Goal: Task Accomplishment & Management: Manage account settings

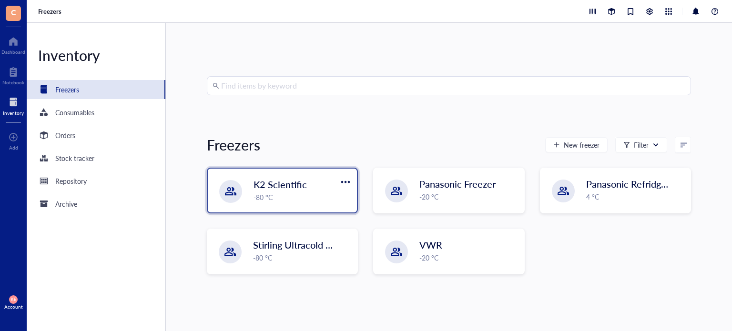
click at [283, 203] on div "K2 Scientific -80 °C" at bounding box center [282, 191] width 149 height 44
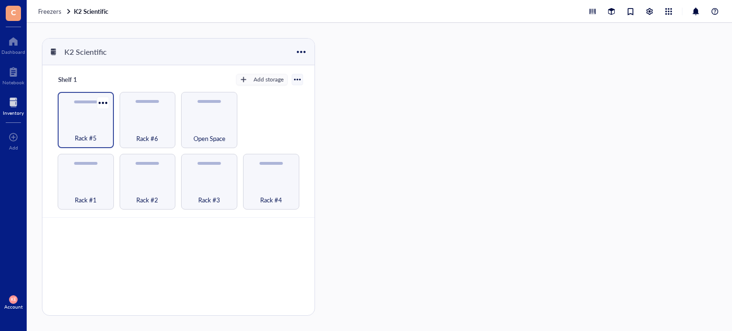
click at [103, 124] on div "Rack #5" at bounding box center [85, 133] width 47 height 21
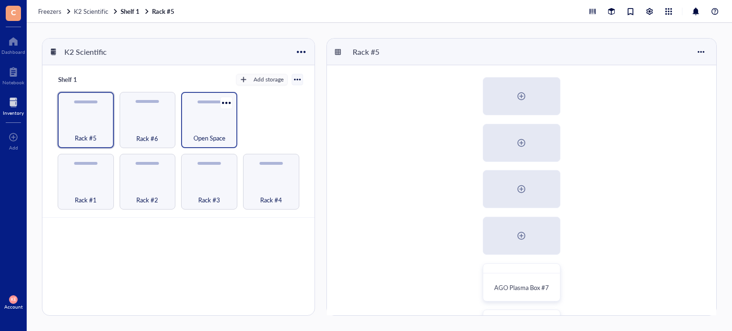
click at [211, 123] on div "Open Space" at bounding box center [209, 133] width 47 height 21
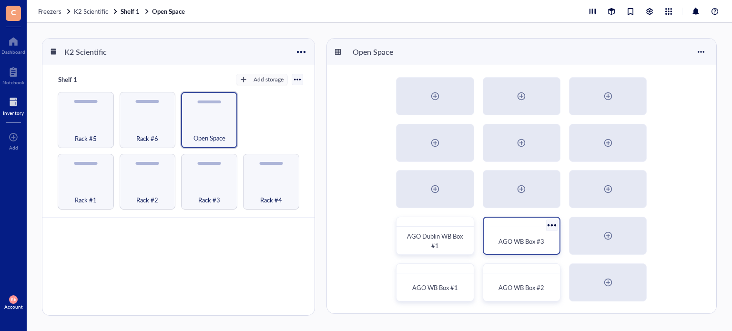
click at [508, 240] on span "AGO WB Box #3" at bounding box center [522, 241] width 46 height 9
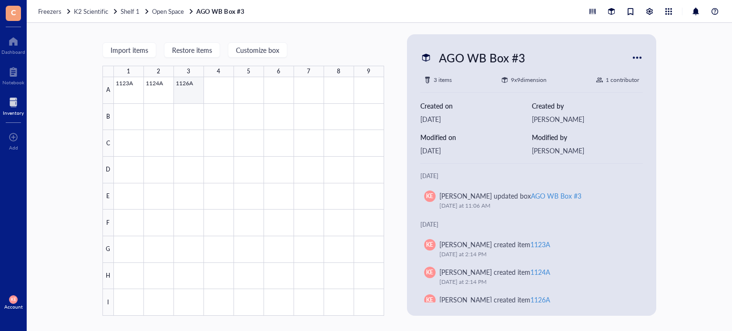
click at [181, 83] on div at bounding box center [249, 196] width 270 height 239
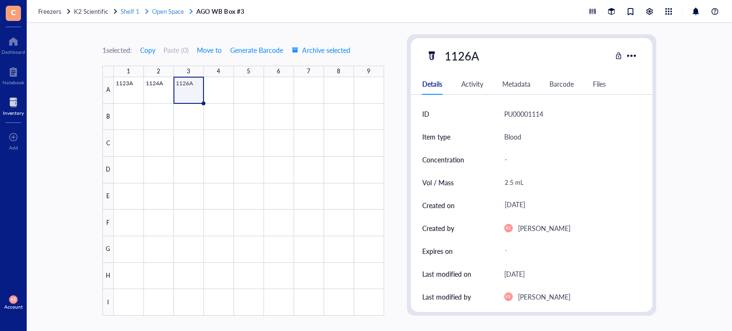
click at [130, 13] on span "Shelf 1" at bounding box center [130, 11] width 19 height 9
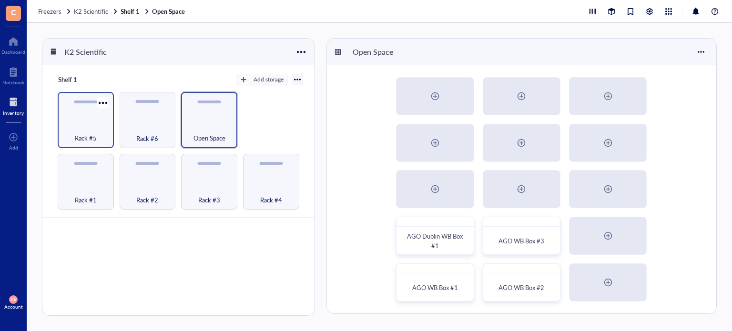
click at [86, 117] on div "Rack #5" at bounding box center [86, 120] width 56 height 56
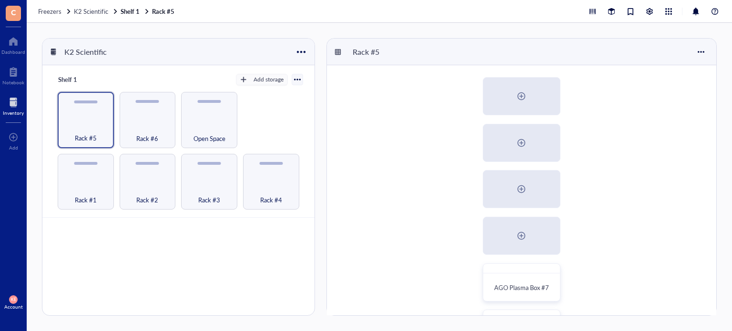
click at [660, 265] on div "AGO Plasma Box #7 AGO Serum Box #4 AGO BC Box #3" at bounding box center [522, 235] width 390 height 341
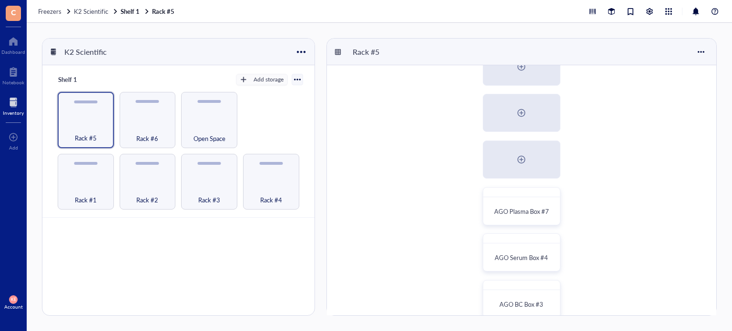
scroll to position [91, 0]
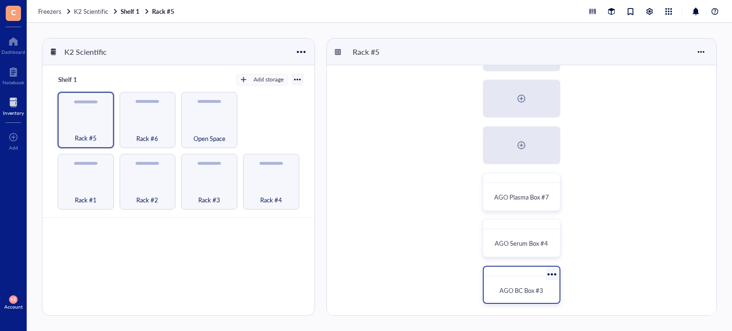
click at [520, 289] on span "AGO BC Box #3" at bounding box center [522, 290] width 44 height 9
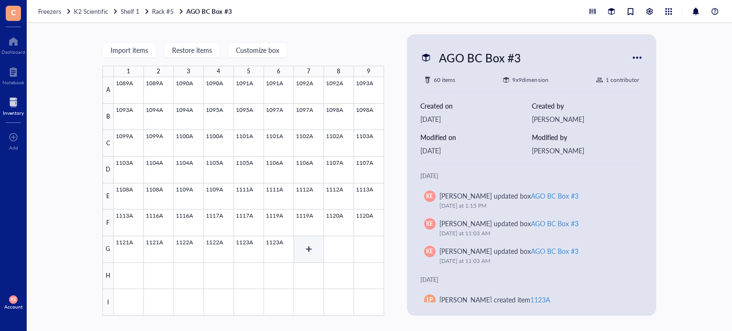
click at [308, 246] on div at bounding box center [249, 196] width 270 height 239
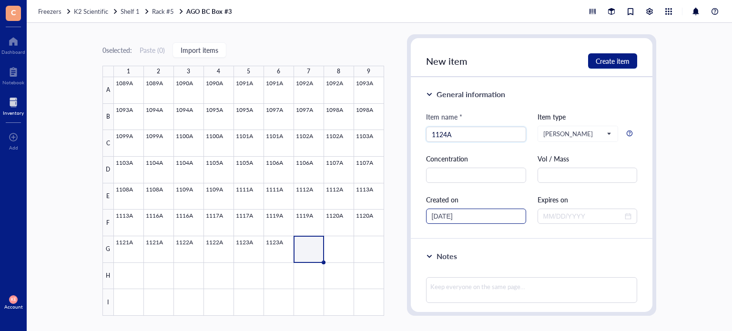
type input "1124A"
click at [449, 218] on input "[DATE]" at bounding box center [472, 216] width 80 height 10
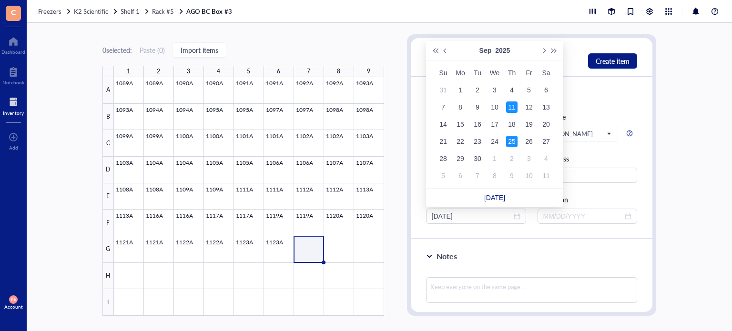
click at [514, 104] on div "11" at bounding box center [511, 107] width 11 height 11
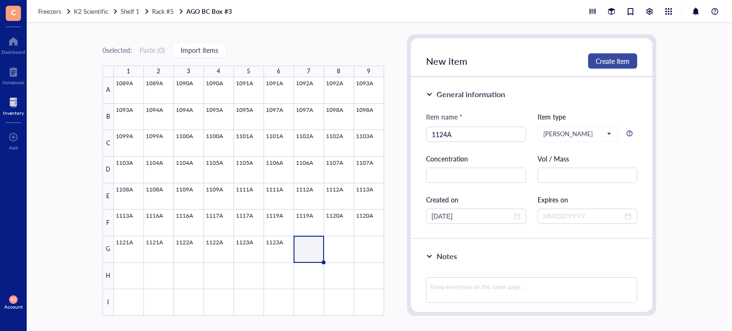
click at [601, 62] on span "Create item" at bounding box center [613, 61] width 34 height 8
type input "[DATE]"
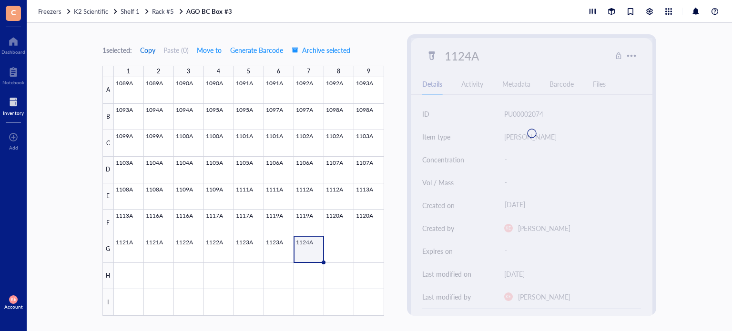
click at [146, 48] on span "Copy" at bounding box center [147, 50] width 15 height 8
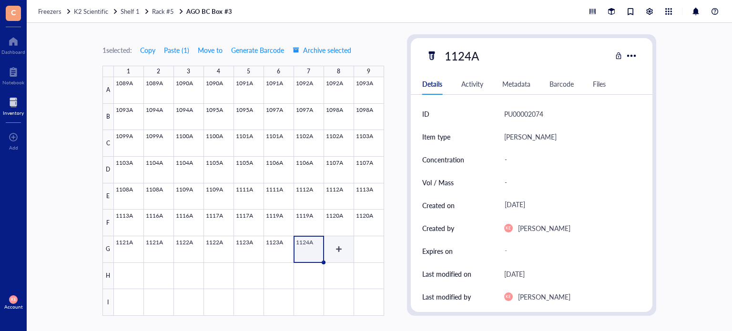
click at [340, 251] on div at bounding box center [249, 196] width 270 height 239
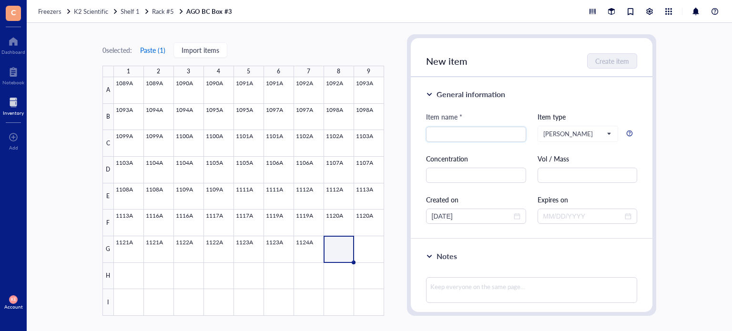
click at [146, 51] on button "Paste ( 1 )" at bounding box center [153, 49] width 26 height 15
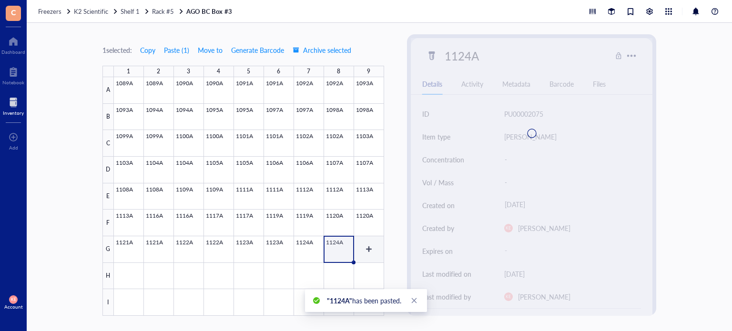
click at [365, 255] on div at bounding box center [249, 196] width 270 height 239
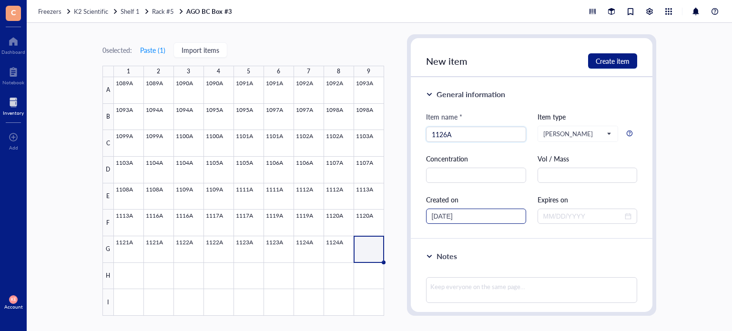
type input "1126A"
click at [449, 218] on input "[DATE]" at bounding box center [472, 216] width 80 height 10
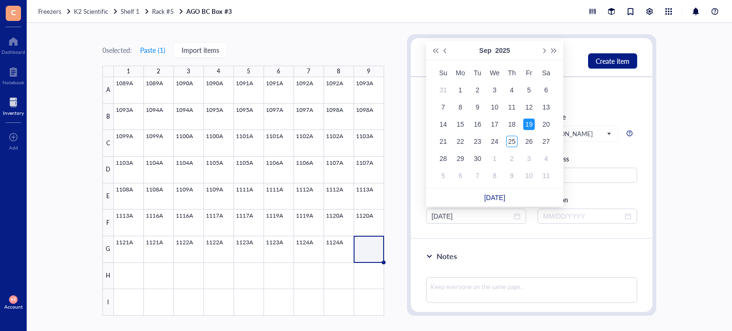
click at [528, 125] on div "19" at bounding box center [529, 124] width 11 height 11
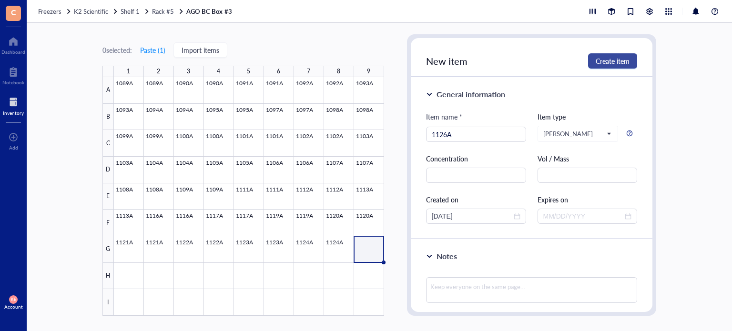
click at [613, 59] on span "Create item" at bounding box center [613, 61] width 34 height 8
type input "[DATE]"
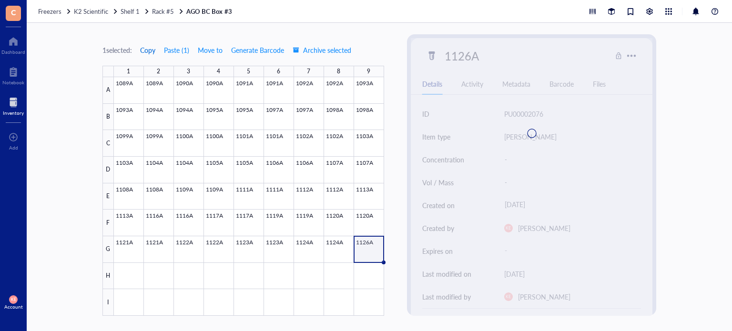
click at [148, 53] on span "Copy" at bounding box center [147, 50] width 15 height 8
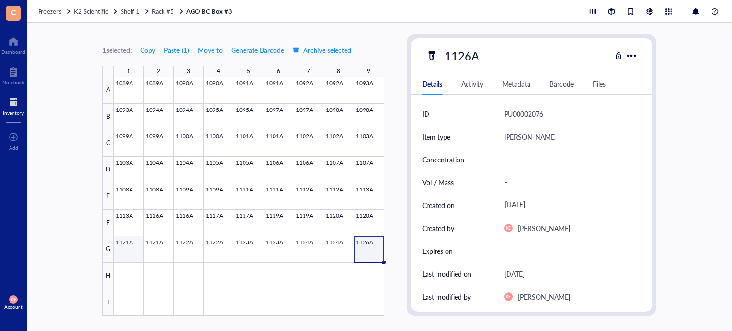
click at [132, 274] on div at bounding box center [249, 196] width 270 height 239
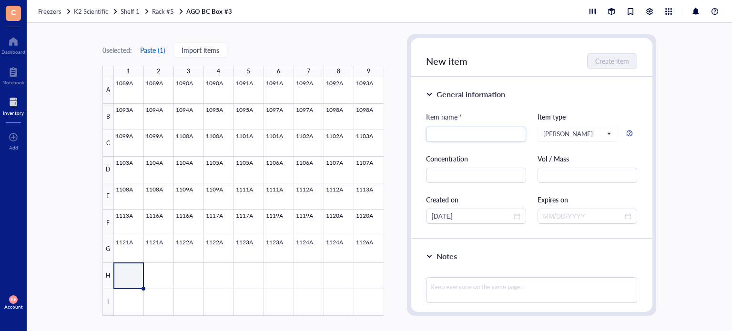
click at [153, 52] on button "Paste ( 1 )" at bounding box center [153, 49] width 26 height 15
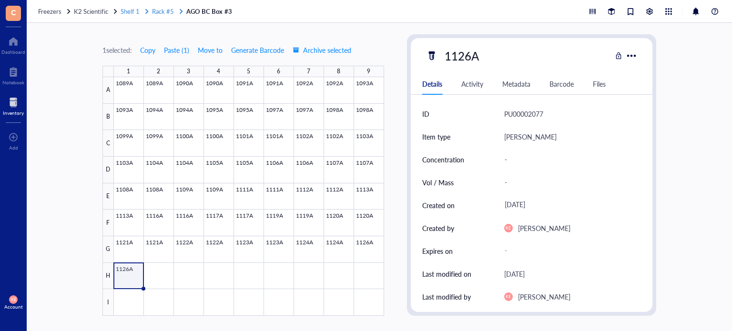
click at [164, 9] on span "Rack #5" at bounding box center [163, 11] width 22 height 9
click at [164, 9] on link "Shelf 1 Rack #5" at bounding box center [153, 11] width 64 height 9
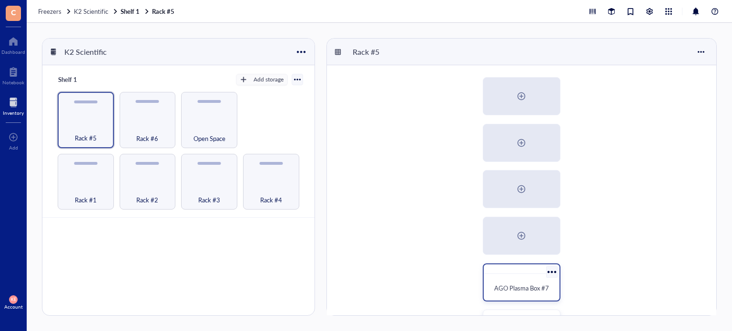
click at [516, 294] on div "AGO Plasma Box #7" at bounding box center [522, 288] width 68 height 21
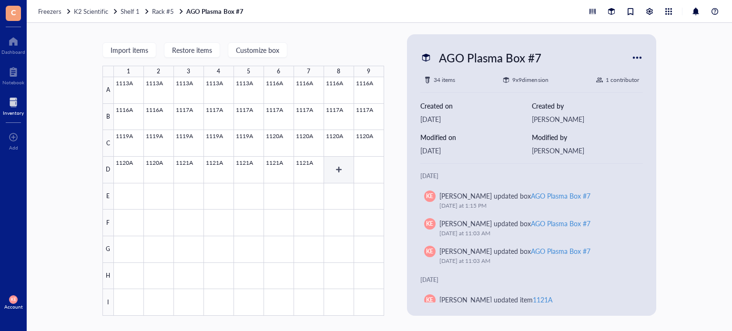
click at [329, 171] on div at bounding box center [249, 196] width 270 height 239
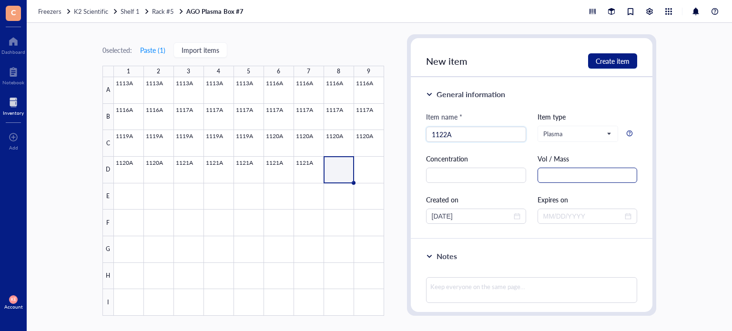
type input "1122A"
click at [563, 171] on input "text" at bounding box center [588, 175] width 100 height 15
drag, startPoint x: 565, startPoint y: 175, endPoint x: 517, endPoint y: 170, distance: 47.5
click at [517, 170] on div "Item name * 1122A Item type Plasma Concentration Vol / Mass 1.5 mL Created on 0…" at bounding box center [532, 168] width 212 height 113
type input "1.5 mL"
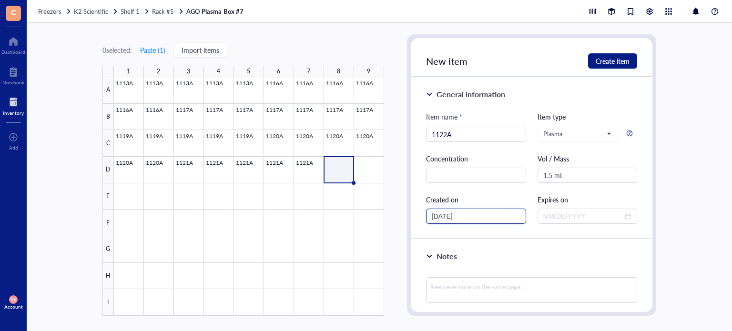
click at [447, 217] on input "[DATE]" at bounding box center [472, 216] width 80 height 10
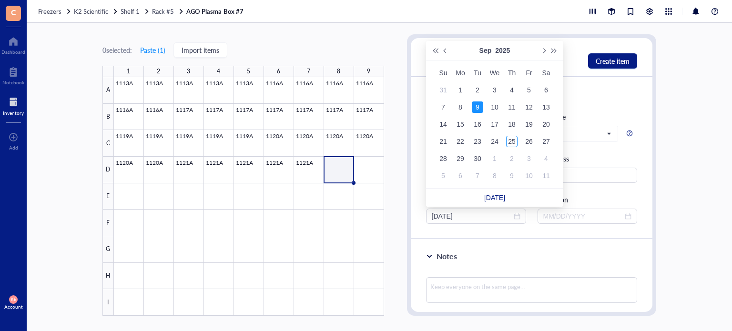
click at [602, 101] on div "General information Item name * 1122A Item type Plasma Concentration Vol / Mass…" at bounding box center [532, 158] width 242 height 162
type input "09/09/2025"
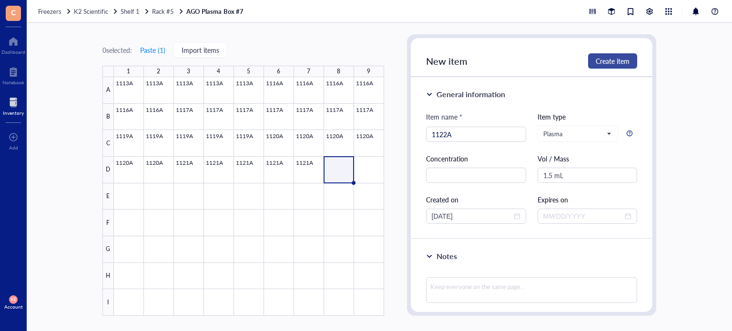
click at [602, 66] on button "Create item" at bounding box center [612, 60] width 49 height 15
type input "[DATE]"
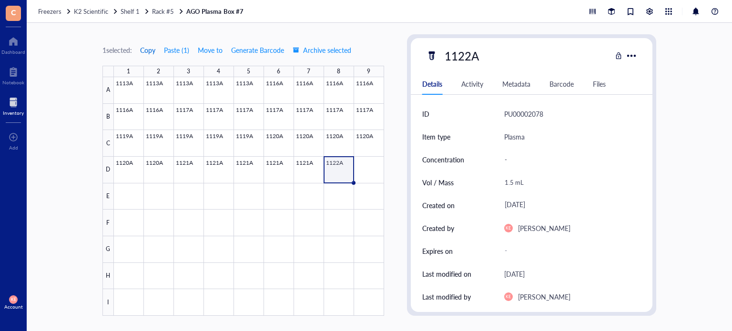
click at [144, 52] on span "Copy" at bounding box center [147, 50] width 15 height 8
click at [366, 166] on div at bounding box center [249, 196] width 270 height 239
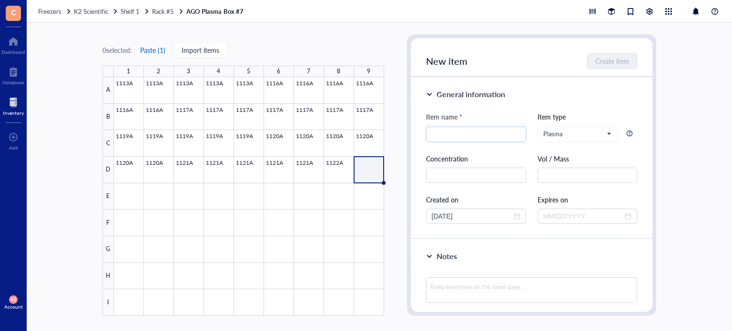
click at [149, 50] on button "Paste ( 1 )" at bounding box center [153, 49] width 26 height 15
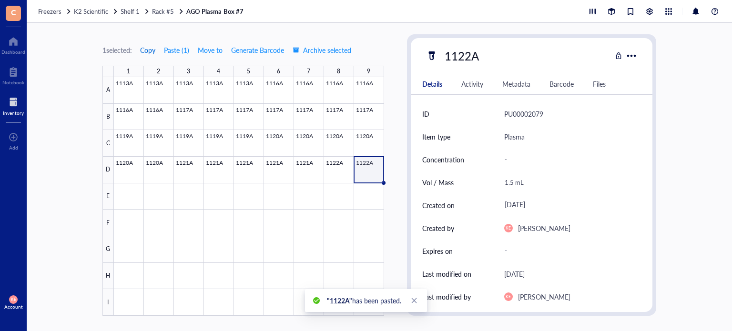
click at [147, 51] on span "Copy" at bounding box center [147, 50] width 15 height 8
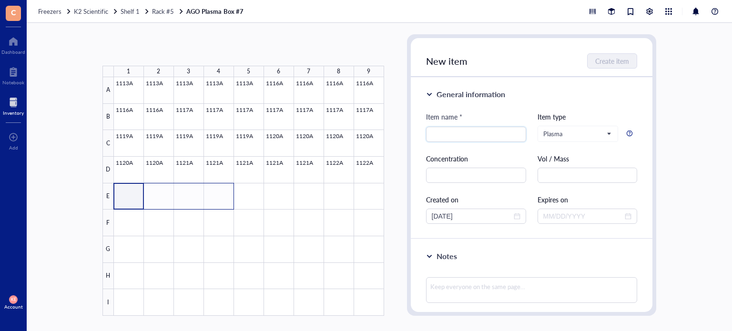
drag, startPoint x: 131, startPoint y: 195, endPoint x: 221, endPoint y: 204, distance: 90.5
click at [221, 204] on div at bounding box center [249, 196] width 270 height 239
click at [147, 49] on button "Paste ( 1 )" at bounding box center [153, 49] width 26 height 15
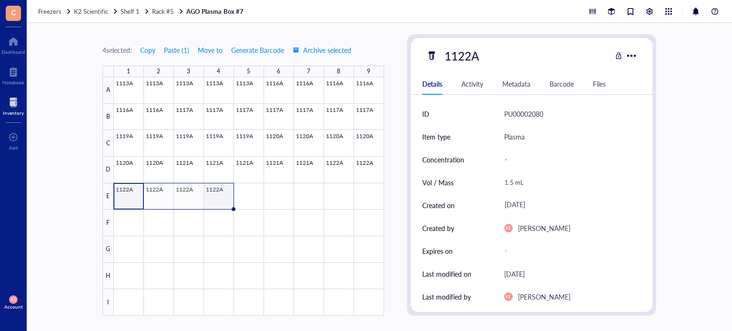
click at [225, 194] on div at bounding box center [249, 196] width 270 height 239
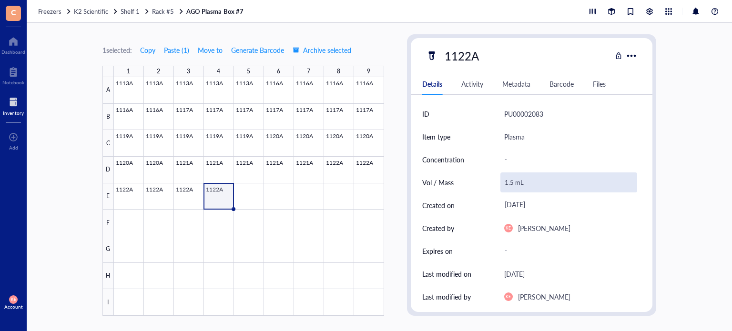
click at [511, 182] on div "1.5 mL" at bounding box center [569, 183] width 137 height 20
click at [512, 182] on input "1.5 mL" at bounding box center [569, 182] width 136 height 19
type input "1.2 mL"
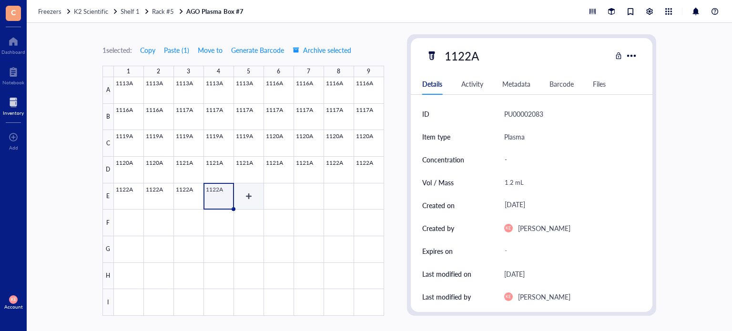
click at [245, 200] on div at bounding box center [249, 196] width 270 height 239
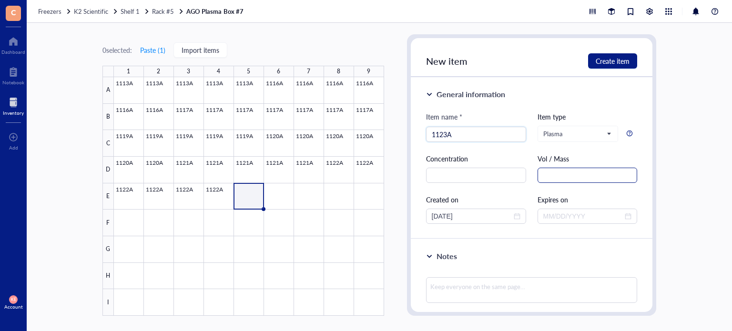
type input "1123A"
click at [562, 176] on input "text" at bounding box center [588, 175] width 100 height 15
paste input "1.5 mL"
type input "1.5 mL"
click at [449, 217] on input "[DATE]" at bounding box center [472, 216] width 80 height 10
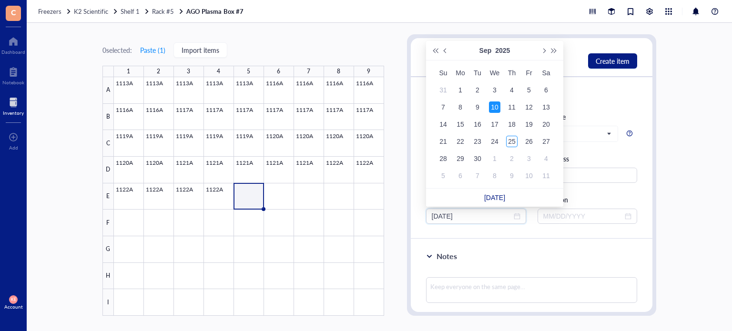
type input "[DATE]"
click at [492, 109] on div "10" at bounding box center [494, 107] width 11 height 11
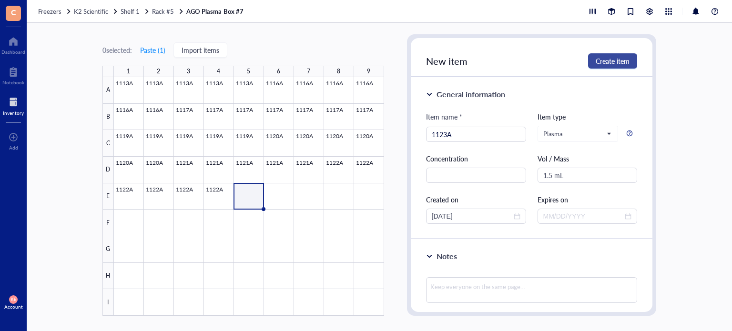
click at [611, 62] on span "Create item" at bounding box center [613, 61] width 34 height 8
type input "[DATE]"
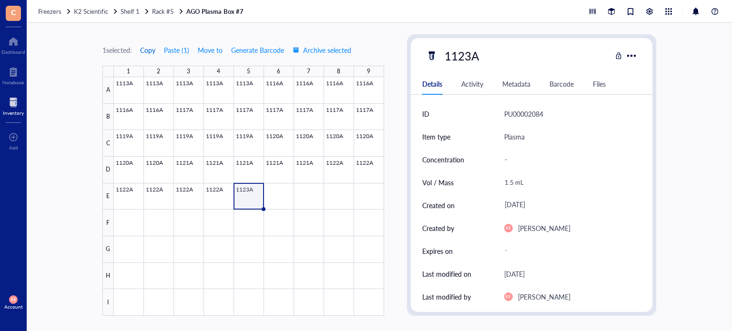
click at [153, 48] on span "Copy" at bounding box center [147, 50] width 15 height 8
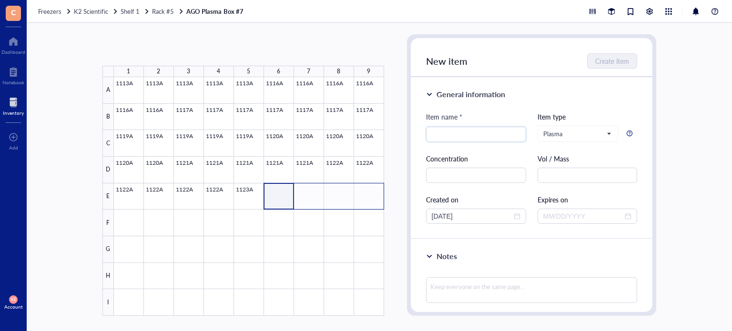
drag, startPoint x: 359, startPoint y: 203, endPoint x: 370, endPoint y: 202, distance: 10.5
click at [370, 202] on div at bounding box center [249, 196] width 270 height 239
click at [155, 47] on button "Paste ( 1 )" at bounding box center [153, 49] width 26 height 15
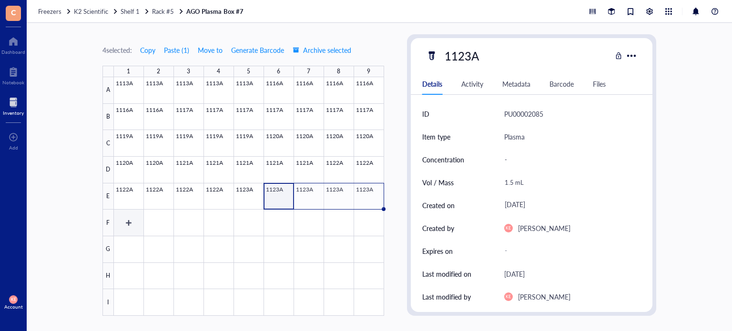
click at [135, 218] on div at bounding box center [249, 196] width 270 height 239
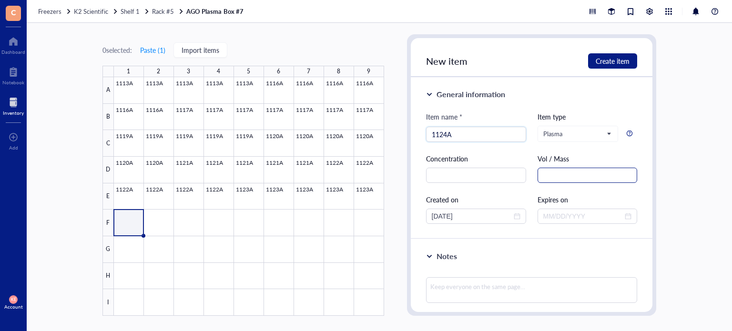
type input "1124A"
click at [551, 177] on input "text" at bounding box center [588, 175] width 100 height 15
paste input "1.5 mL"
type input "1.5 mL"
click at [450, 215] on input "[DATE]" at bounding box center [472, 216] width 80 height 10
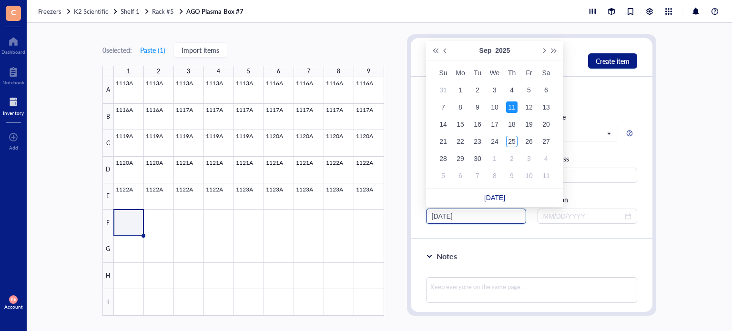
type input "[DATE]"
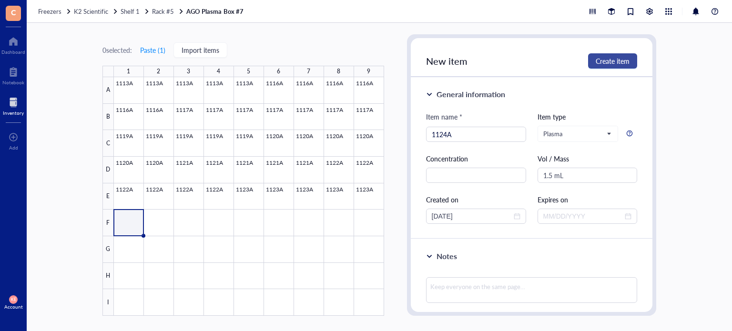
click at [611, 67] on button "Create item" at bounding box center [612, 60] width 49 height 15
type input "[DATE]"
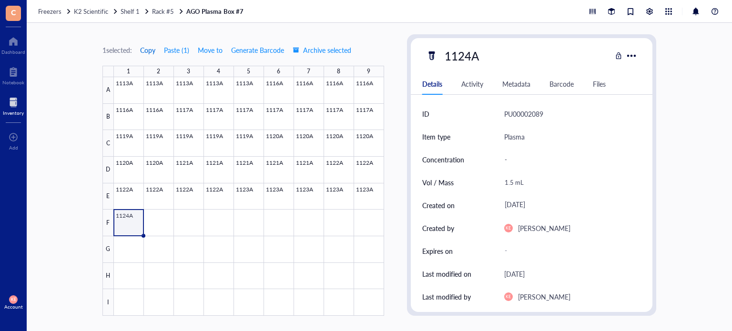
click at [147, 51] on span "Copy" at bounding box center [147, 50] width 15 height 8
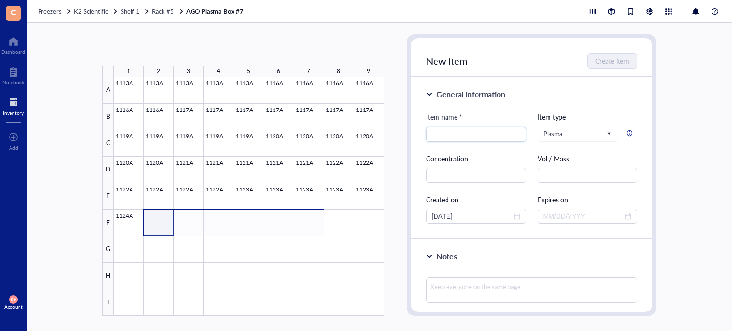
drag, startPoint x: 278, startPoint y: 217, endPoint x: 312, endPoint y: 226, distance: 35.4
click at [312, 226] on div at bounding box center [249, 196] width 270 height 239
click at [156, 50] on button "Paste ( 1 )" at bounding box center [153, 49] width 26 height 15
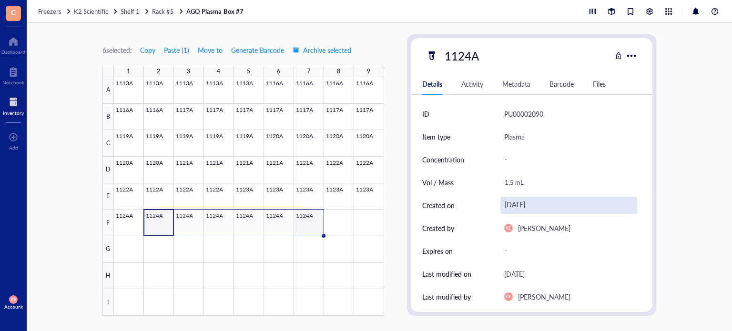
click at [315, 220] on div at bounding box center [249, 196] width 270 height 239
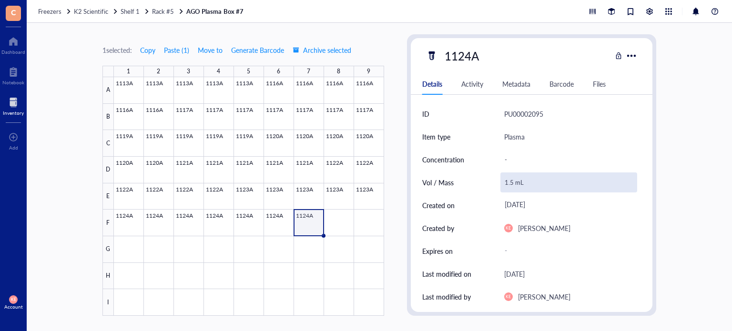
click at [510, 184] on div "1.5 mL" at bounding box center [569, 183] width 137 height 20
click at [507, 182] on input "1.5 mL" at bounding box center [569, 182] width 136 height 19
type input "0.5 mL"
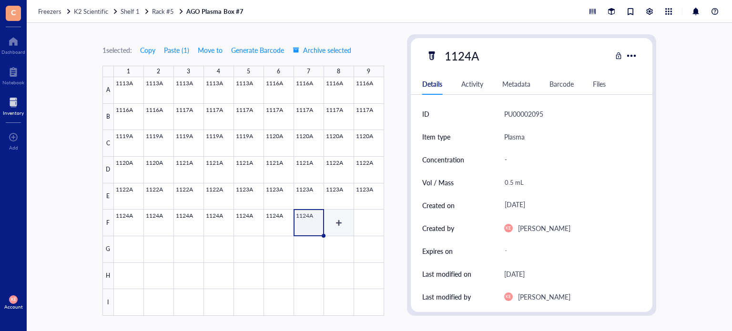
click at [344, 225] on div at bounding box center [249, 196] width 270 height 239
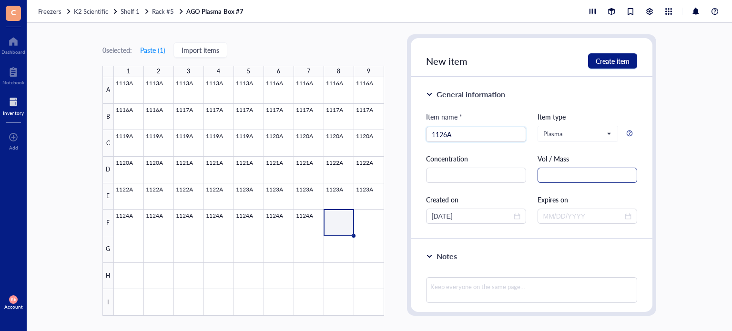
type input "1126A"
click at [565, 171] on input "text" at bounding box center [588, 175] width 100 height 15
paste input "1.5 mL"
type input "1.5 mL"
click at [448, 218] on input "[DATE]" at bounding box center [472, 216] width 80 height 10
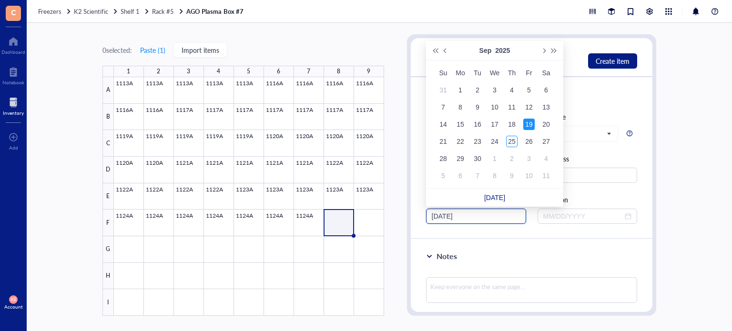
type input "[DATE]"
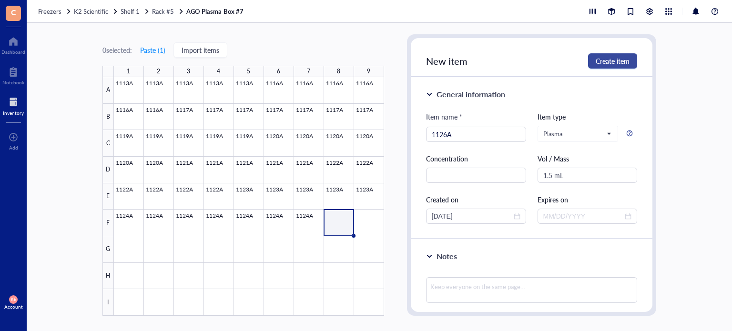
click at [605, 64] on span "Create item" at bounding box center [613, 61] width 34 height 8
type input "[DATE]"
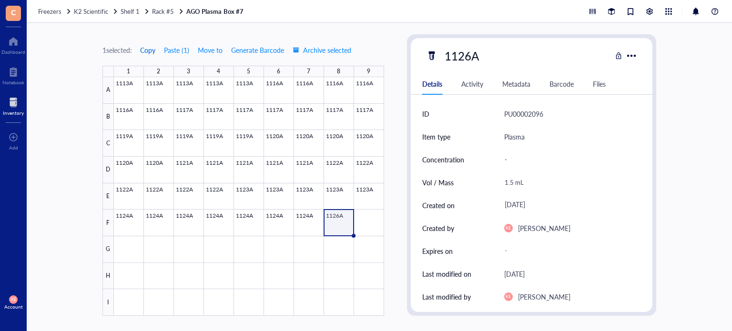
click at [150, 48] on span "Copy" at bounding box center [147, 50] width 15 height 8
click at [363, 223] on div at bounding box center [249, 196] width 270 height 239
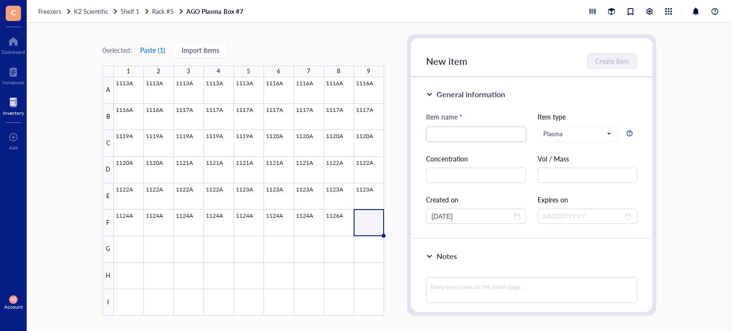
click at [154, 51] on button "Paste ( 1 )" at bounding box center [153, 49] width 26 height 15
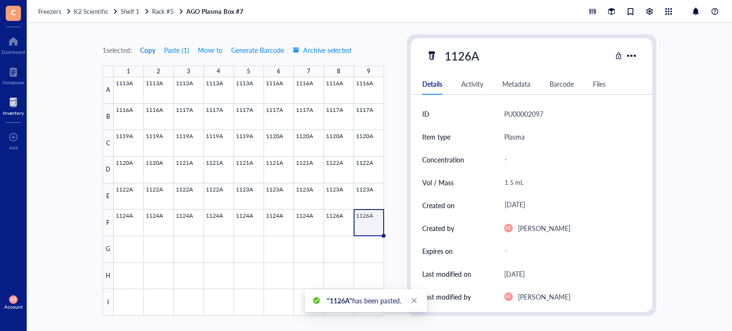
click at [148, 48] on span "Copy" at bounding box center [147, 50] width 15 height 8
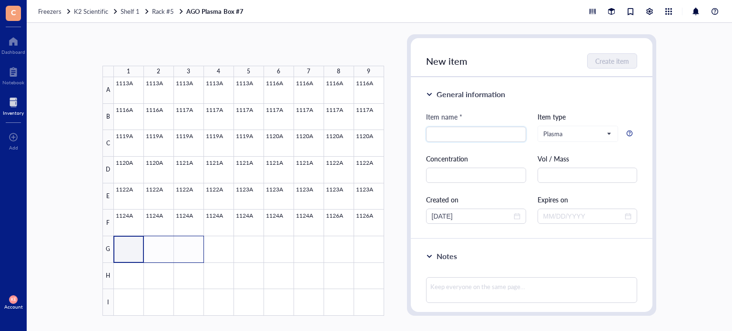
drag, startPoint x: 132, startPoint y: 251, endPoint x: 182, endPoint y: 257, distance: 50.4
click at [182, 257] on div at bounding box center [249, 196] width 270 height 239
click at [158, 49] on button "Paste ( 1 )" at bounding box center [153, 49] width 26 height 15
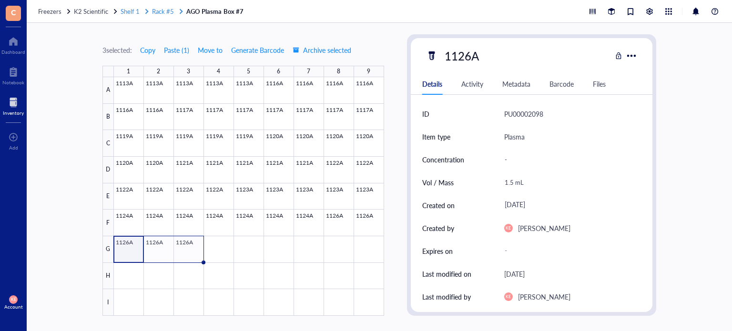
click at [157, 12] on span "Rack #5" at bounding box center [163, 11] width 22 height 9
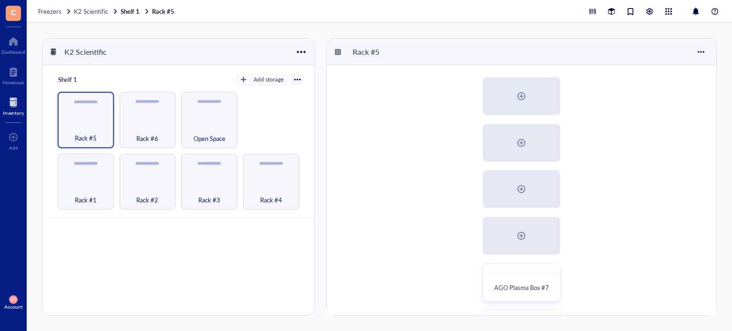
click at [663, 214] on div "AGO Plasma Box #7 AGO Serum Box #4 AGO BC Box #3" at bounding box center [522, 235] width 390 height 341
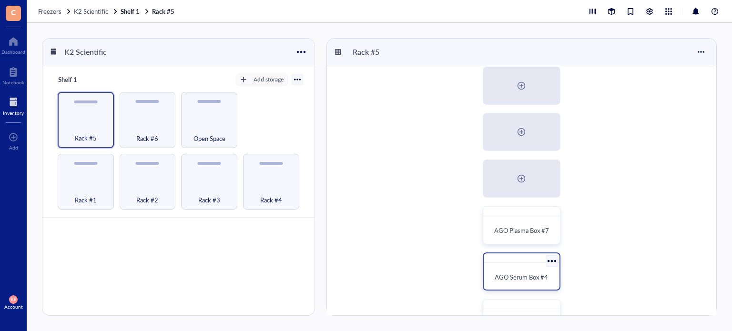
click at [503, 273] on span "AGO Serum Box #4" at bounding box center [521, 277] width 53 height 9
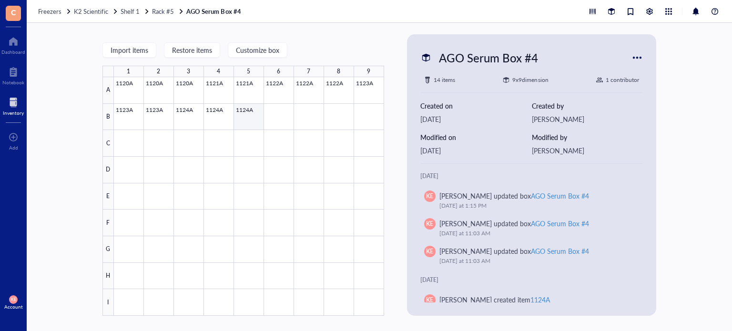
click at [247, 122] on div at bounding box center [249, 196] width 270 height 239
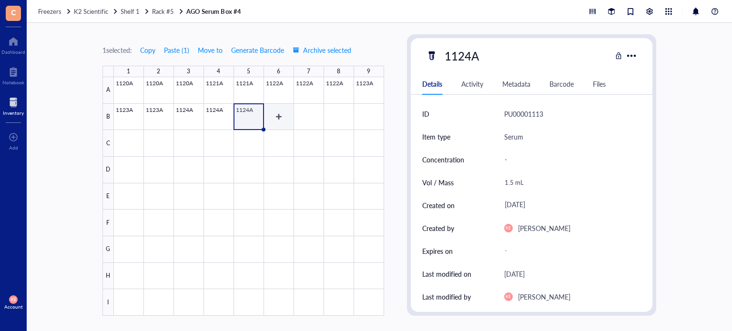
click at [275, 113] on div at bounding box center [249, 196] width 270 height 239
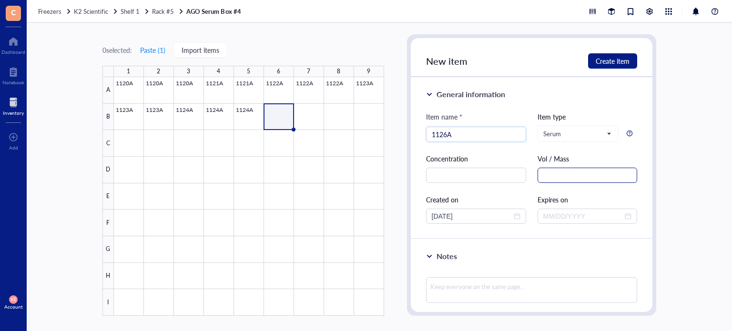
type input "1126A"
click at [549, 177] on input "text" at bounding box center [588, 175] width 100 height 15
paste input "1.5 mL"
type input "1.5 mL"
click at [448, 216] on input "[DATE]" at bounding box center [472, 216] width 80 height 10
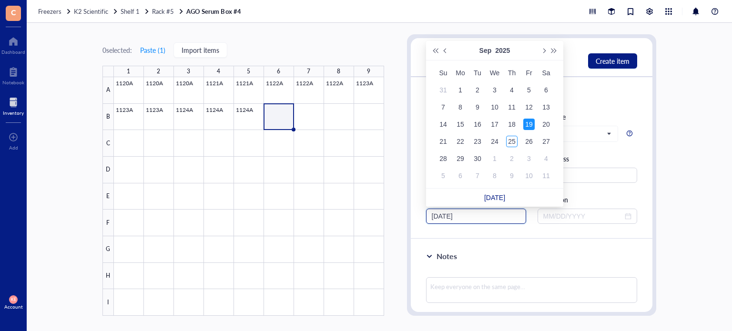
type input "[DATE]"
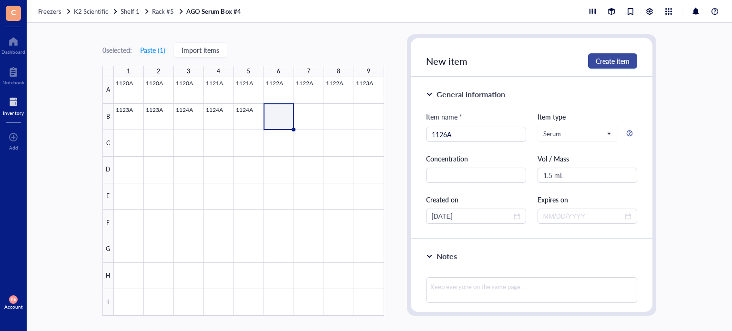
click at [613, 61] on span "Create item" at bounding box center [613, 61] width 34 height 8
type input "[DATE]"
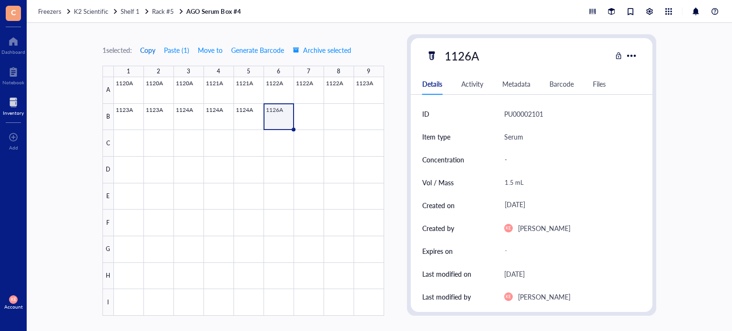
click at [147, 47] on span "Copy" at bounding box center [147, 50] width 15 height 8
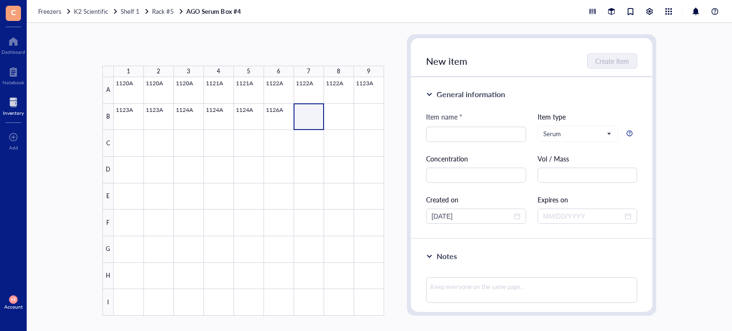
drag, startPoint x: 307, startPoint y: 113, endPoint x: 339, endPoint y: 118, distance: 31.8
click at [339, 118] on div at bounding box center [249, 196] width 270 height 239
click at [160, 53] on button "Paste ( 1 )" at bounding box center [153, 49] width 26 height 15
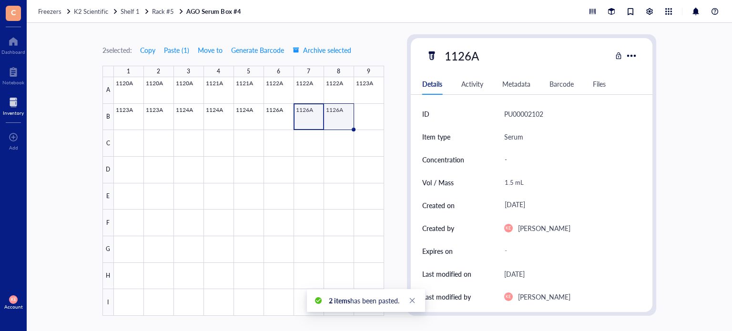
drag, startPoint x: 337, startPoint y: 114, endPoint x: 514, endPoint y: 196, distance: 195.4
click at [337, 114] on div at bounding box center [249, 196] width 270 height 239
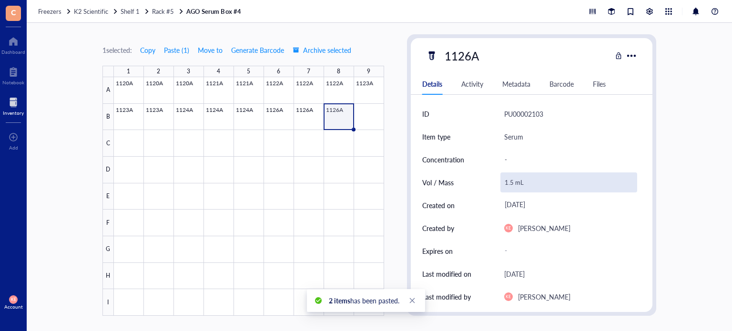
click at [514, 185] on div "1.5 mL" at bounding box center [569, 183] width 137 height 20
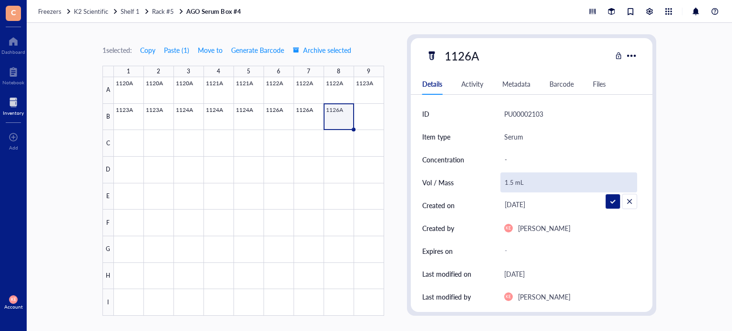
click at [511, 182] on input "1.5 mL" at bounding box center [569, 182] width 136 height 19
type input "1.0 mL"
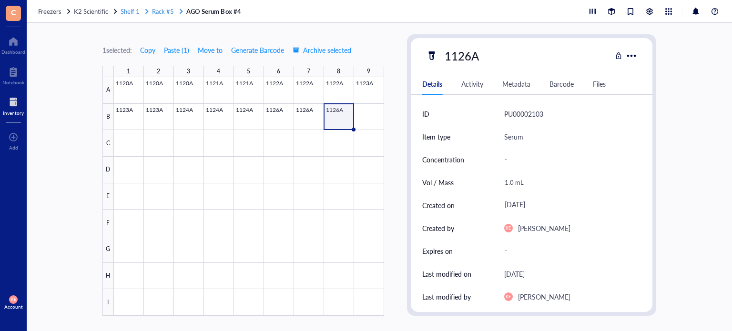
click at [128, 10] on span "Shelf 1" at bounding box center [130, 11] width 19 height 9
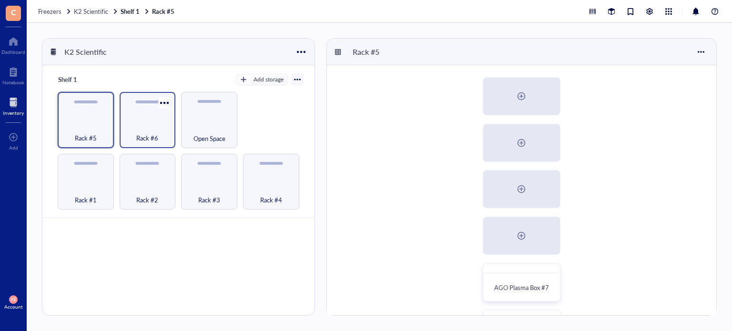
click at [153, 126] on div "Rack #6" at bounding box center [147, 133] width 47 height 21
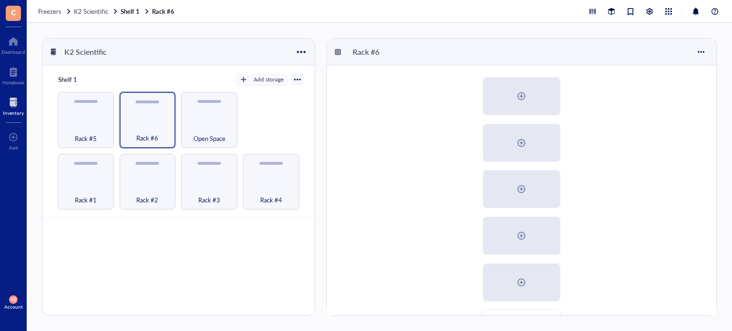
click at [692, 257] on div "AGO Saliva (Primary) AGO Saliva (Back up)" at bounding box center [522, 235] width 390 height 341
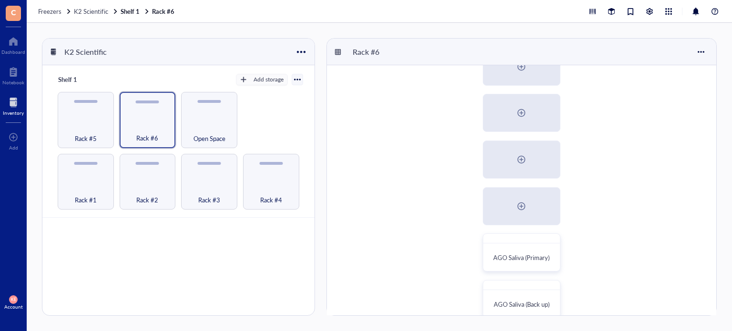
scroll to position [91, 0]
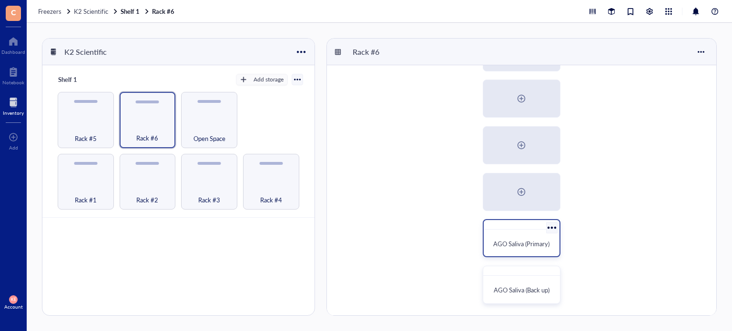
click at [523, 243] on span "AGO Saliva (Primary)" at bounding box center [521, 243] width 56 height 9
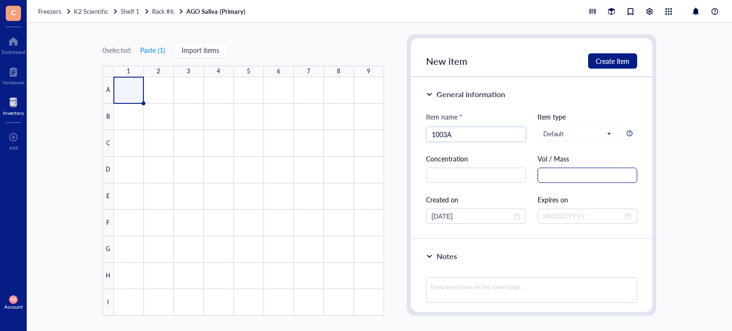
type input "1003A"
click at [585, 173] on input "text" at bounding box center [588, 175] width 100 height 15
drag, startPoint x: 585, startPoint y: 173, endPoint x: 483, endPoint y: 172, distance: 102.0
click at [483, 172] on div "Item name * 1003A Item type Default Concentration Vol / Mass 1.0 mL Created on …" at bounding box center [532, 168] width 212 height 113
type input "1.0 mL"
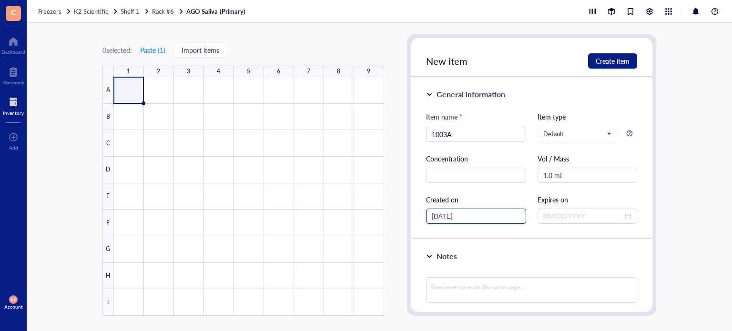
click at [448, 219] on input "[DATE]" at bounding box center [472, 216] width 80 height 10
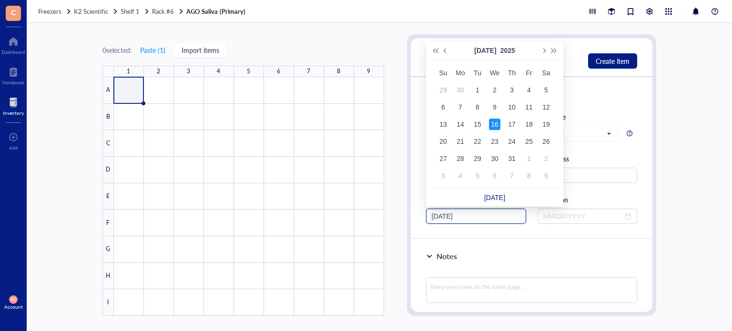
type input "[DATE]"
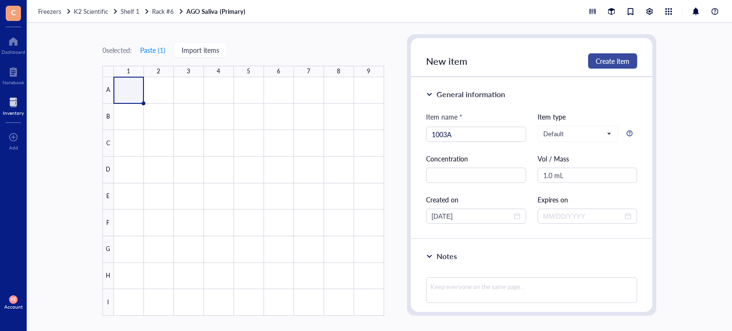
click at [606, 57] on span "Create item" at bounding box center [613, 61] width 34 height 8
type input "[DATE]"
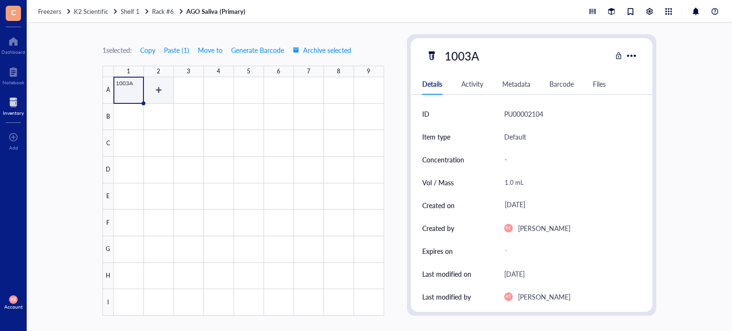
click at [158, 91] on div at bounding box center [249, 196] width 270 height 239
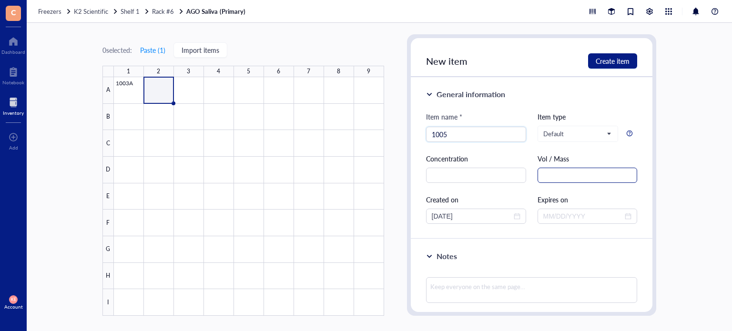
type input "1005"
click at [564, 171] on input "text" at bounding box center [588, 175] width 100 height 15
paste input "1.0 mL"
type input "1.0 mL"
click at [448, 215] on input "[DATE]" at bounding box center [472, 216] width 80 height 10
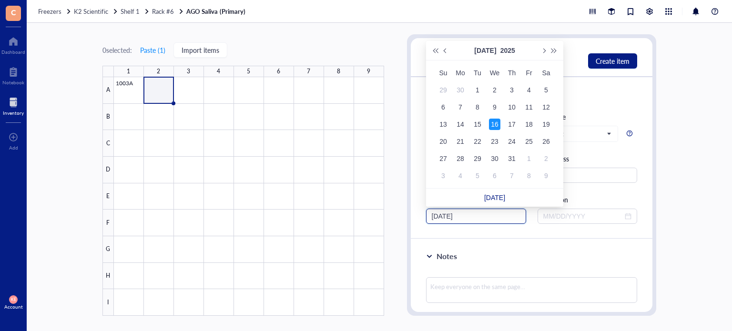
type input "[DATE]"
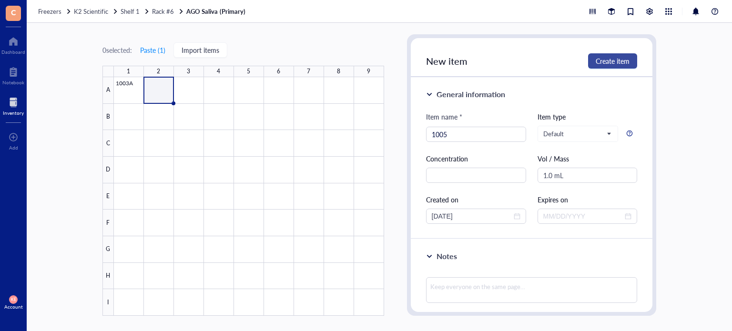
click at [622, 55] on button "Create item" at bounding box center [612, 60] width 49 height 15
type input "[DATE]"
click at [189, 93] on div at bounding box center [249, 196] width 270 height 239
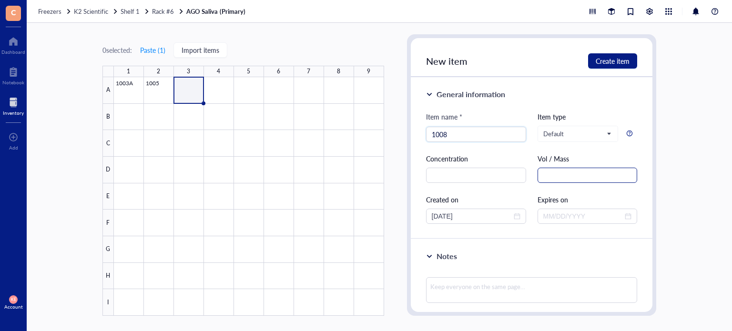
type input "1008"
click at [577, 168] on input "text" at bounding box center [588, 175] width 100 height 15
paste input "1.0 mL"
type input "1.0 mL"
click at [451, 217] on input "[DATE]" at bounding box center [472, 216] width 80 height 10
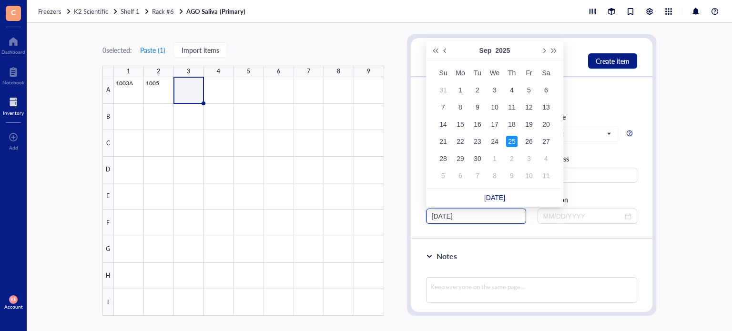
click at [448, 219] on input "[DATE]" at bounding box center [472, 216] width 80 height 10
type input "[DATE]"
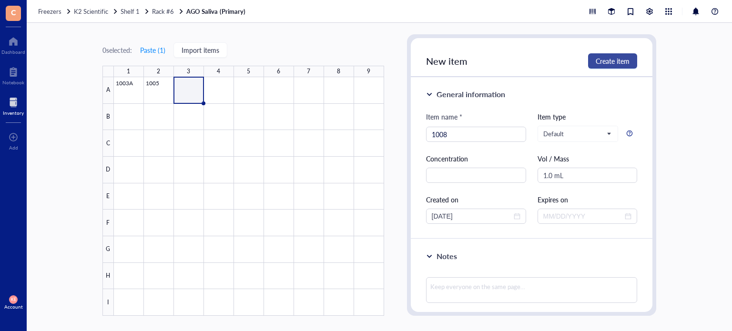
click at [619, 65] on span "Create item" at bounding box center [613, 61] width 34 height 8
type input "[DATE]"
click at [215, 93] on div at bounding box center [249, 196] width 270 height 239
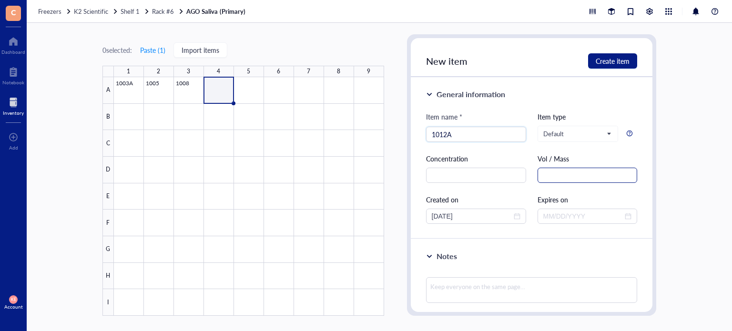
type input "1012A"
click at [579, 171] on input "text" at bounding box center [588, 175] width 100 height 15
paste input "1.0 mL"
type input "1.0 mL"
click at [448, 215] on input "[DATE]" at bounding box center [472, 216] width 80 height 10
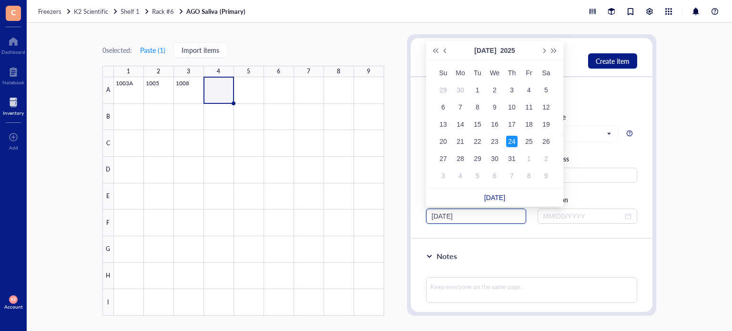
type input "[DATE]"
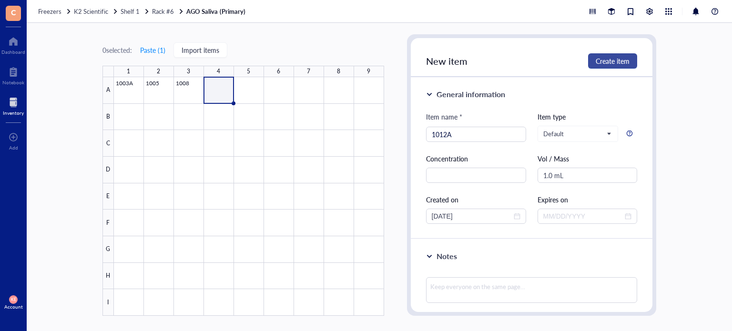
click at [609, 64] on span "Create item" at bounding box center [613, 61] width 34 height 8
type input "[DATE]"
click at [256, 96] on div at bounding box center [249, 196] width 270 height 239
type input "1009A"
click at [591, 175] on div at bounding box center [532, 133] width 242 height 191
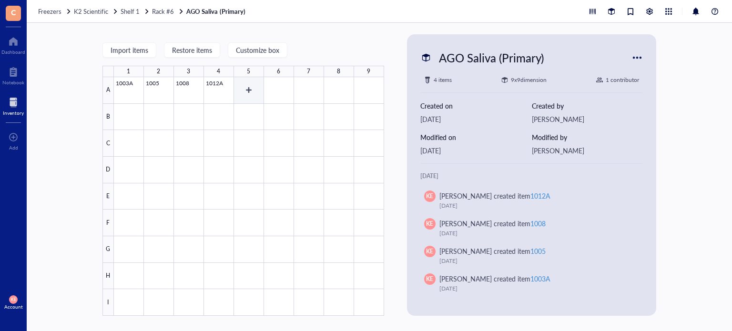
click at [242, 93] on div at bounding box center [249, 196] width 270 height 239
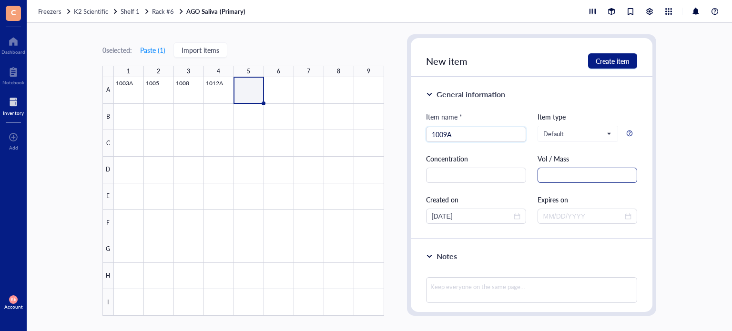
type input "1009A"
click at [556, 175] on input "text" at bounding box center [588, 175] width 100 height 15
paste input "1.0 mL"
type input "1.0 mL"
click at [448, 213] on input "[DATE]" at bounding box center [472, 216] width 80 height 10
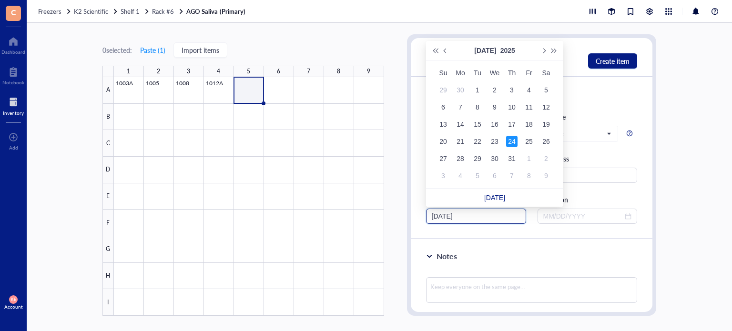
type input "[DATE]"
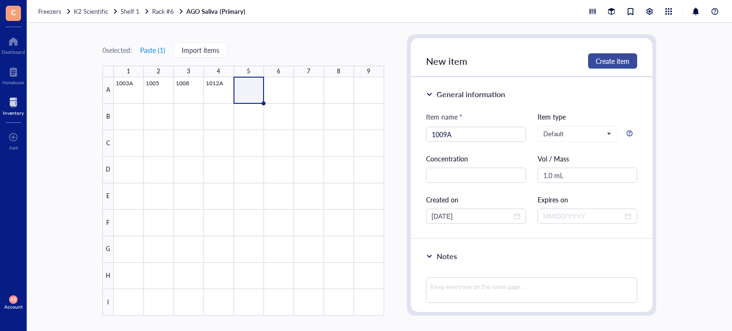
click at [616, 59] on span "Create item" at bounding box center [613, 61] width 34 height 8
type input "[DATE]"
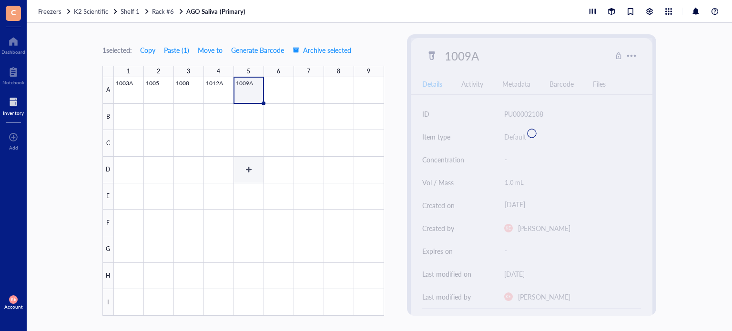
click at [287, 86] on div at bounding box center [249, 196] width 270 height 239
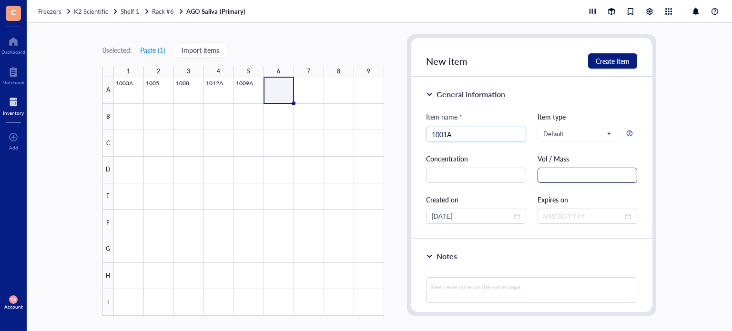
type input "1001A"
click at [563, 181] on input "text" at bounding box center [588, 175] width 100 height 15
paste input "1.0 mL"
type input "1.0 mL"
click at [448, 214] on input "[DATE]" at bounding box center [472, 216] width 80 height 10
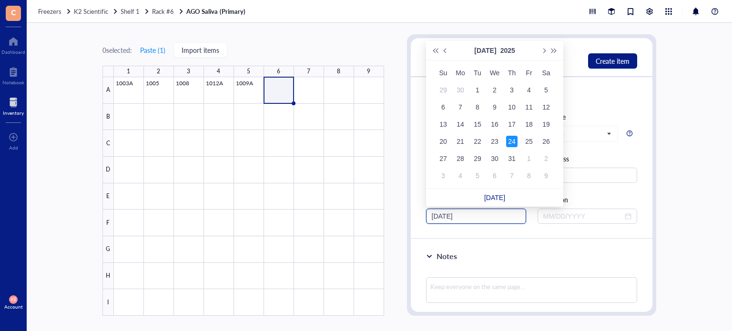
type input "[DATE]"
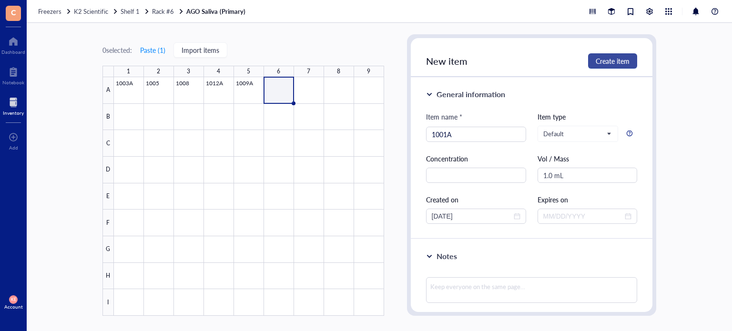
click at [619, 60] on span "Create item" at bounding box center [613, 61] width 34 height 8
type input "[DATE]"
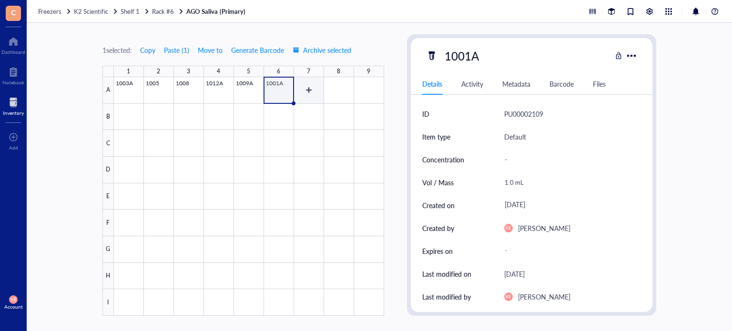
click at [313, 95] on div at bounding box center [249, 196] width 270 height 239
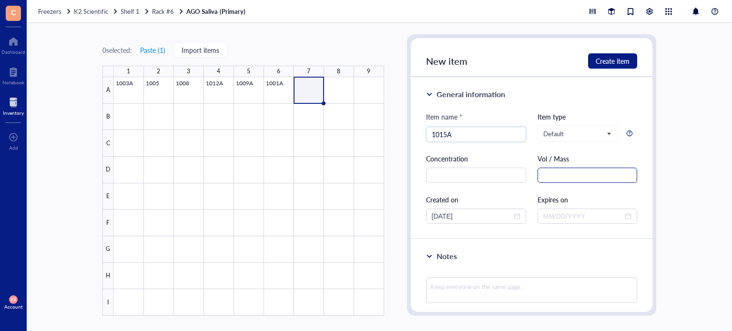
type input "1015A"
click at [578, 177] on input "text" at bounding box center [588, 175] width 100 height 15
paste input "1.0 mL"
type input "1.0 mL"
click at [448, 217] on input "[DATE]" at bounding box center [472, 216] width 80 height 10
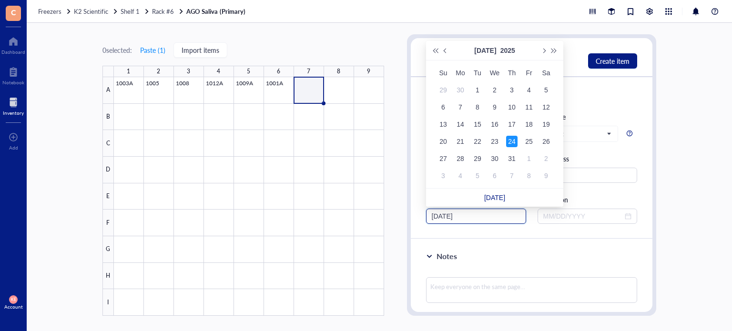
type input "[DATE]"
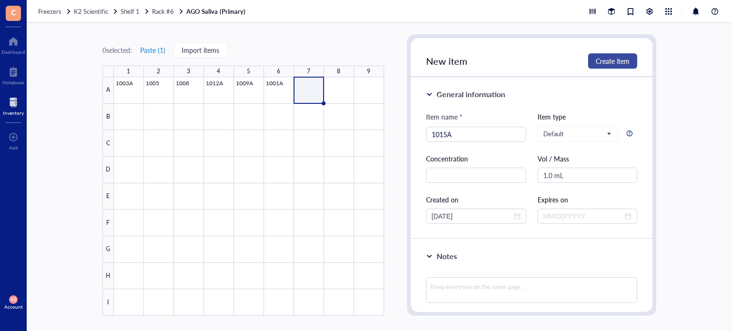
click at [617, 58] on span "Create item" at bounding box center [613, 61] width 34 height 8
type input "[DATE]"
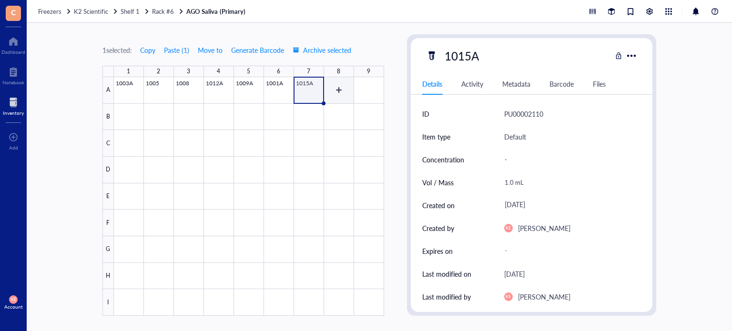
click at [343, 94] on div at bounding box center [249, 196] width 270 height 239
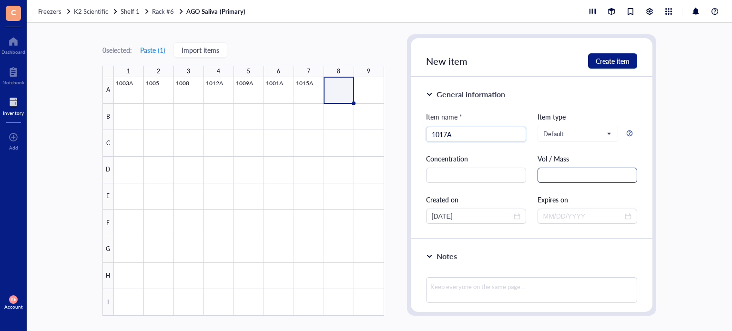
type input "1017A"
click at [553, 173] on input "text" at bounding box center [588, 175] width 100 height 15
paste input "1.0 mL"
type input "1.0 mL"
click at [448, 213] on input "[DATE]" at bounding box center [472, 216] width 80 height 10
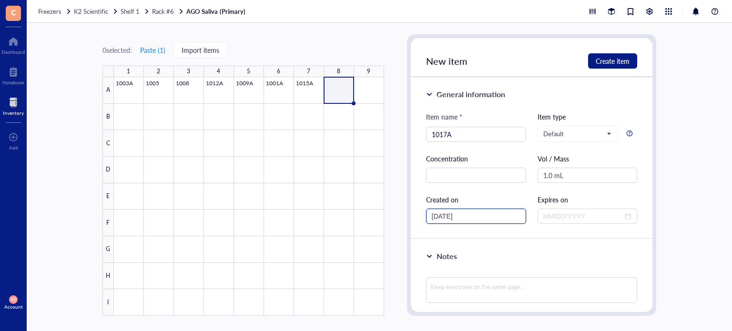
click at [448, 213] on input "[DATE]" at bounding box center [472, 216] width 80 height 10
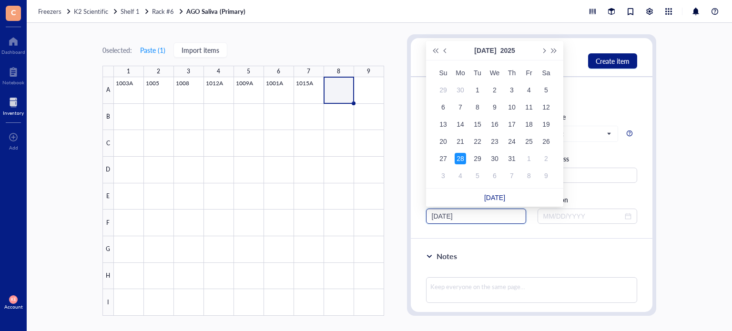
type input "[DATE]"
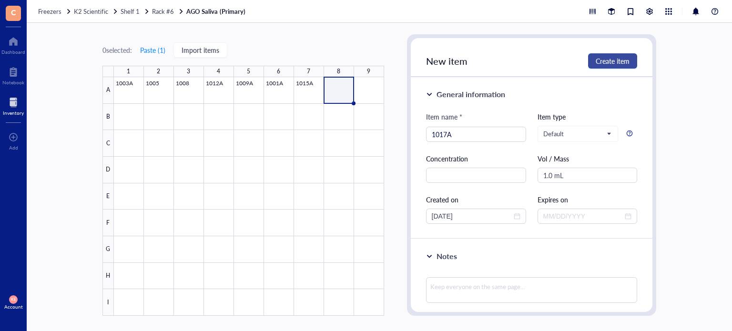
click at [612, 53] on button "Create item" at bounding box center [612, 60] width 49 height 15
type input "[DATE]"
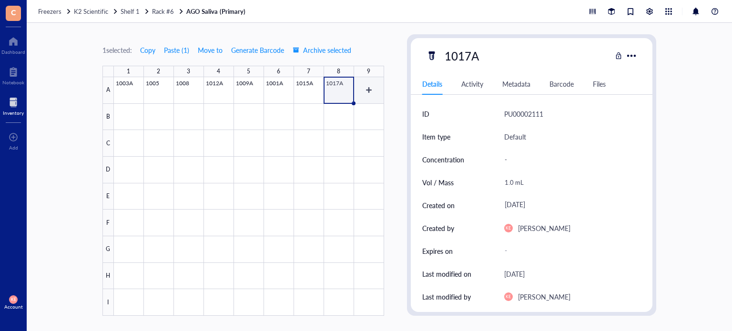
click at [374, 92] on div at bounding box center [249, 196] width 270 height 239
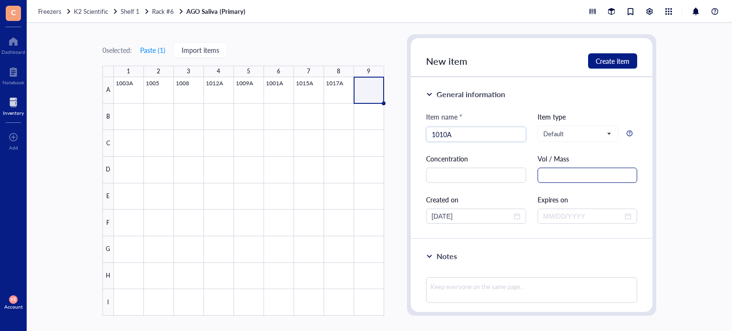
type input "1010A"
click at [591, 177] on input "text" at bounding box center [588, 175] width 100 height 15
paste input "1.0 mL"
type input "1.0 mL"
click at [447, 218] on input "[DATE]" at bounding box center [472, 216] width 80 height 10
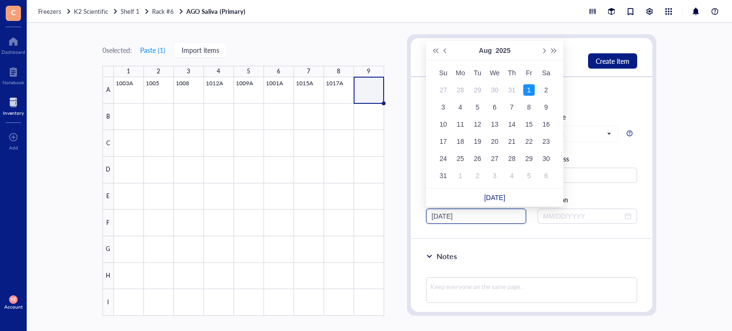
type input "[DATE]"
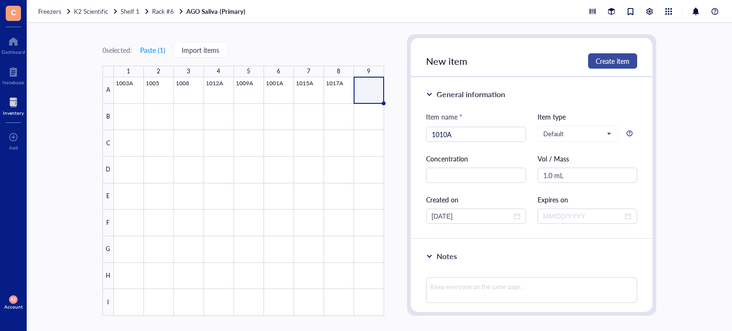
click at [617, 66] on button "Create item" at bounding box center [612, 60] width 49 height 15
type input "[DATE]"
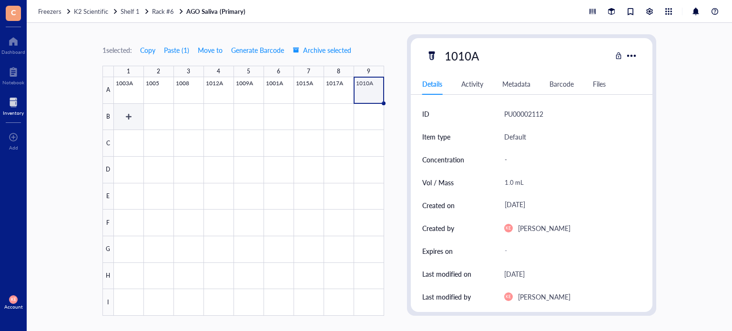
click at [128, 112] on div at bounding box center [249, 196] width 270 height 239
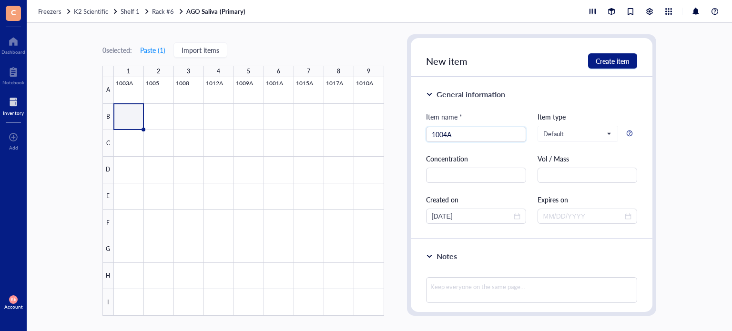
type input "1004A"
click at [561, 186] on div "Item name * 1004A 1004A Item type Default Concentration Vol / Mass Created on 0…" at bounding box center [532, 168] width 212 height 113
click at [571, 172] on input "text" at bounding box center [588, 175] width 100 height 15
paste input "1.0 mL"
type input "1.0 mL"
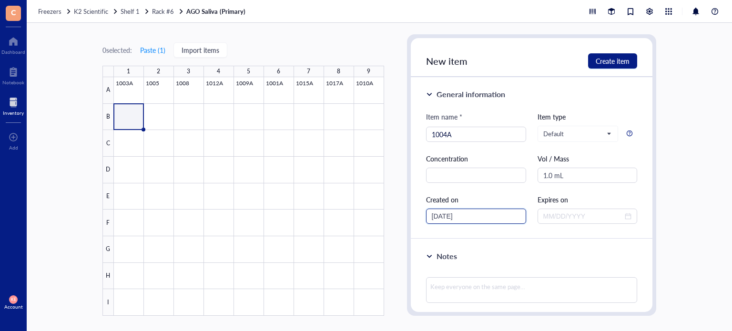
click at [449, 217] on input "[DATE]" at bounding box center [472, 216] width 80 height 10
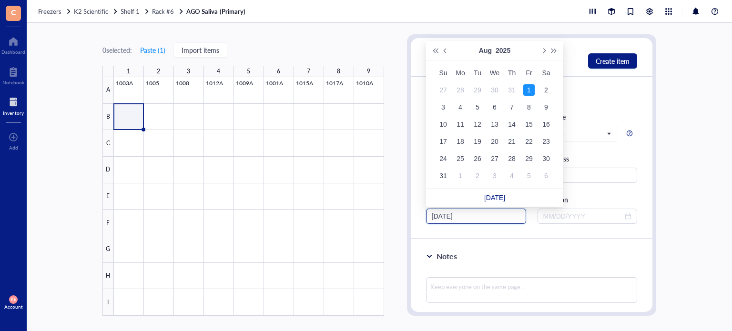
type input "[DATE]"
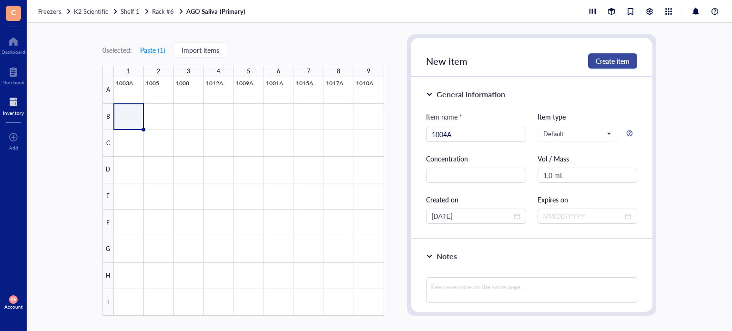
click at [620, 66] on button "Create item" at bounding box center [612, 60] width 49 height 15
type input "[DATE]"
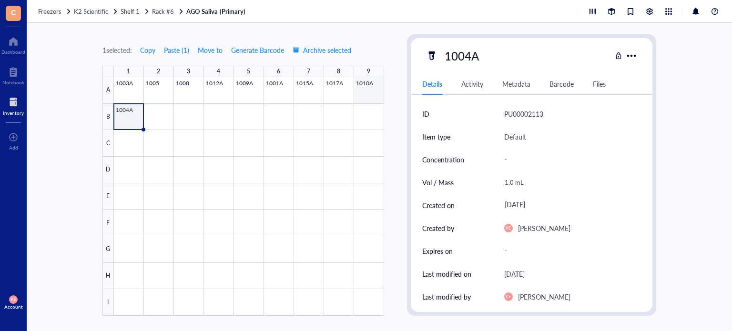
click at [364, 92] on div at bounding box center [249, 196] width 270 height 239
click at [158, 116] on div at bounding box center [249, 196] width 270 height 239
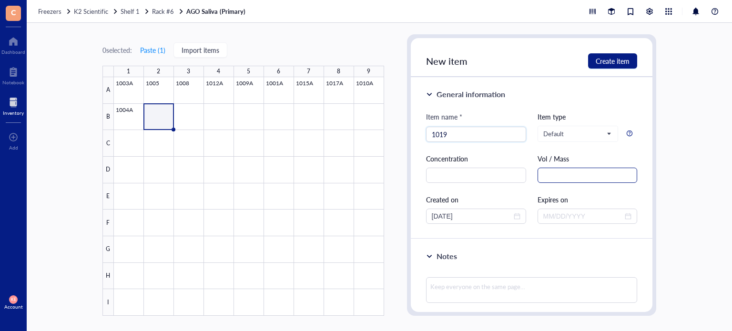
type input "1019"
click at [605, 173] on input "text" at bounding box center [588, 175] width 100 height 15
paste input "1.0 mL"
type input "1.0 mL"
click at [447, 215] on input "[DATE]" at bounding box center [472, 216] width 80 height 10
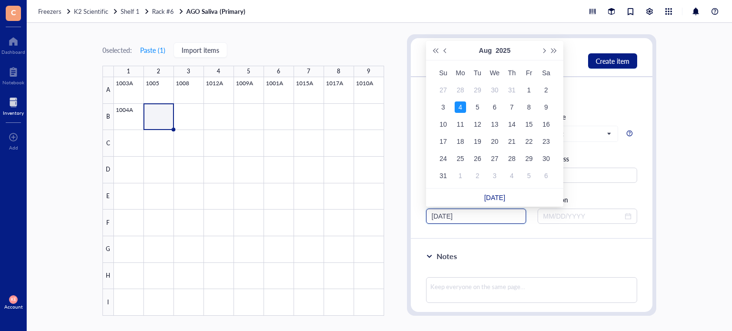
type input "[DATE]"
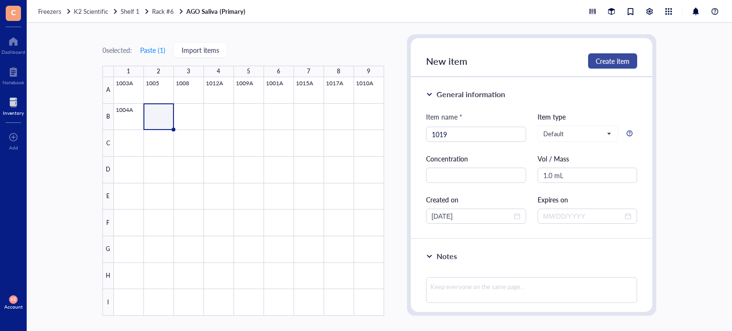
click at [621, 65] on span "Create item" at bounding box center [613, 61] width 34 height 8
type input "[DATE]"
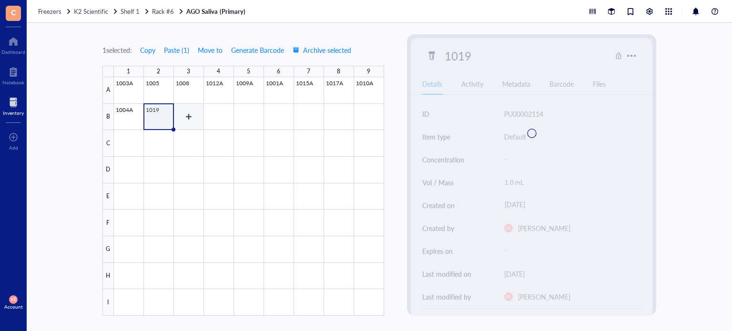
click at [191, 119] on div at bounding box center [249, 196] width 270 height 239
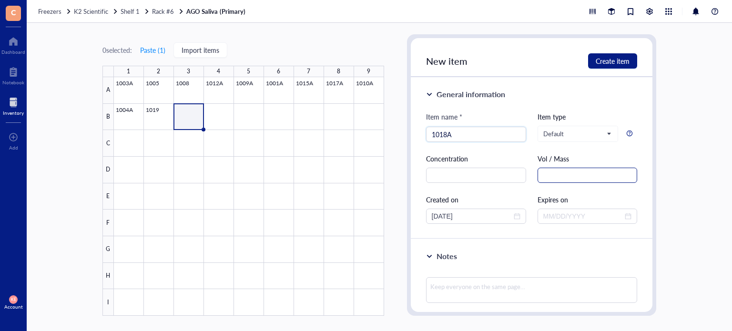
type input "1018A"
click at [568, 171] on input "text" at bounding box center [588, 175] width 100 height 15
paste input "1.0 mL"
type input "1.0 mL"
click at [447, 215] on input "[DATE]" at bounding box center [472, 216] width 80 height 10
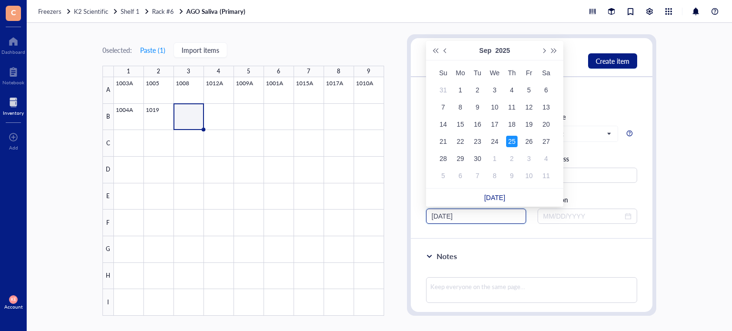
type input "[DATE]"
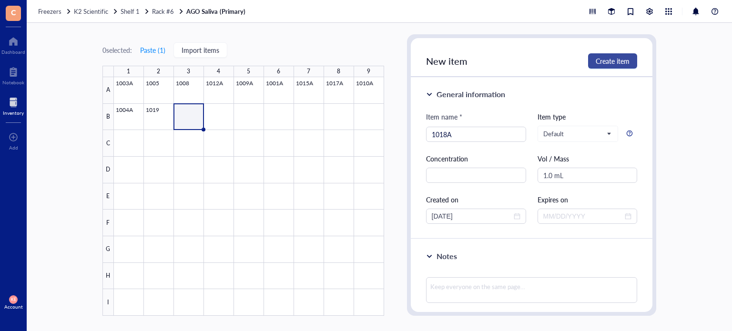
click at [626, 62] on span "Create item" at bounding box center [613, 61] width 34 height 8
type input "[DATE]"
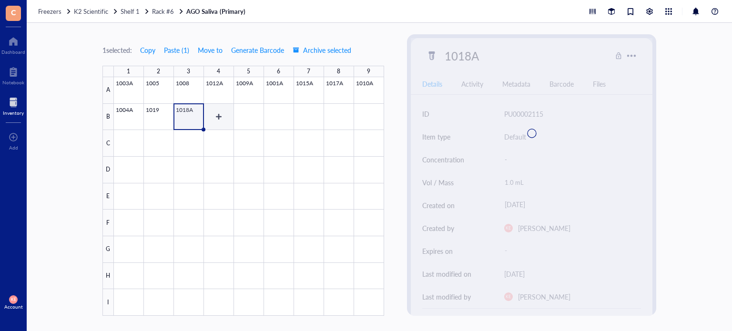
click at [216, 123] on div at bounding box center [249, 196] width 270 height 239
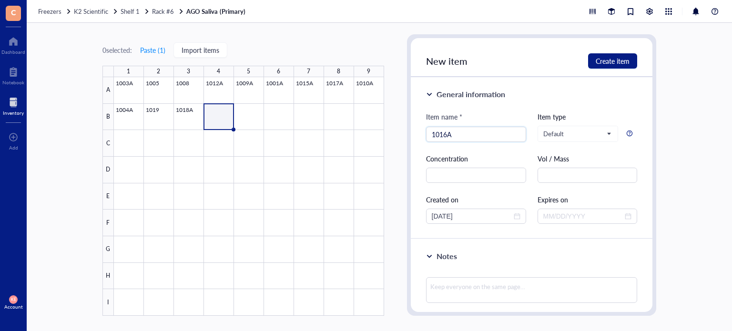
type input "1016A"
click at [559, 186] on div "Item name * 1016A Item type Default Concentration Vol / Mass Created on 09/25/2…" at bounding box center [532, 168] width 212 height 113
click at [563, 182] on input "text" at bounding box center [588, 175] width 100 height 15
paste input "1.0 mL"
type input "1.0 mL"
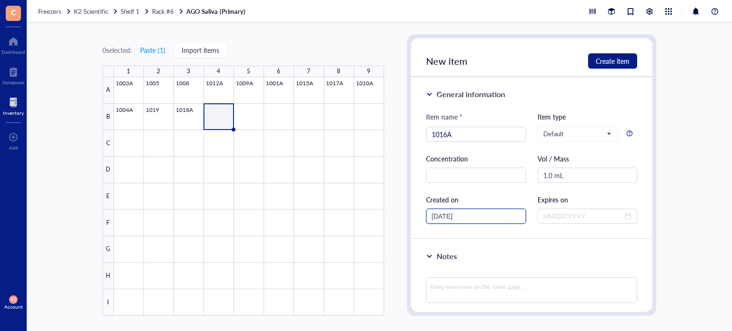
click at [447, 216] on input "[DATE]" at bounding box center [472, 216] width 80 height 10
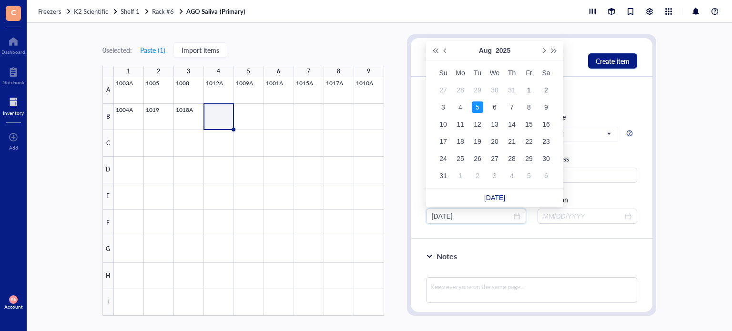
type input "[DATE]"
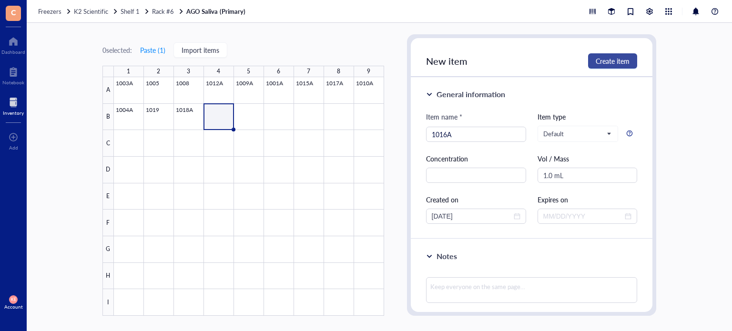
click at [624, 59] on span "Create item" at bounding box center [613, 61] width 34 height 8
type input "[DATE]"
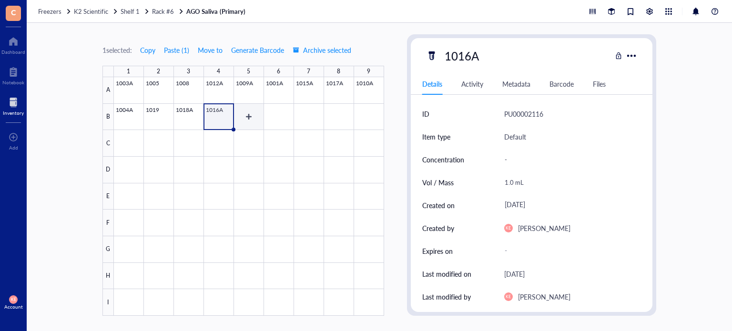
click at [253, 118] on div at bounding box center [249, 196] width 270 height 239
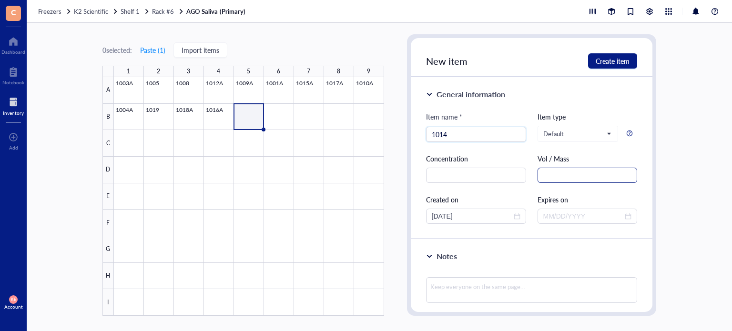
type input "1014"
click at [573, 176] on input "text" at bounding box center [588, 175] width 100 height 15
paste input "1.0 mL"
type input "1.0 mL"
click at [447, 217] on input "[DATE]" at bounding box center [472, 216] width 80 height 10
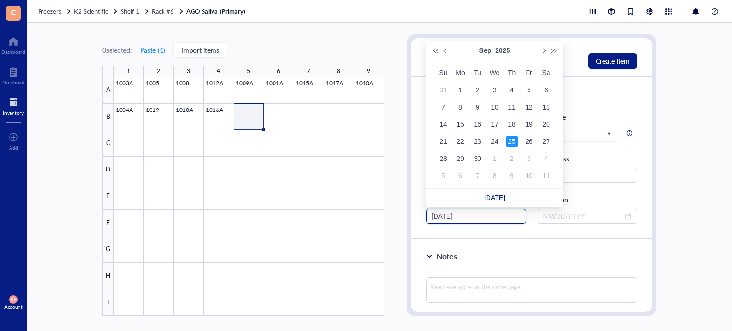
type input "[DATE]"
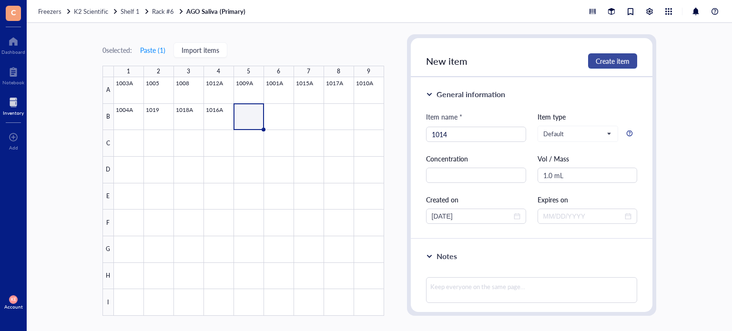
click at [611, 67] on button "Create item" at bounding box center [612, 60] width 49 height 15
type input "[DATE]"
click at [276, 119] on div at bounding box center [249, 196] width 270 height 239
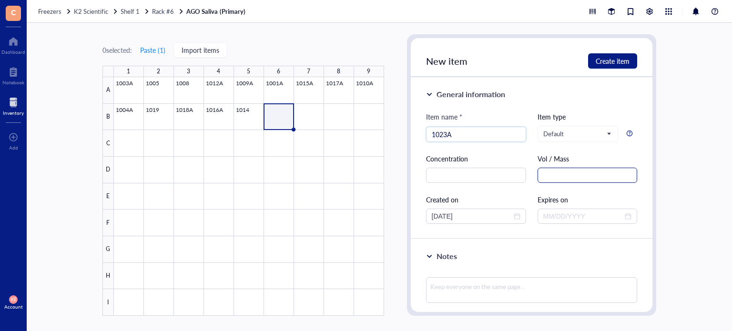
type input "1023A"
click at [585, 172] on input "text" at bounding box center [588, 175] width 100 height 15
paste input "1.0 mL"
type input "1.0 mL"
click at [447, 216] on input "[DATE]" at bounding box center [472, 216] width 80 height 10
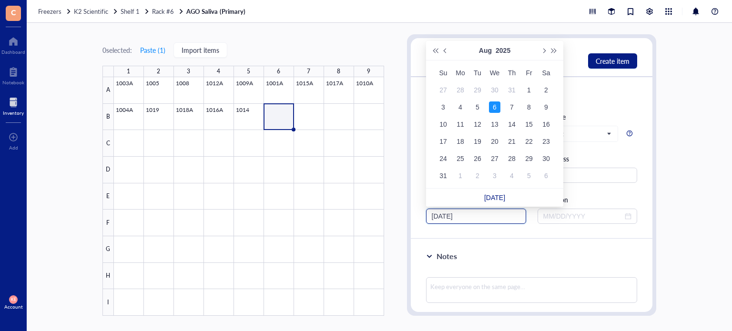
type input "[DATE]"
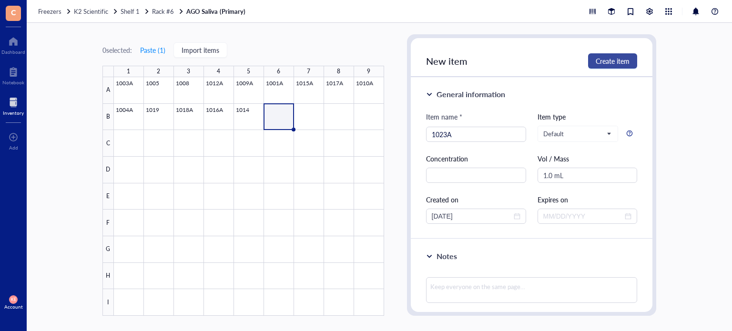
click at [602, 59] on span "Create item" at bounding box center [613, 61] width 34 height 8
type input "[DATE]"
click at [309, 122] on div at bounding box center [249, 196] width 270 height 239
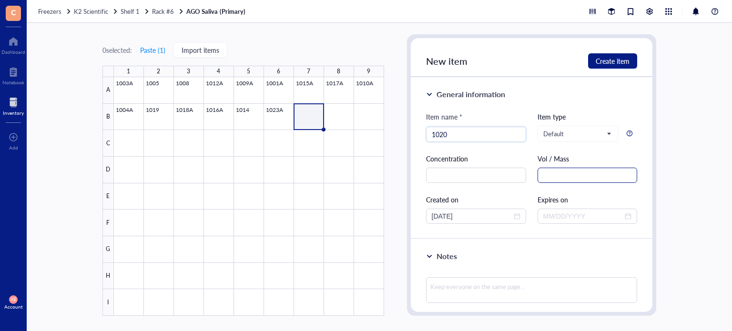
type input "1020"
click at [584, 173] on input "text" at bounding box center [588, 175] width 100 height 15
paste input "1.0 mL"
type input "1.0 mL"
click at [448, 211] on input "[DATE]" at bounding box center [472, 216] width 80 height 10
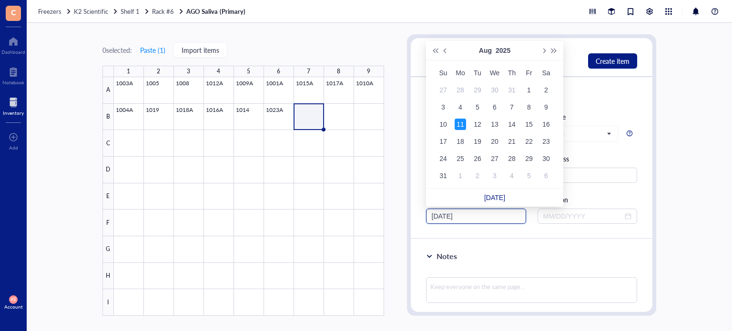
type input "[DATE]"
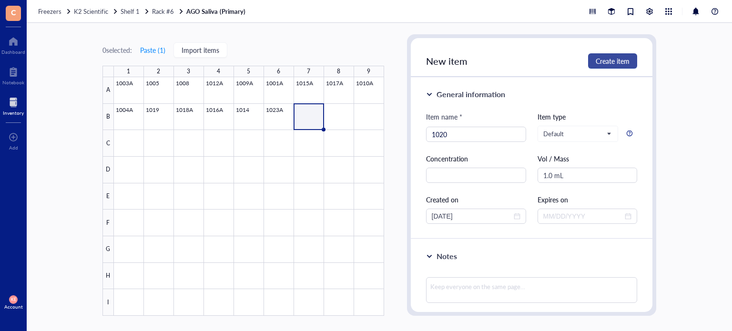
click at [606, 62] on span "Create item" at bounding box center [613, 61] width 34 height 8
type input "[DATE]"
click at [327, 116] on div at bounding box center [249, 196] width 270 height 239
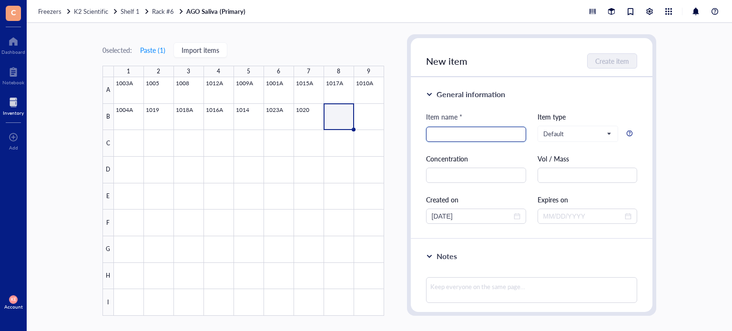
click at [478, 139] on input "search" at bounding box center [476, 134] width 89 height 14
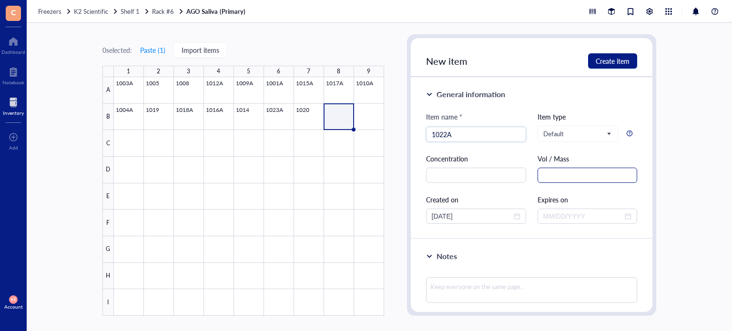
type input "1022A"
click at [557, 173] on input "text" at bounding box center [588, 175] width 100 height 15
paste input "1.0 mL"
type input "1.0 mL"
click at [447, 217] on input "[DATE]" at bounding box center [472, 216] width 80 height 10
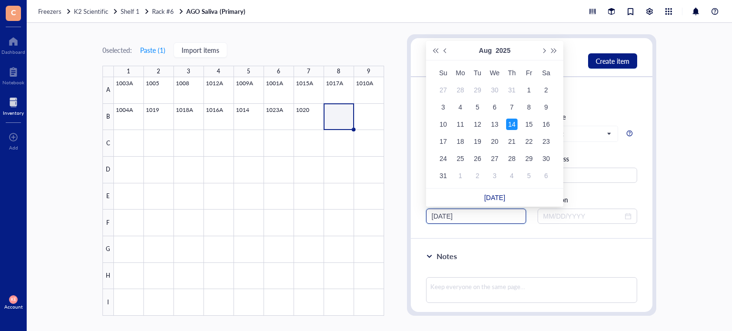
type input "[DATE]"
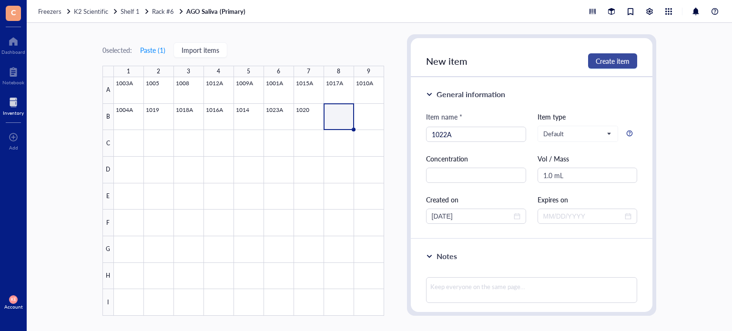
click at [614, 62] on span "Create item" at bounding box center [613, 61] width 34 height 8
type input "[DATE]"
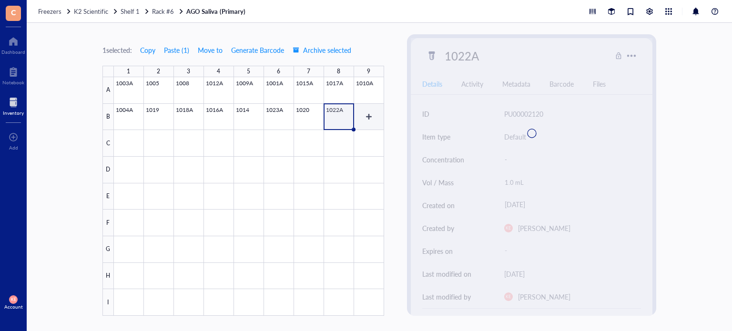
click at [368, 116] on div at bounding box center [249, 196] width 270 height 239
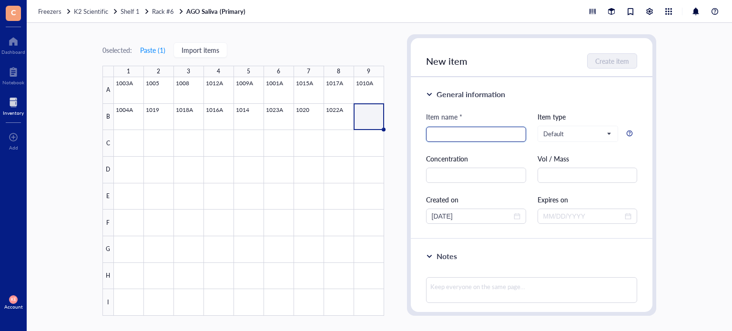
click at [477, 133] on input "search" at bounding box center [476, 134] width 89 height 14
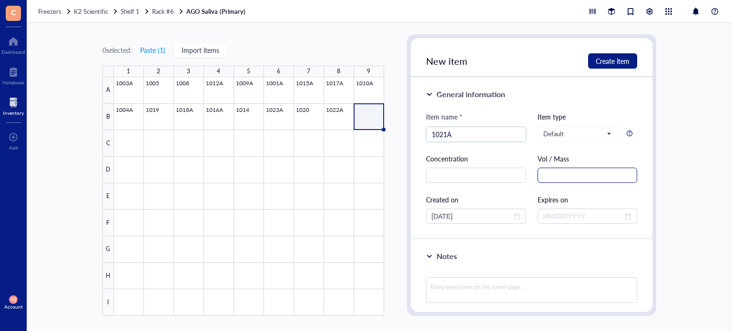
type input "1021A"
click at [544, 171] on input "text" at bounding box center [588, 175] width 100 height 15
paste input "1.0 mL"
type input "1.0 mL"
click at [447, 213] on input "[DATE]" at bounding box center [472, 216] width 80 height 10
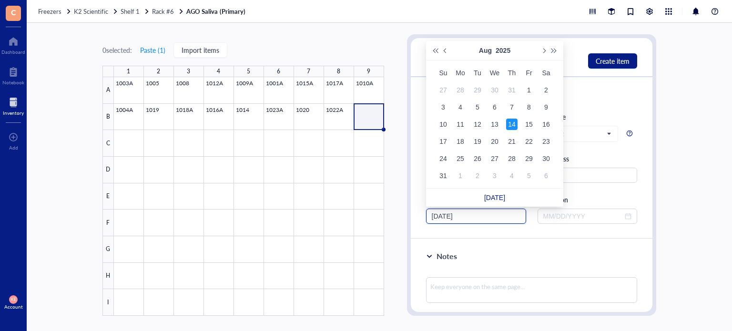
type input "[DATE]"
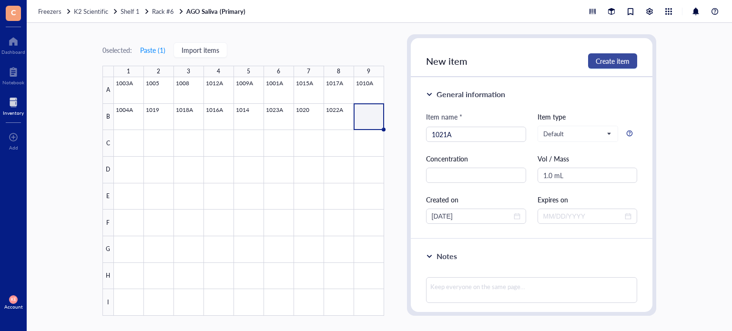
click at [604, 55] on button "Create item" at bounding box center [612, 60] width 49 height 15
type input "[DATE]"
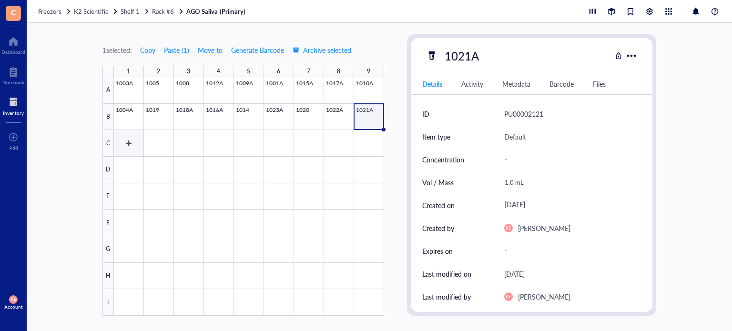
click at [123, 140] on div at bounding box center [249, 196] width 270 height 239
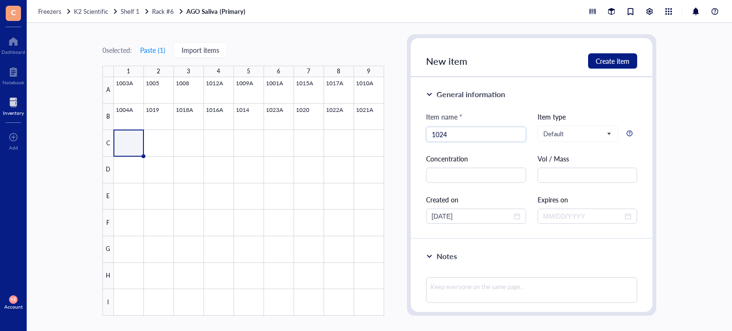
type input "1024"
click at [569, 168] on input "text" at bounding box center [588, 175] width 100 height 15
paste input "1.0 mL"
type input "1.0 mL"
click at [448, 214] on input "[DATE]" at bounding box center [472, 216] width 80 height 10
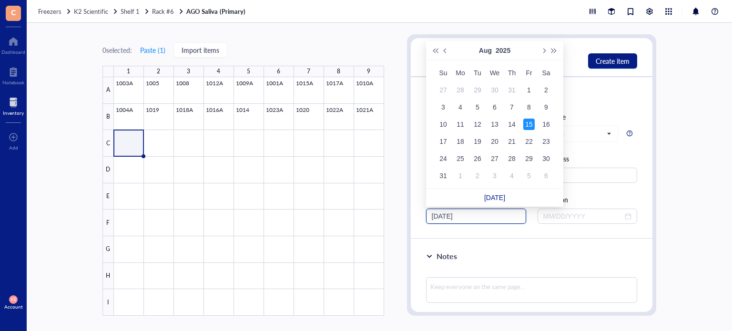
type input "[DATE]"
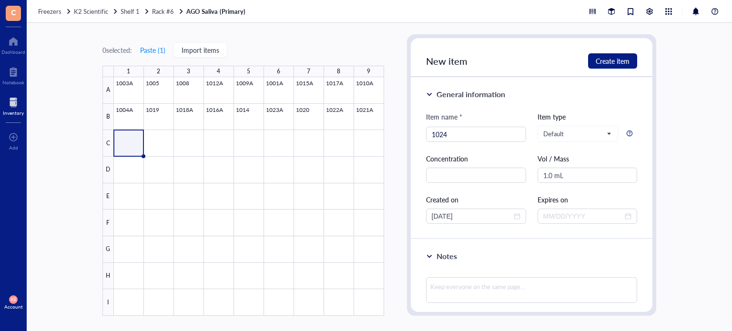
click at [608, 69] on div "New item Create item" at bounding box center [532, 57] width 242 height 39
click at [614, 62] on span "Create item" at bounding box center [613, 61] width 34 height 8
type input "[DATE]"
click at [159, 146] on div at bounding box center [249, 196] width 270 height 239
type input "1006A"
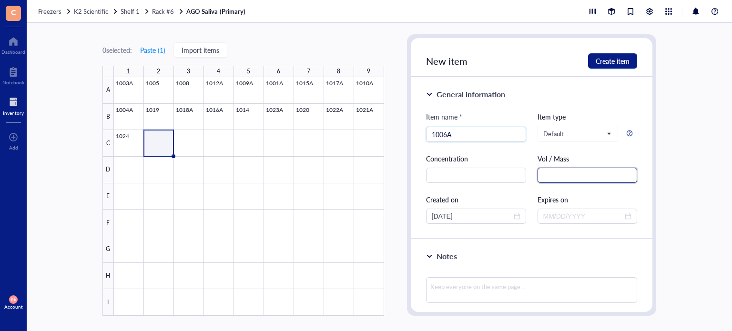
click at [554, 176] on input "text" at bounding box center [588, 175] width 100 height 15
paste input "1.0 mL"
type input "1.0 mL"
click at [448, 218] on input "[DATE]" at bounding box center [472, 216] width 80 height 10
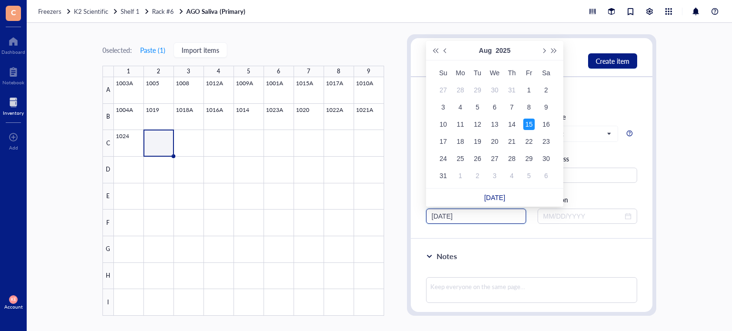
type input "[DATE]"
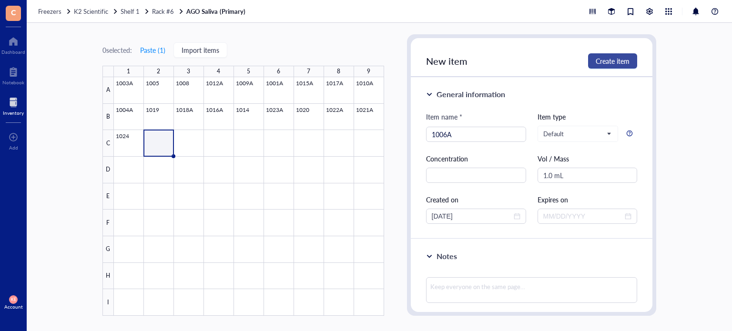
click at [596, 57] on span "Create item" at bounding box center [613, 61] width 34 height 8
type input "[DATE]"
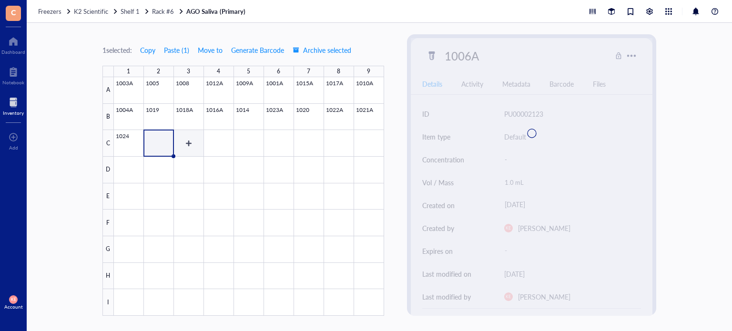
click at [187, 146] on div at bounding box center [249, 196] width 270 height 239
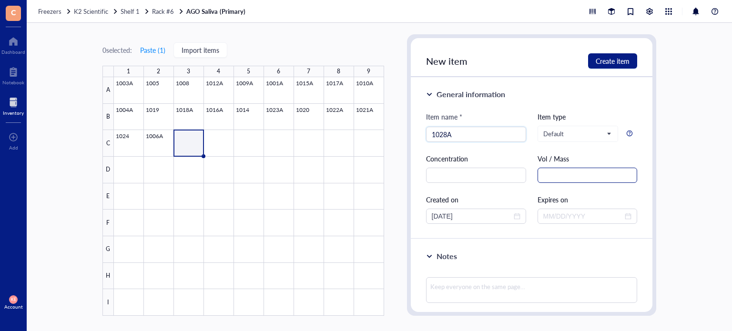
type input "1028A"
click at [617, 178] on input "text" at bounding box center [588, 175] width 100 height 15
paste input "1.0 mL"
type input "1.0 mL"
click at [448, 216] on input "[DATE]" at bounding box center [472, 216] width 80 height 10
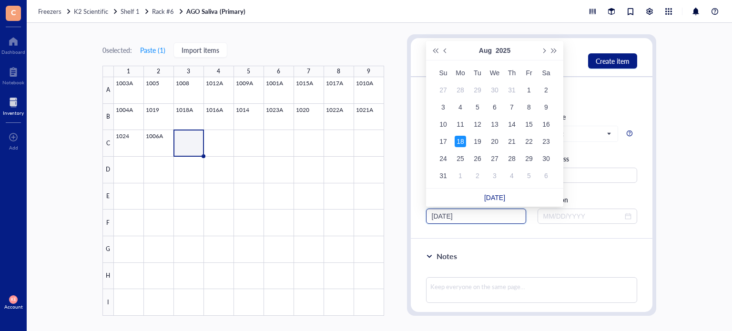
type input "[DATE]"
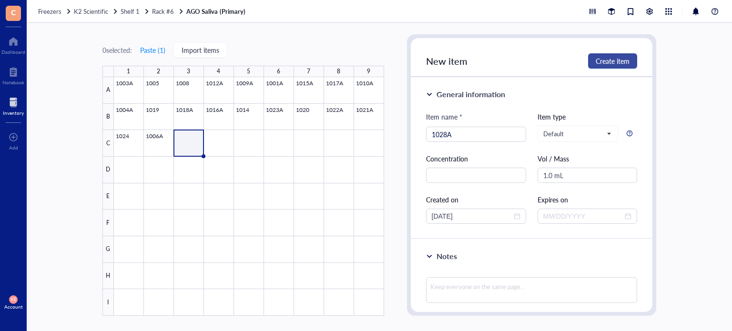
click at [622, 61] on span "Create item" at bounding box center [613, 61] width 34 height 8
type input "[DATE]"
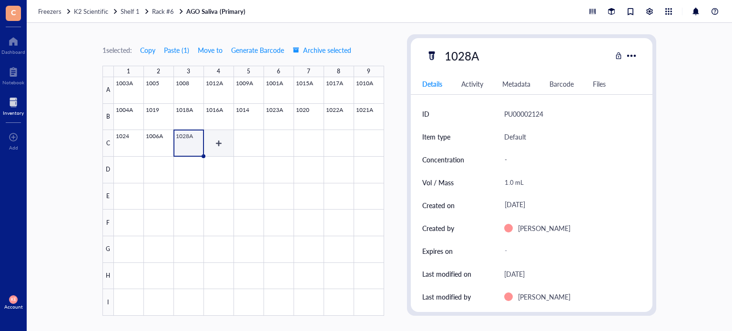
click at [215, 142] on div at bounding box center [249, 196] width 270 height 239
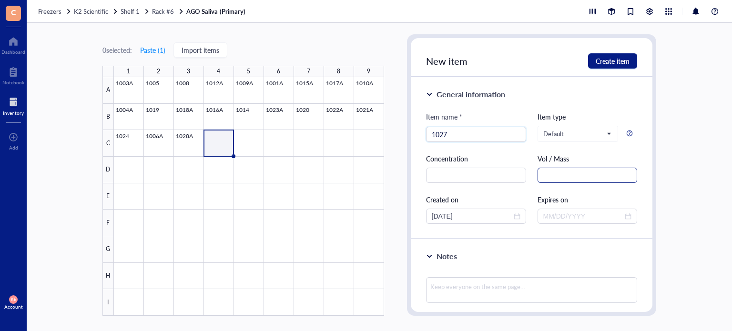
type input "1027"
click at [578, 181] on input "text" at bounding box center [588, 175] width 100 height 15
paste input "1.0 mL"
type input "1.0 mL"
click at [452, 219] on input "[DATE]" at bounding box center [472, 216] width 80 height 10
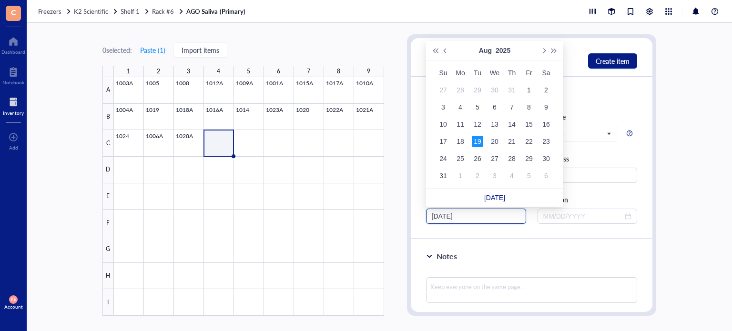
type input "[DATE]"
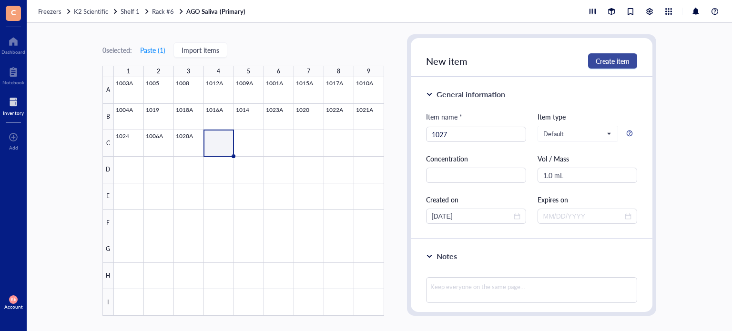
click at [605, 61] on span "Create item" at bounding box center [613, 61] width 34 height 8
type input "[DATE]"
click at [240, 145] on div at bounding box center [249, 196] width 270 height 239
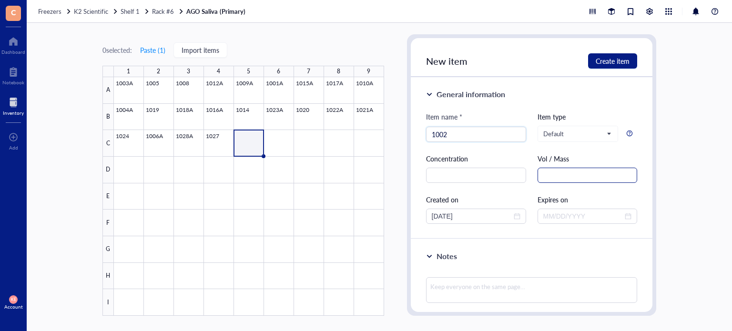
type input "1002"
click at [577, 178] on input "text" at bounding box center [588, 175] width 100 height 15
paste input "1.0 mL"
type input "1.0 mL"
click at [447, 217] on input "[DATE]" at bounding box center [472, 216] width 80 height 10
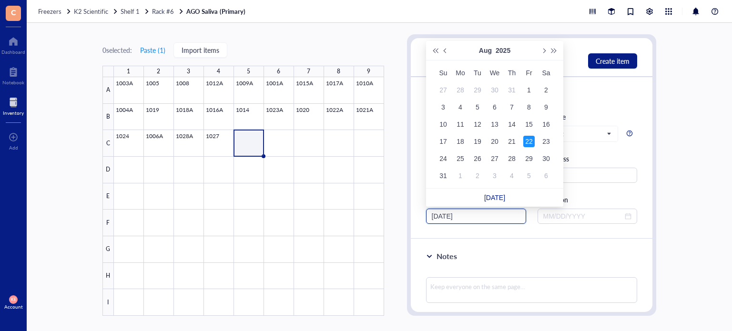
type input "[DATE]"
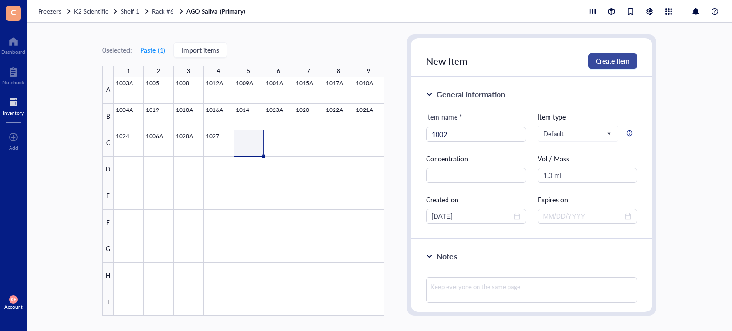
click at [617, 63] on span "Create item" at bounding box center [613, 61] width 34 height 8
type input "[DATE]"
click at [282, 144] on div at bounding box center [249, 196] width 270 height 239
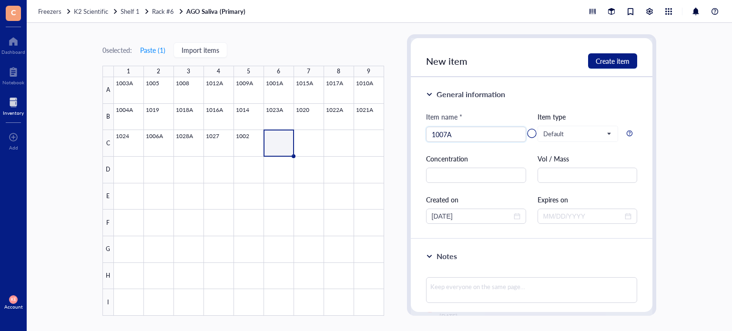
type input "1007A"
click at [549, 175] on div at bounding box center [532, 133] width 242 height 191
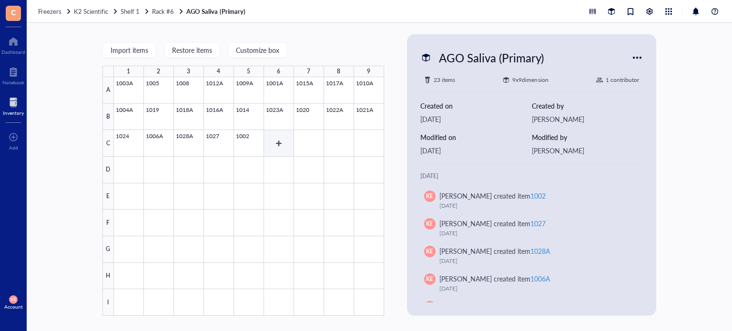
click at [280, 152] on div at bounding box center [249, 196] width 270 height 239
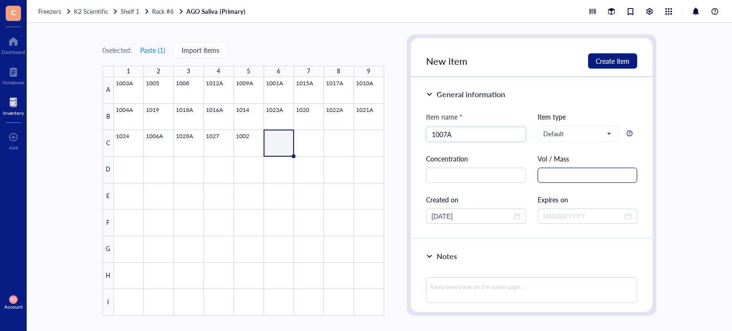
type input "1007A"
click at [581, 168] on div at bounding box center [588, 175] width 100 height 15
click at [563, 175] on input "text" at bounding box center [588, 175] width 100 height 15
paste input "1.0 mL"
type input "1.0 mL"
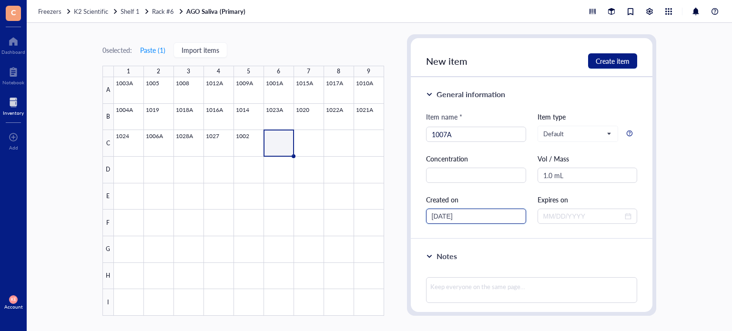
click at [446, 215] on input "[DATE]" at bounding box center [472, 216] width 80 height 10
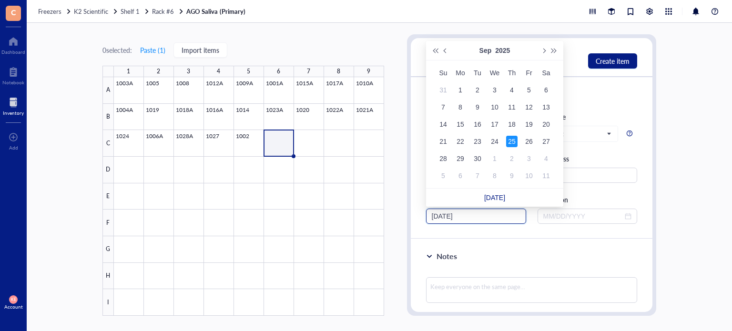
type input "[DATE]"
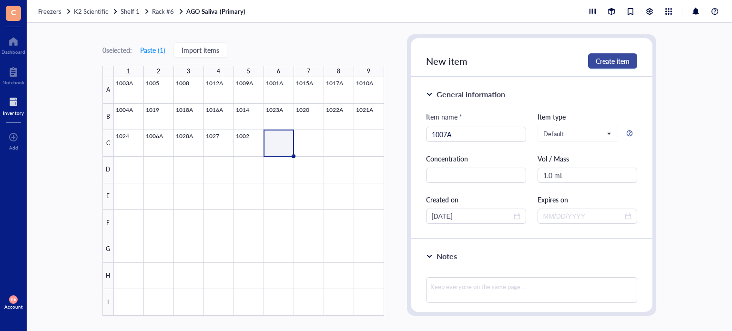
click at [601, 66] on button "Create item" at bounding box center [612, 60] width 49 height 15
type input "[DATE]"
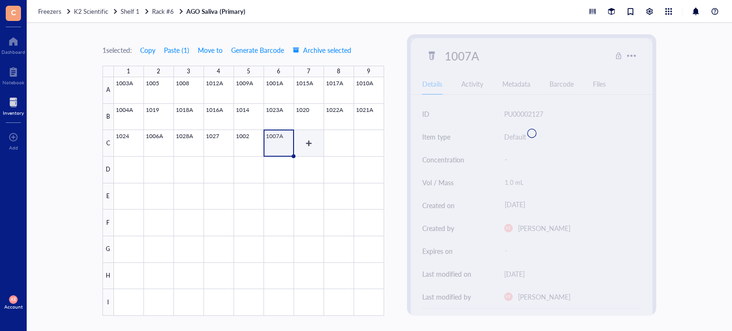
click at [308, 148] on div at bounding box center [249, 196] width 270 height 239
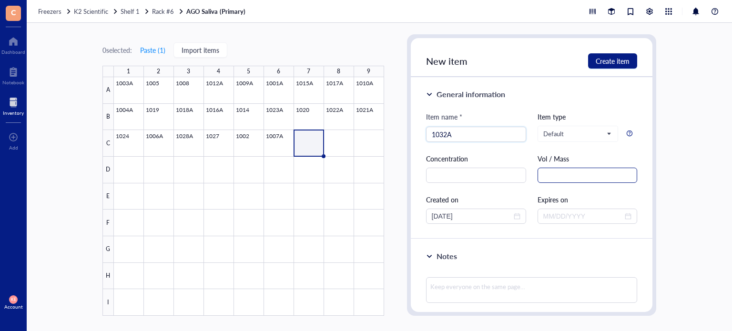
type input "1032A"
click at [549, 171] on input "text" at bounding box center [588, 175] width 100 height 15
paste input "1.0 mL"
type input "1.0 mL"
click at [447, 216] on input "[DATE]" at bounding box center [472, 216] width 80 height 10
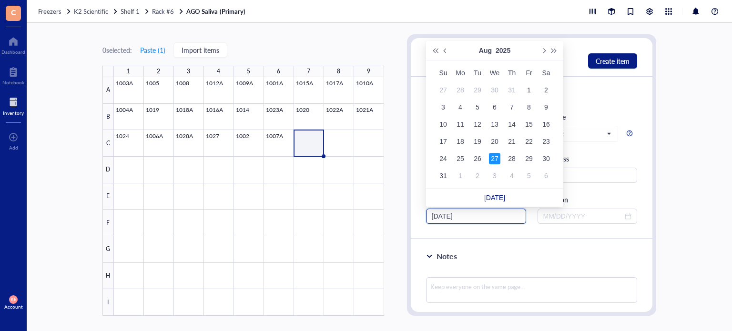
type input "[DATE]"
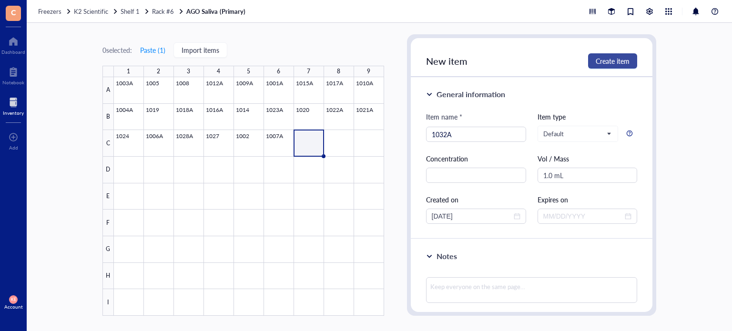
click at [622, 57] on span "Create item" at bounding box center [613, 61] width 34 height 8
type input "[DATE]"
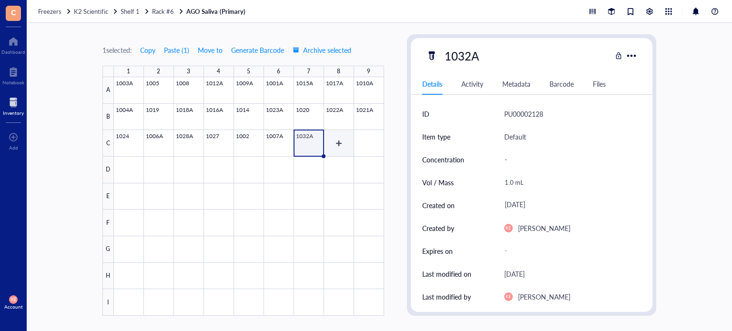
click at [337, 149] on div at bounding box center [249, 196] width 270 height 239
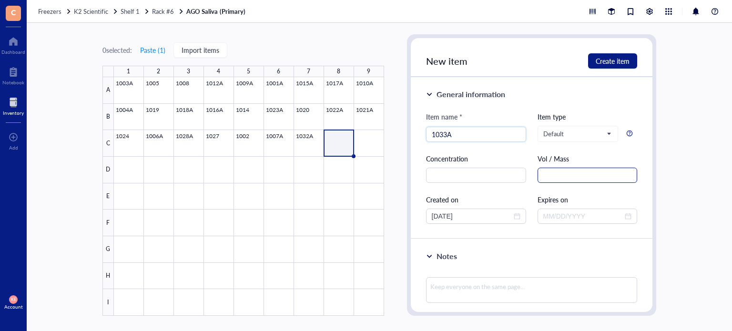
type input "1033A"
click at [608, 183] on input "text" at bounding box center [588, 175] width 100 height 15
paste input "1.0 mL"
type input "1.0 mL"
click at [447, 216] on input "[DATE]" at bounding box center [472, 216] width 80 height 10
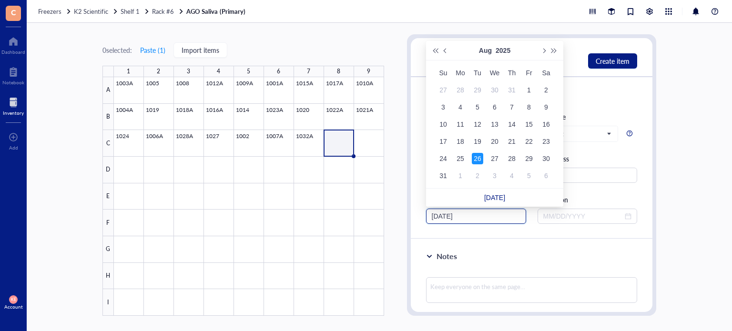
type input "[DATE]"
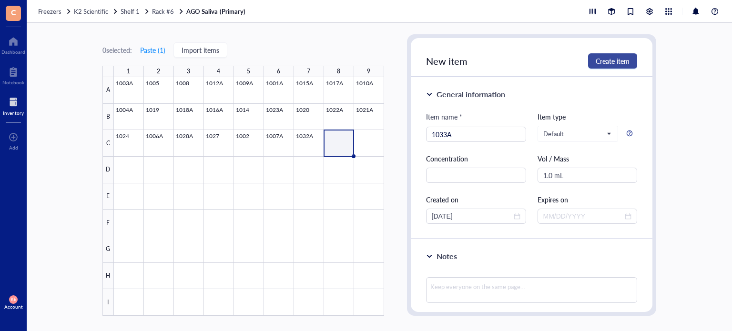
click at [616, 67] on button "Create item" at bounding box center [612, 60] width 49 height 15
type input "[DATE]"
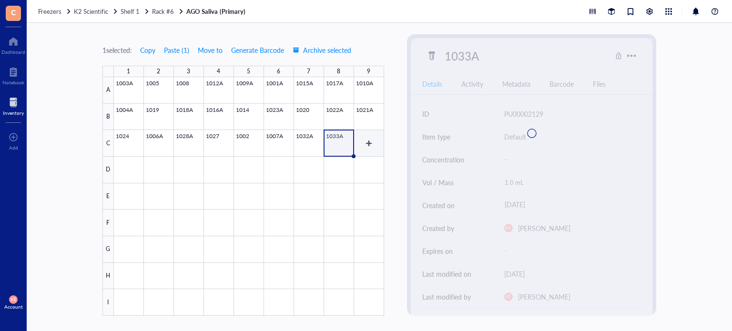
click at [377, 148] on div at bounding box center [249, 196] width 270 height 239
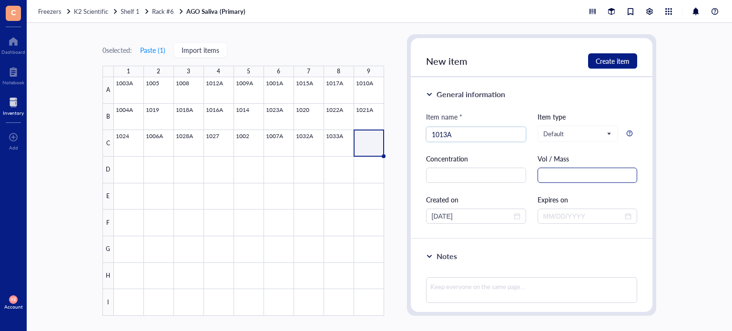
type input "1013A"
click at [562, 171] on input "text" at bounding box center [588, 175] width 100 height 15
paste input "1.0 mL"
type input "1.0 mL"
click at [448, 217] on input "[DATE]" at bounding box center [472, 216] width 80 height 10
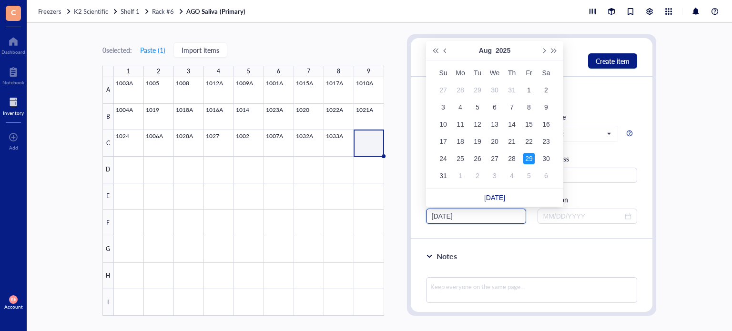
type input "[DATE]"
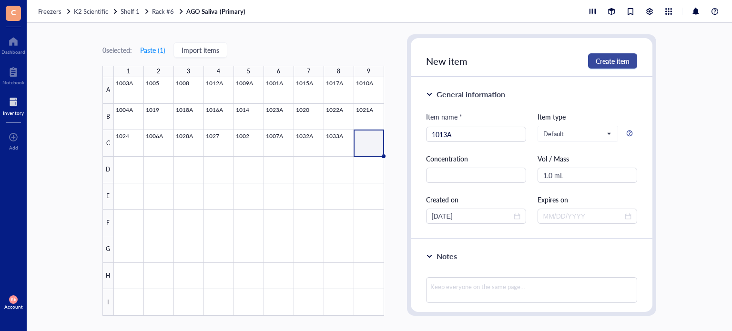
click at [625, 63] on span "Create item" at bounding box center [613, 61] width 34 height 8
type input "[DATE]"
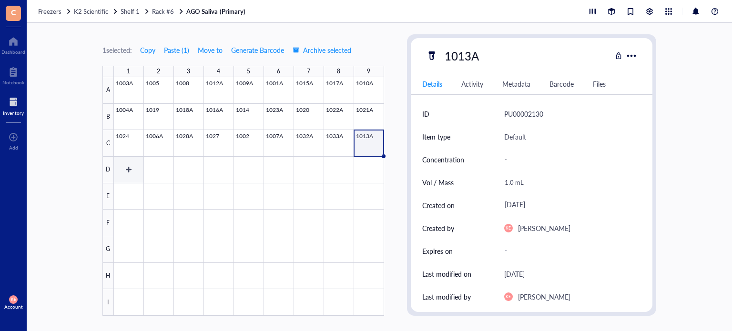
click at [135, 166] on div at bounding box center [249, 196] width 270 height 239
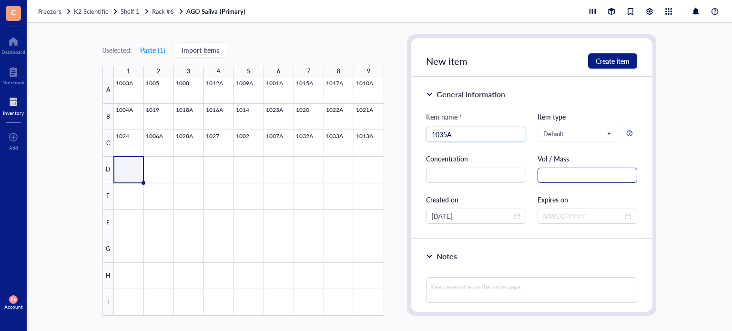
type input "1035A"
click at [559, 175] on input "text" at bounding box center [588, 175] width 100 height 15
paste input "1.0 mL"
click at [559, 175] on input "1.0 mL" at bounding box center [588, 175] width 100 height 15
type input "1.0 mL"
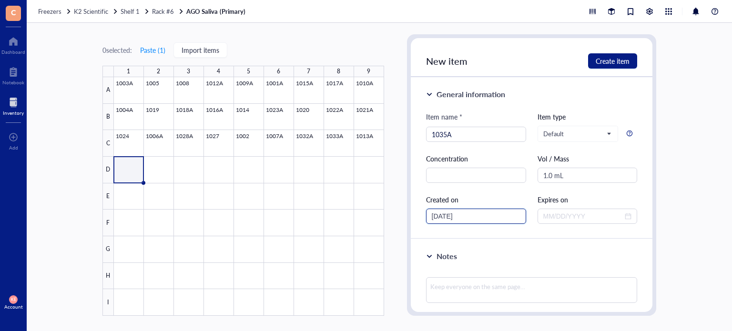
click at [448, 216] on input "[DATE]" at bounding box center [472, 216] width 80 height 10
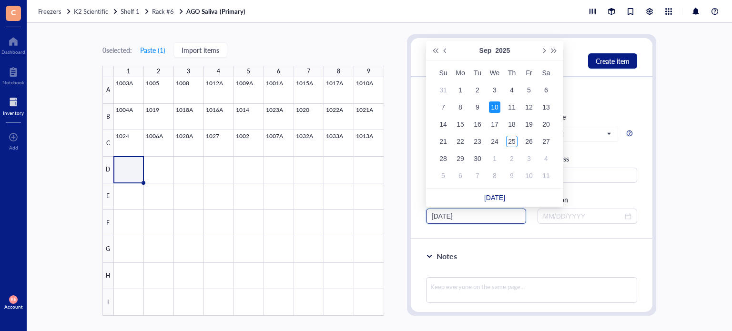
type input "[DATE]"
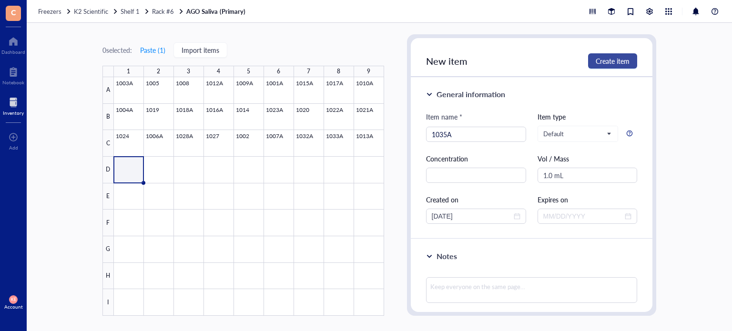
click at [616, 61] on span "Create item" at bounding box center [613, 61] width 34 height 8
type input "[DATE]"
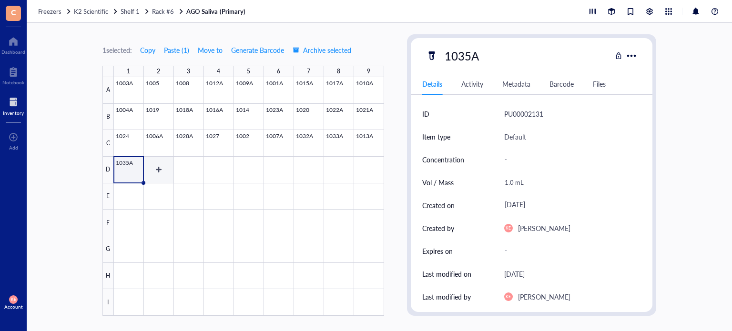
click at [163, 175] on div at bounding box center [249, 196] width 270 height 239
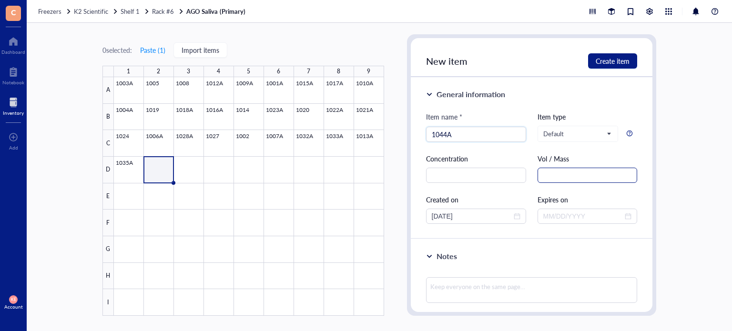
type input "1044A"
click at [590, 171] on input "text" at bounding box center [588, 175] width 100 height 15
paste input "1.0 mL"
type input "1.0 mL"
click at [448, 214] on input "[DATE]" at bounding box center [472, 216] width 80 height 10
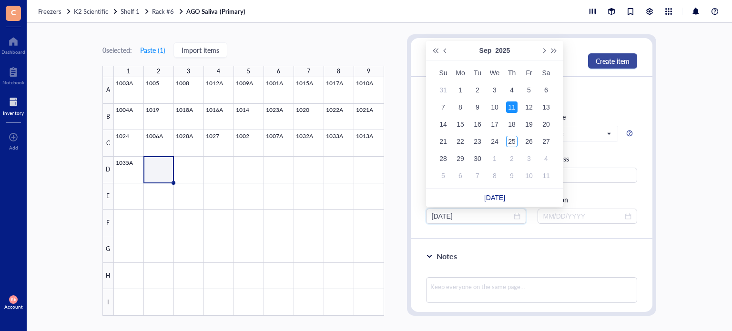
type input "[DATE]"
click at [622, 60] on span "Create item" at bounding box center [613, 61] width 34 height 8
type input "[DATE]"
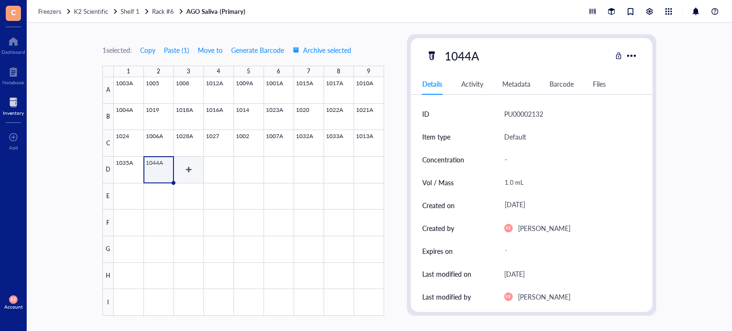
click at [191, 175] on div at bounding box center [249, 196] width 270 height 239
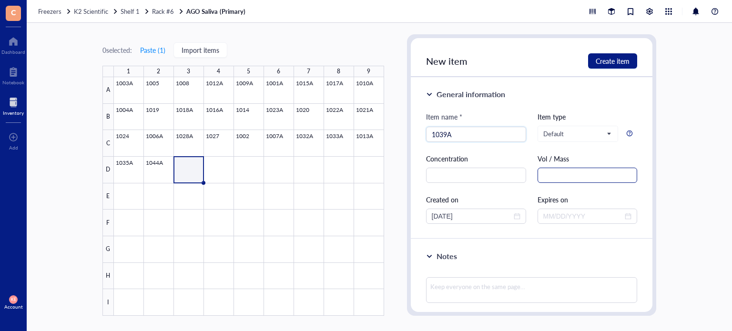
type input "1039A"
click at [563, 180] on input "text" at bounding box center [588, 175] width 100 height 15
paste input "1.0 mL"
type input "1.0 mL"
click at [447, 218] on input "[DATE]" at bounding box center [472, 216] width 80 height 10
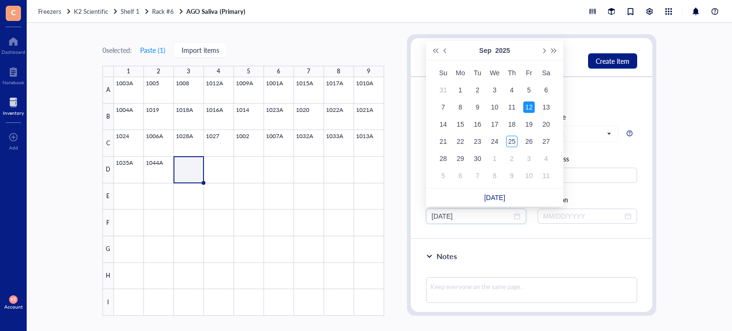
type input "[DATE]"
click at [529, 108] on div "12" at bounding box center [529, 107] width 11 height 11
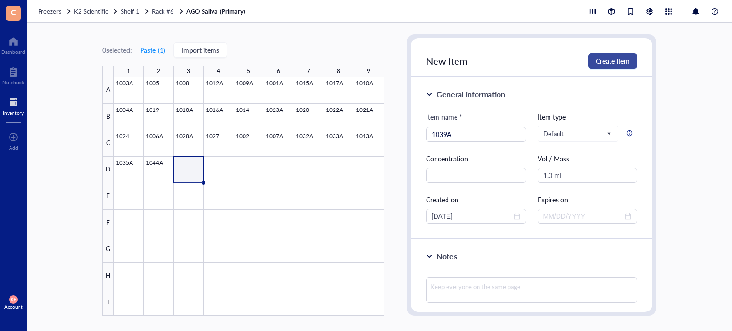
click at [626, 62] on span "Create item" at bounding box center [613, 61] width 34 height 8
type input "[DATE]"
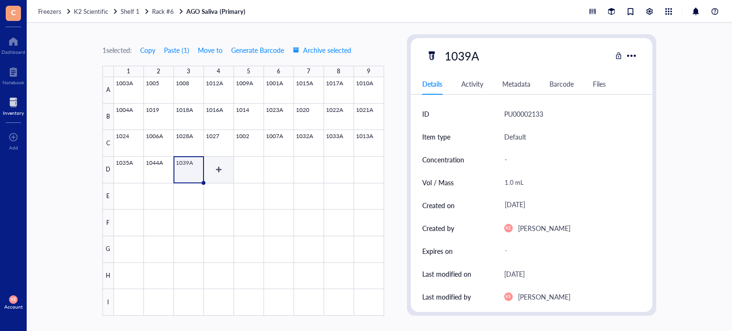
click at [216, 171] on div at bounding box center [249, 196] width 270 height 239
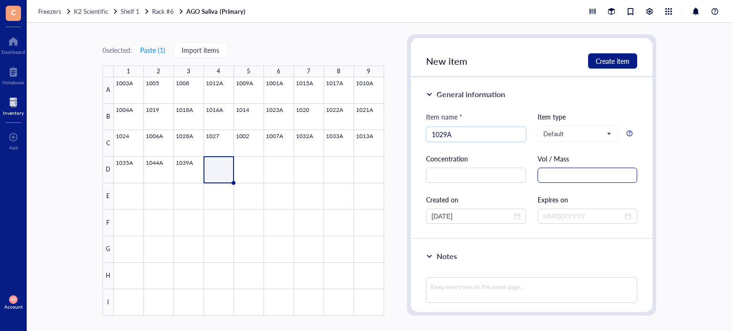
type input "1029A"
click at [545, 180] on input "text" at bounding box center [588, 175] width 100 height 15
paste input "1.0 mL"
type input "1.0 mL"
click at [517, 215] on span "close-circle" at bounding box center [517, 216] width 7 height 7
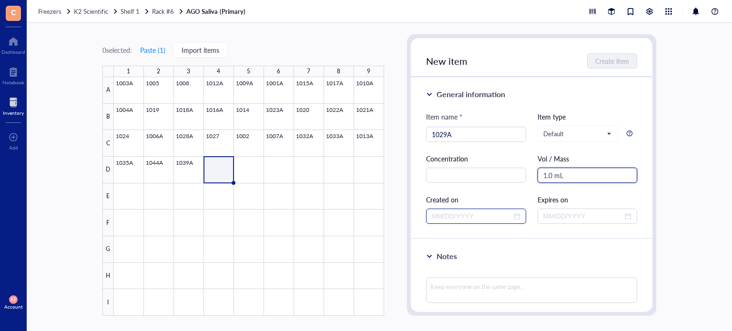
click at [515, 218] on div at bounding box center [476, 216] width 89 height 10
type input "1.0 mL"
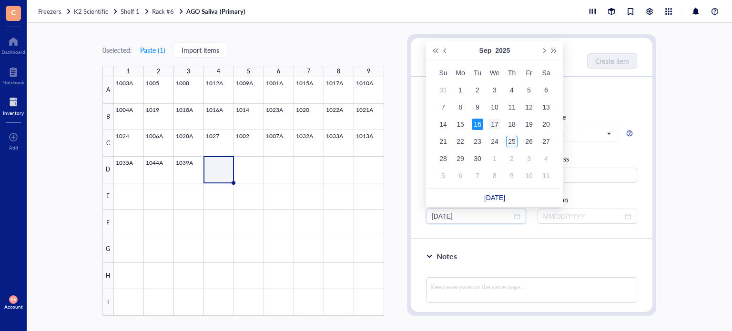
type input "[DATE]"
click at [492, 122] on div "17" at bounding box center [494, 124] width 11 height 11
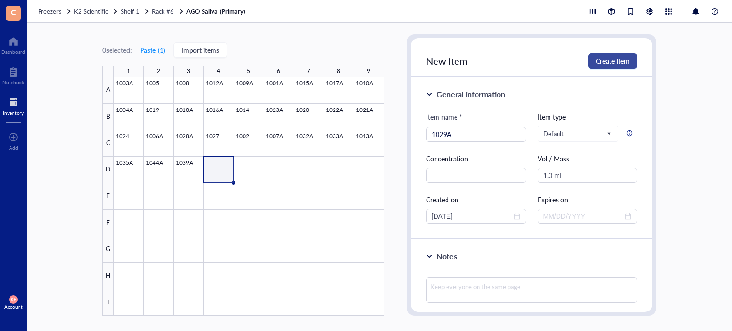
click at [593, 59] on button "Create item" at bounding box center [612, 60] width 49 height 15
type input "[DATE]"
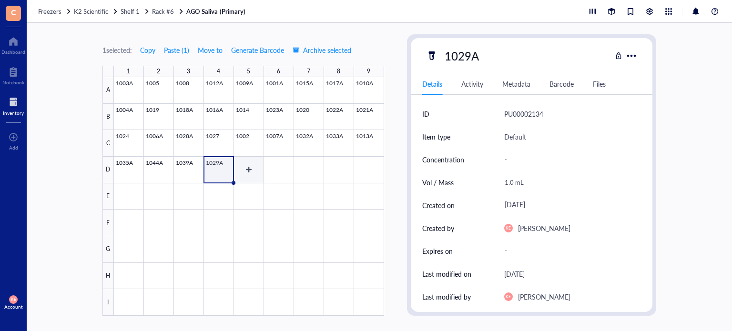
click at [259, 164] on div at bounding box center [249, 196] width 270 height 239
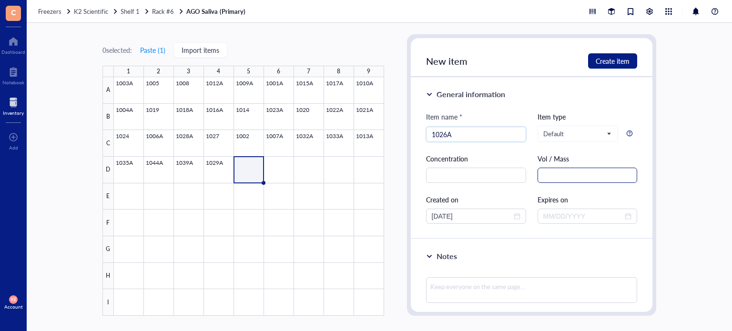
type input "1026A"
click at [562, 175] on input "text" at bounding box center [588, 175] width 100 height 15
paste input "1.0 mL"
click at [519, 215] on div "[DATE]" at bounding box center [476, 216] width 100 height 15
type input "1.0 mL"
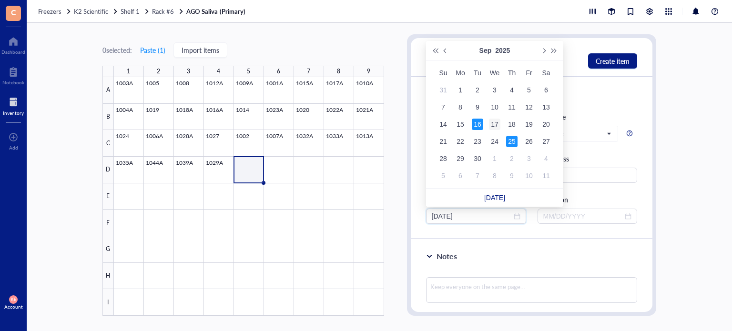
type input "[DATE]"
click at [490, 125] on div "17" at bounding box center [494, 124] width 11 height 11
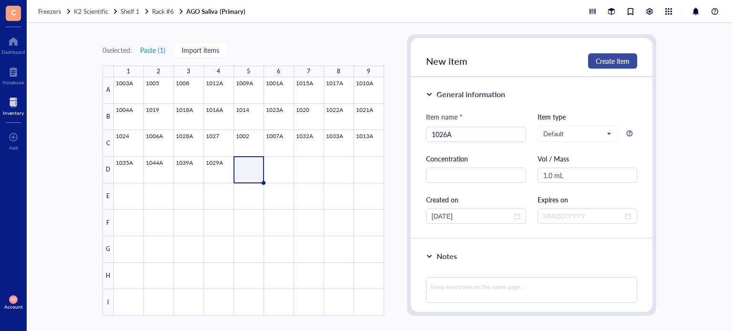
click at [599, 62] on span "Create item" at bounding box center [613, 61] width 34 height 8
type input "[DATE]"
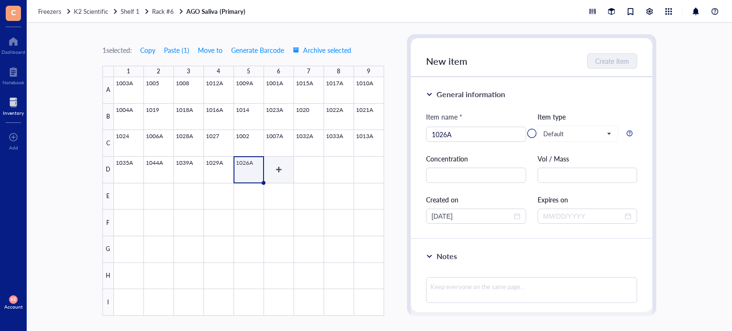
click at [278, 169] on div at bounding box center [249, 196] width 270 height 239
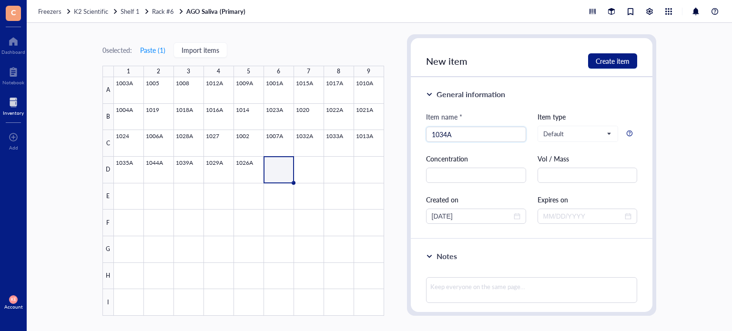
type input "1034A"
click at [572, 186] on div "Item name * 1034A 1034A Item type Default Concentration Vol / Mass Created on […" at bounding box center [532, 168] width 212 height 113
click at [572, 186] on div "Item name * 1034A Item type Default Concentration Vol / Mass Created on [DATE] …" at bounding box center [532, 168] width 212 height 113
click at [575, 176] on input "text" at bounding box center [588, 175] width 100 height 15
paste input "1.0 mL"
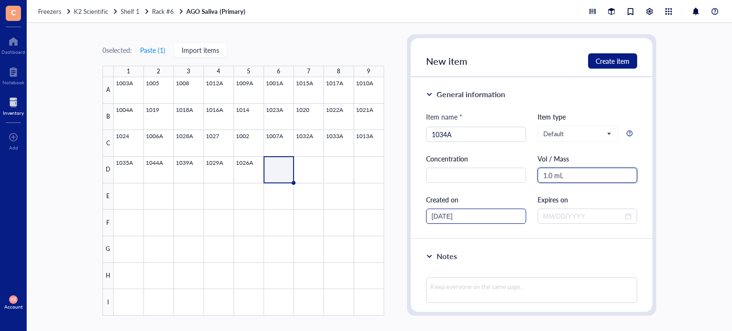
click at [520, 214] on div "[DATE]" at bounding box center [476, 216] width 100 height 15
type input "1.0 mL"
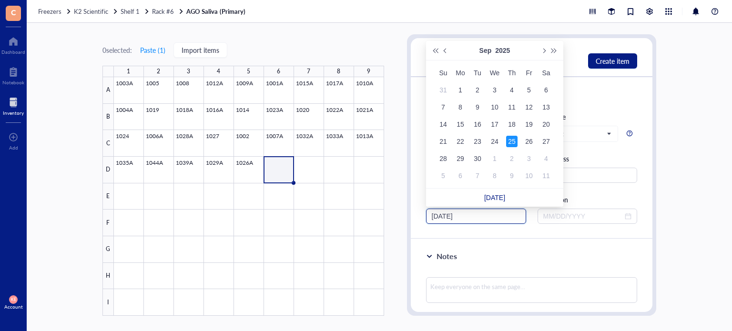
click at [517, 216] on span "close-circle" at bounding box center [517, 216] width 7 height 7
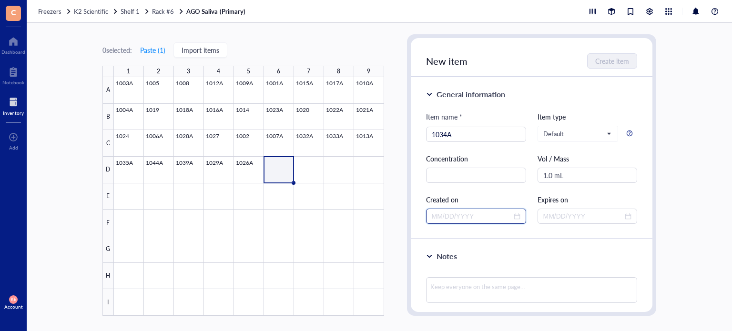
click at [517, 216] on div at bounding box center [476, 216] width 89 height 10
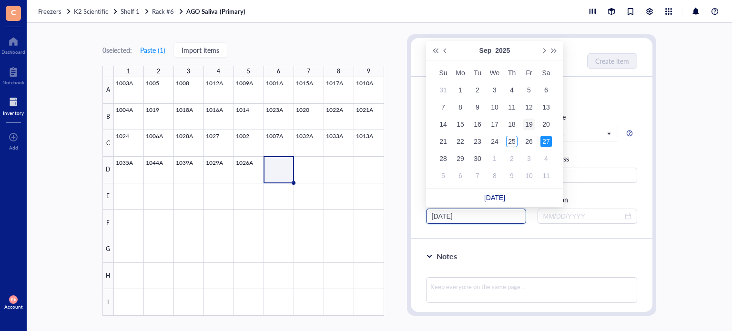
type input "[DATE]"
click at [534, 132] on td "19" at bounding box center [529, 124] width 17 height 17
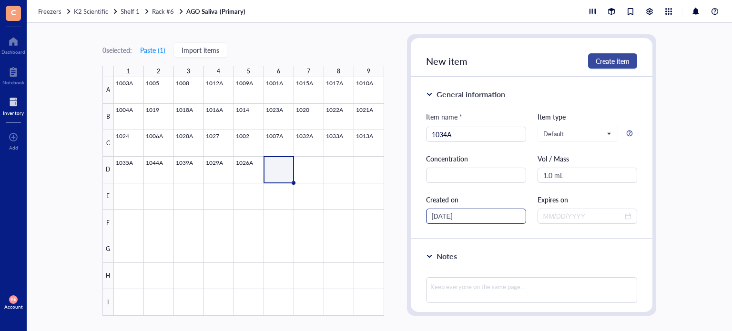
click at [606, 64] on span "Create item" at bounding box center [613, 61] width 34 height 8
type input "[DATE]"
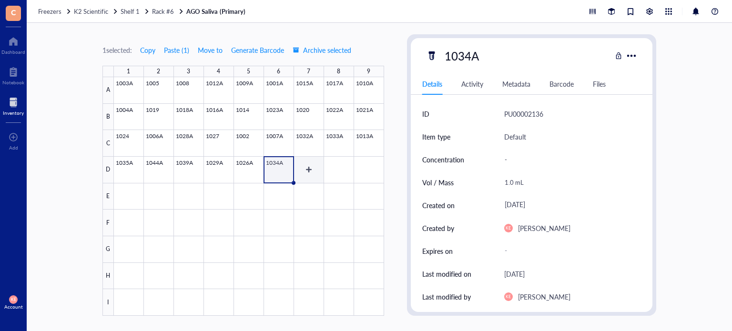
click at [305, 174] on div at bounding box center [249, 196] width 270 height 239
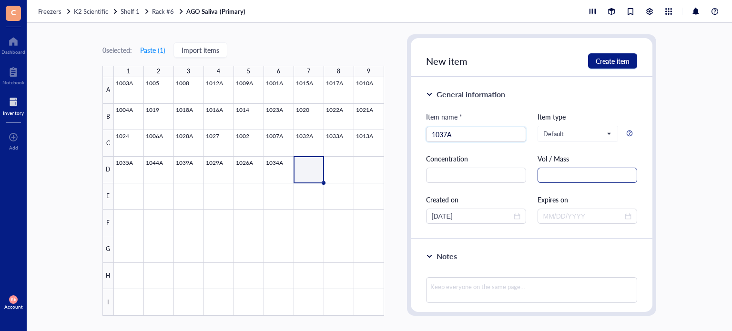
type input "1037A"
click at [547, 168] on input "text" at bounding box center [588, 175] width 100 height 15
paste input "1.0 mL"
type input "1.0 mL"
click at [514, 217] on span "close-circle" at bounding box center [517, 216] width 7 height 7
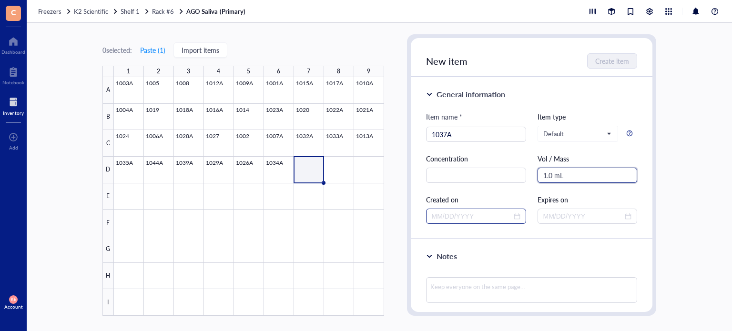
type input "1.0 mL"
click at [487, 214] on input at bounding box center [472, 216] width 80 height 10
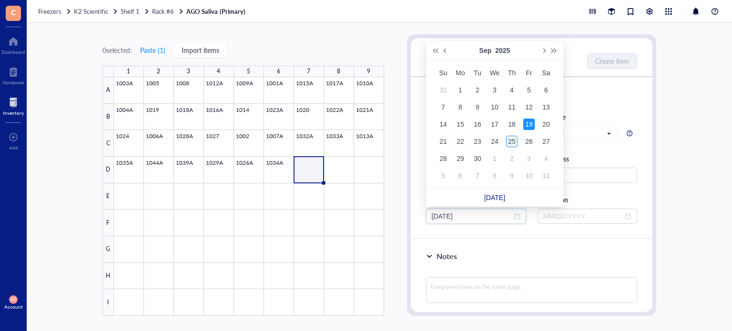
type input "[DATE]"
click at [511, 141] on div "25" at bounding box center [511, 141] width 11 height 11
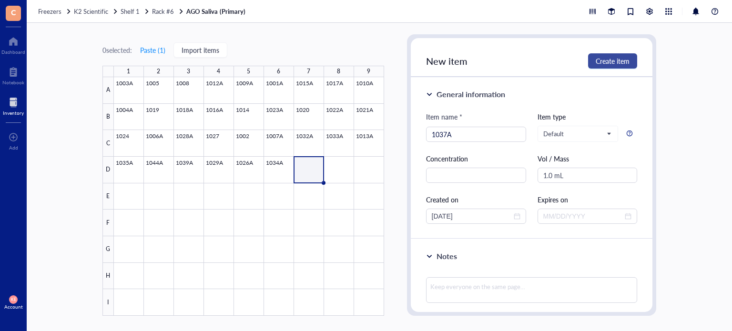
click at [606, 66] on button "Create item" at bounding box center [612, 60] width 49 height 15
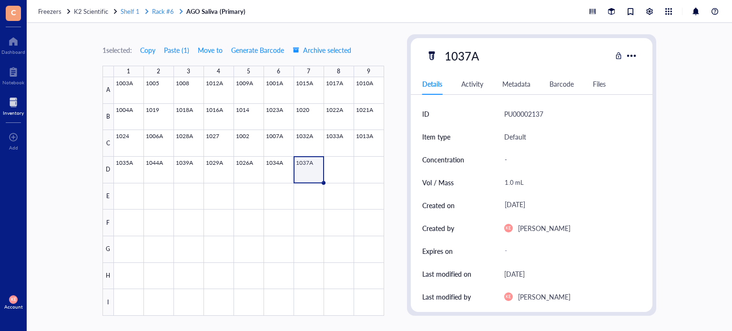
click at [165, 13] on span "Rack #6" at bounding box center [163, 11] width 22 height 9
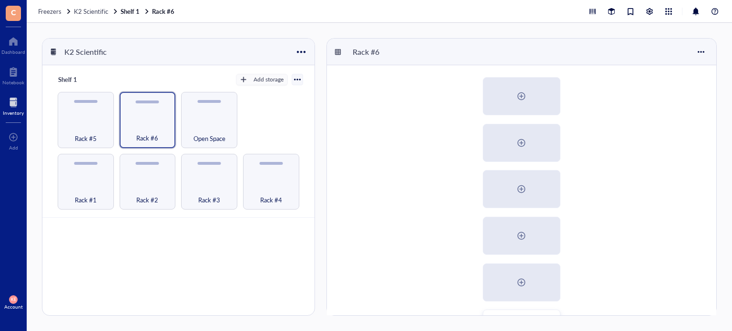
click at [665, 242] on div "AGO Saliva (Primary) AGO Saliva (Back up)" at bounding box center [522, 235] width 390 height 341
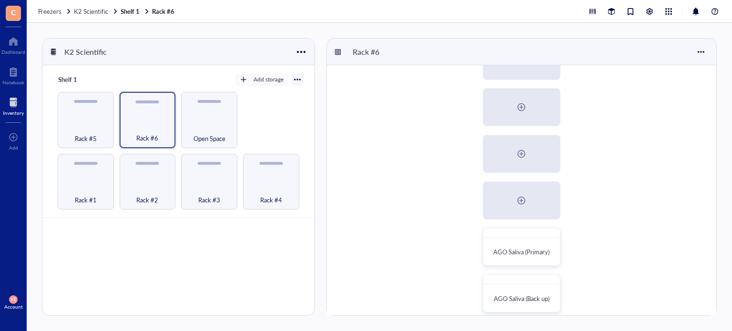
scroll to position [91, 0]
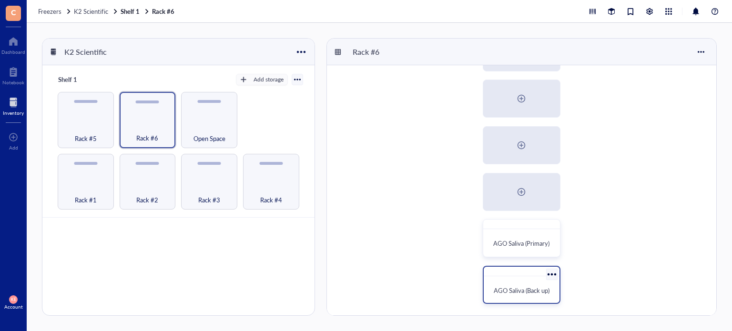
click at [525, 289] on span "AGO Saliva (Back up)" at bounding box center [522, 290] width 56 height 9
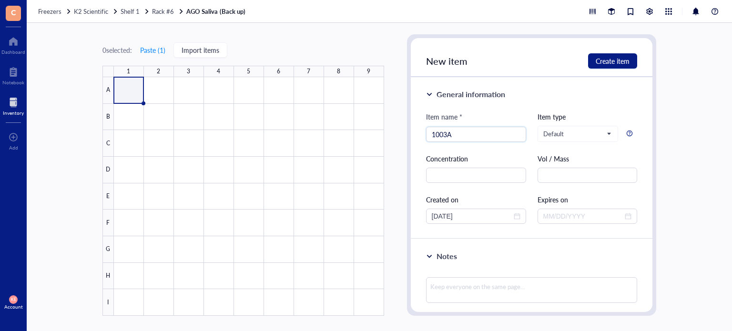
type input "1003A"
paste input "1.0 mL"
click at [549, 171] on input "1.0 mL" at bounding box center [588, 175] width 100 height 15
drag, startPoint x: 568, startPoint y: 175, endPoint x: 547, endPoint y: 175, distance: 21.0
click at [547, 175] on input ".5 mL" at bounding box center [588, 175] width 100 height 15
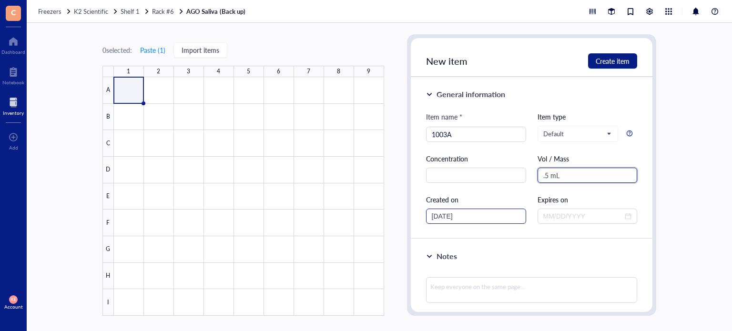
type input ".5 mL"
drag, startPoint x: 449, startPoint y: 217, endPoint x: 436, endPoint y: 215, distance: 13.0
click at [436, 215] on input "[DATE]" at bounding box center [472, 216] width 80 height 10
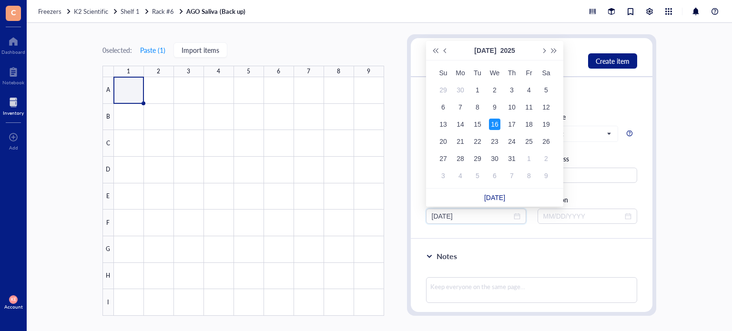
type input "[DATE]"
click at [493, 125] on div "16" at bounding box center [494, 124] width 11 height 11
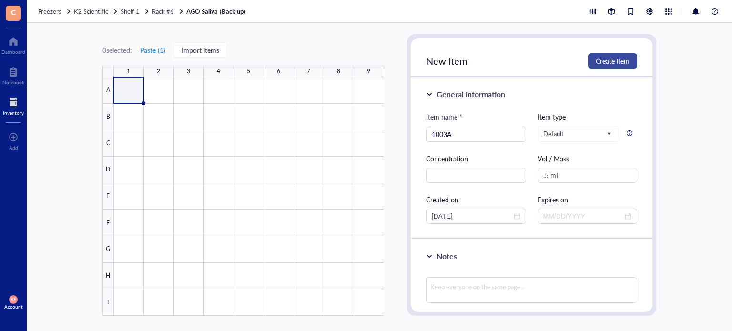
click at [623, 58] on span "Create item" at bounding box center [613, 61] width 34 height 8
type input "[DATE]"
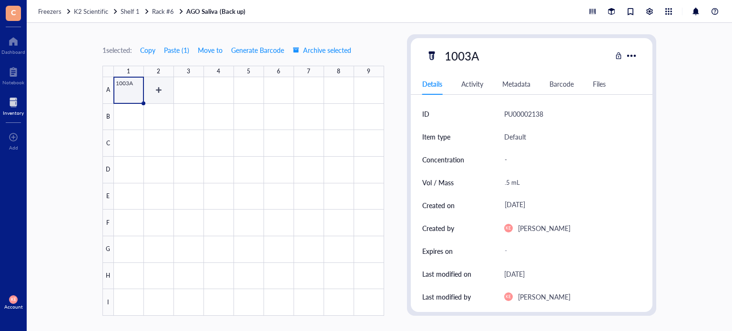
click at [160, 91] on div at bounding box center [249, 196] width 270 height 239
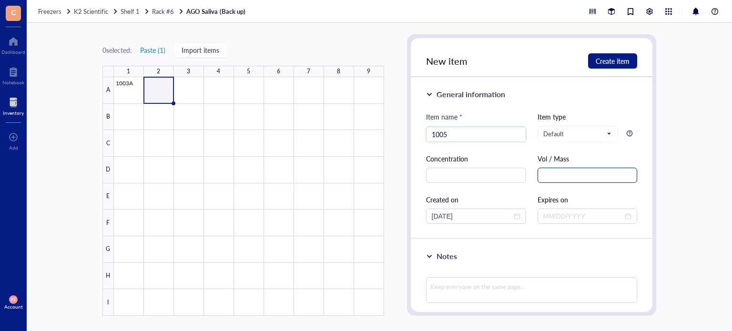
type input "1005"
click at [568, 177] on input "text" at bounding box center [588, 175] width 100 height 15
paste input "mL"
type input "0.75 mL"
drag, startPoint x: 448, startPoint y: 218, endPoint x: 436, endPoint y: 223, distance: 12.8
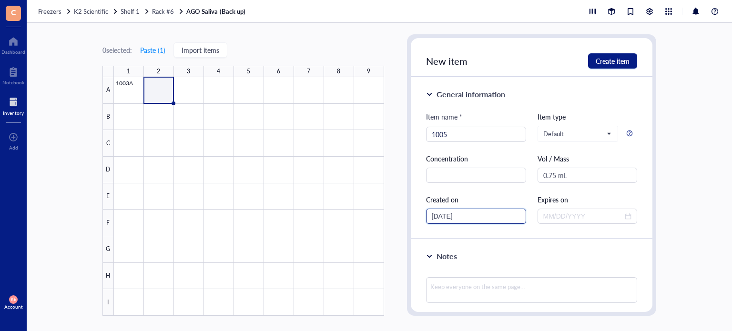
click at [436, 223] on div "[DATE]" at bounding box center [476, 216] width 100 height 15
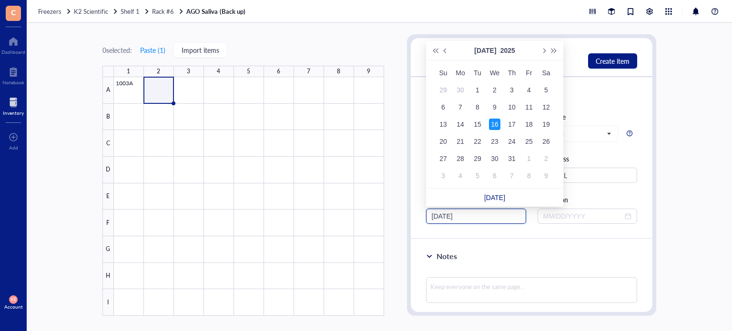
type input "[DATE]"
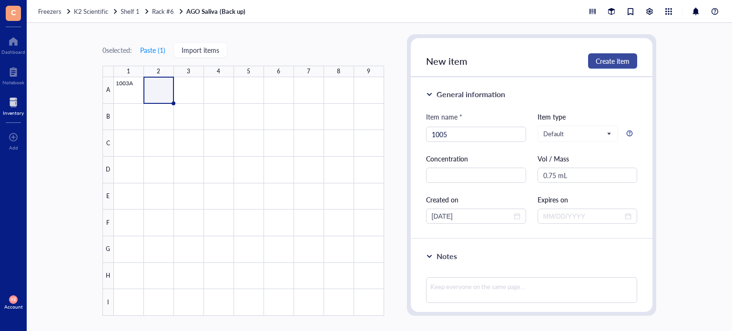
click at [609, 59] on span "Create item" at bounding box center [613, 61] width 34 height 8
type input "[DATE]"
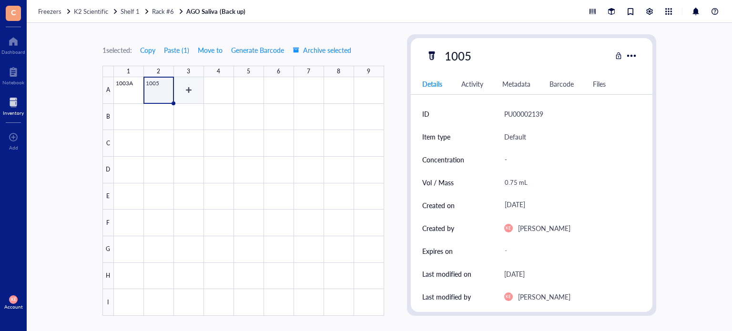
click at [187, 88] on div at bounding box center [249, 196] width 270 height 239
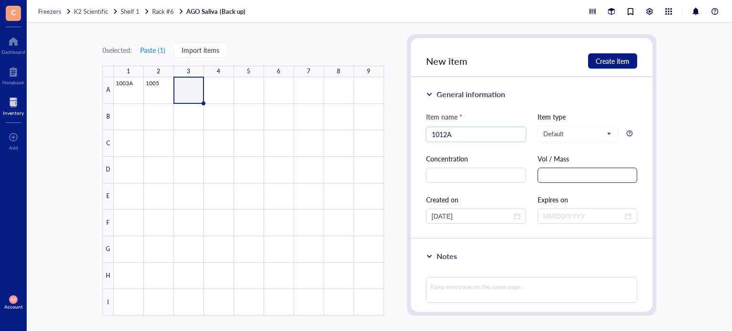
type input "1012A"
click at [550, 177] on input "text" at bounding box center [588, 175] width 100 height 15
paste input "mL"
type input "0.75 mL"
drag, startPoint x: 448, startPoint y: 216, endPoint x: 431, endPoint y: 216, distance: 16.7
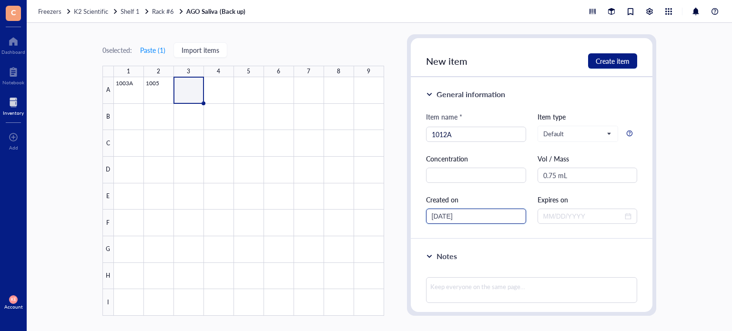
click at [432, 216] on input "[DATE]" at bounding box center [472, 216] width 80 height 10
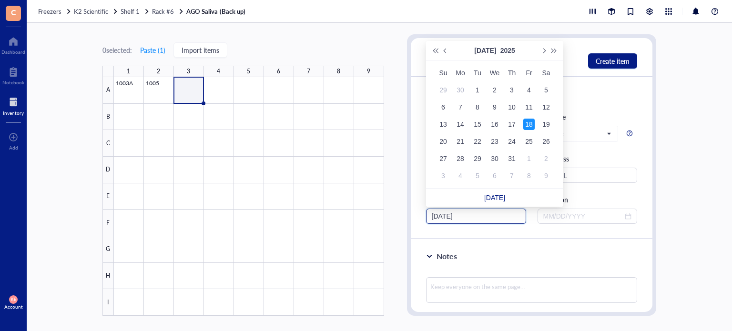
type input "[DATE]"
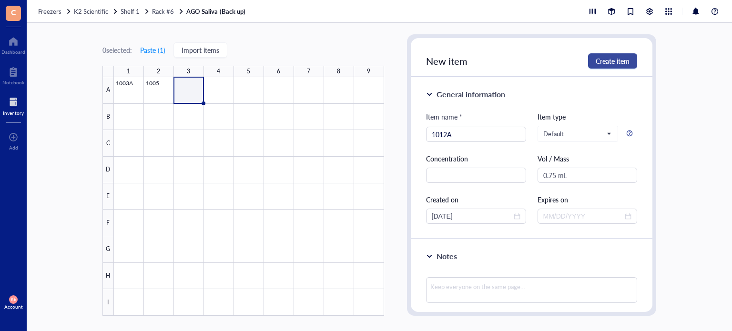
click at [623, 55] on button "Create item" at bounding box center [612, 60] width 49 height 15
type input "[DATE]"
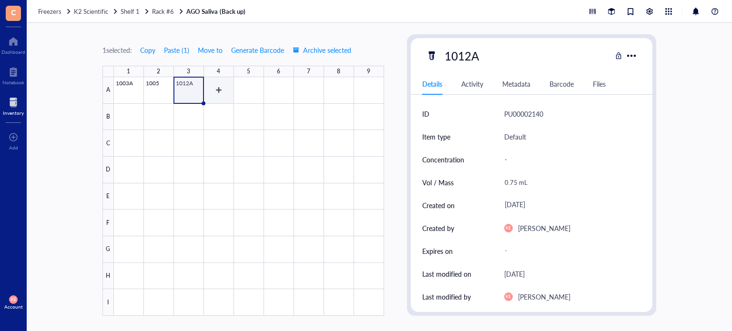
click at [217, 97] on div at bounding box center [249, 196] width 270 height 239
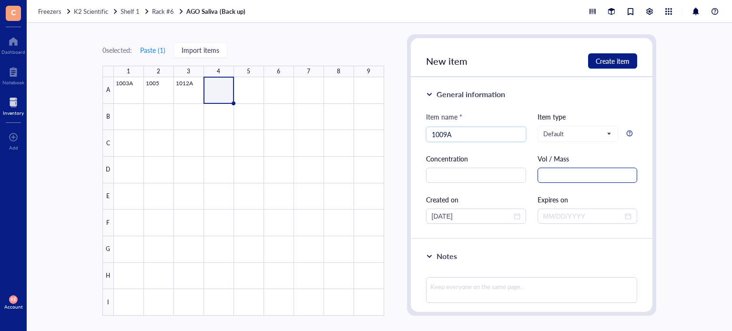
type input "1009A"
click at [557, 175] on input "text" at bounding box center [588, 175] width 100 height 15
paste input "mL"
type input "0.5 mL"
drag, startPoint x: 446, startPoint y: 218, endPoint x: 433, endPoint y: 218, distance: 12.4
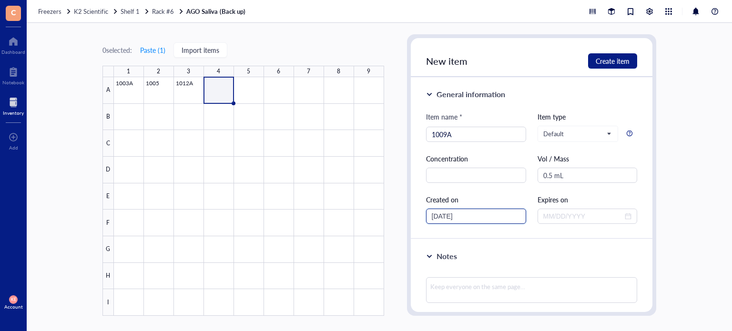
click at [433, 218] on input "[DATE]" at bounding box center [472, 216] width 80 height 10
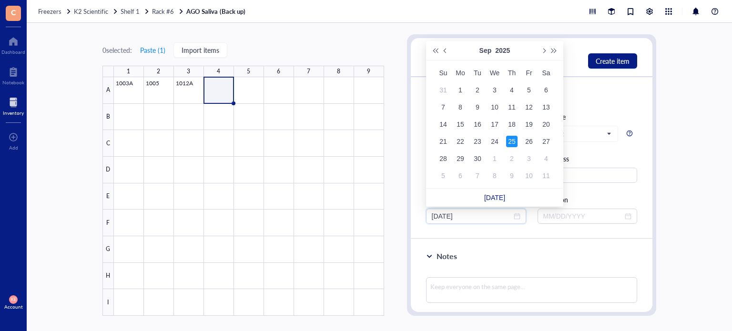
drag, startPoint x: 448, startPoint y: 218, endPoint x: 423, endPoint y: 216, distance: 25.3
click at [423, 216] on div "General information Item name * 1009A Item type Default Concentration Vol / Mas…" at bounding box center [532, 158] width 242 height 162
type input "[DATE]"
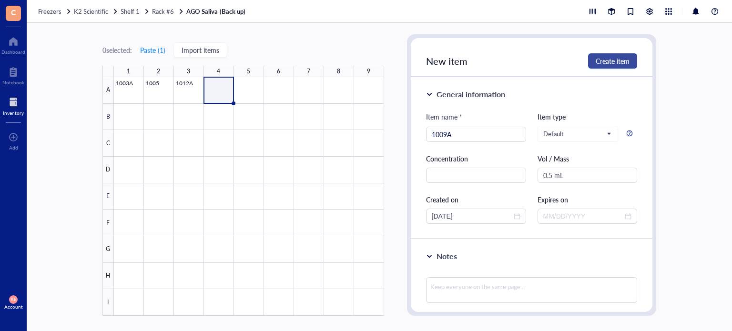
click at [614, 58] on span "Create item" at bounding box center [613, 61] width 34 height 8
type input "[DATE]"
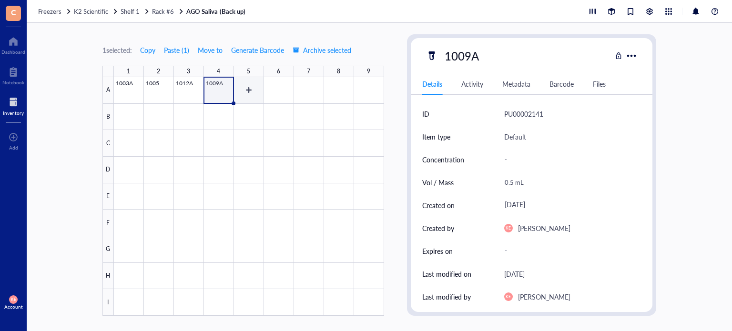
click at [252, 87] on div at bounding box center [249, 196] width 270 height 239
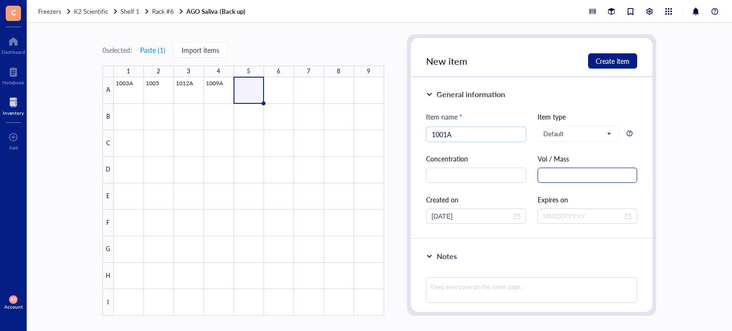
type input "1001A"
click at [594, 175] on input "text" at bounding box center [588, 175] width 100 height 15
paste input "mL"
type input "0.4 mL"
drag, startPoint x: 447, startPoint y: 216, endPoint x: 418, endPoint y: 214, distance: 29.1
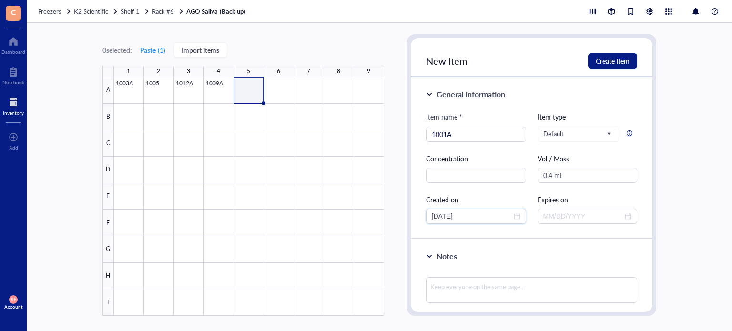
click at [418, 214] on div "General information Item name * 1001A Item type Default Concentration Vol / Mas…" at bounding box center [532, 158] width 242 height 162
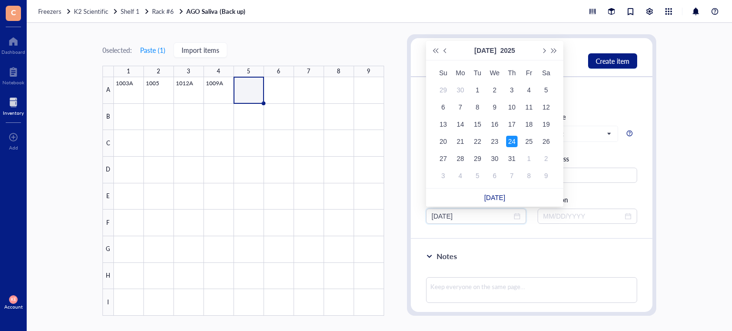
type input "[DATE]"
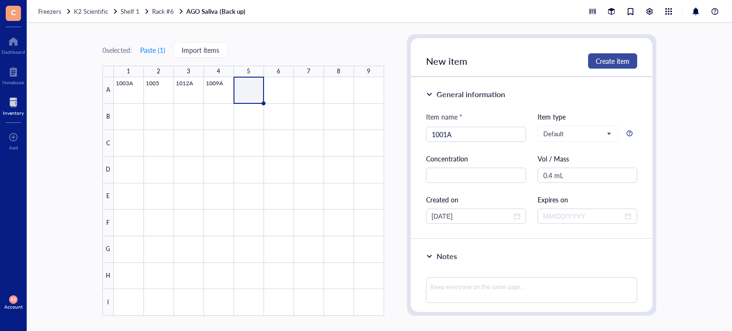
click at [616, 58] on span "Create item" at bounding box center [613, 61] width 34 height 8
type input "[DATE]"
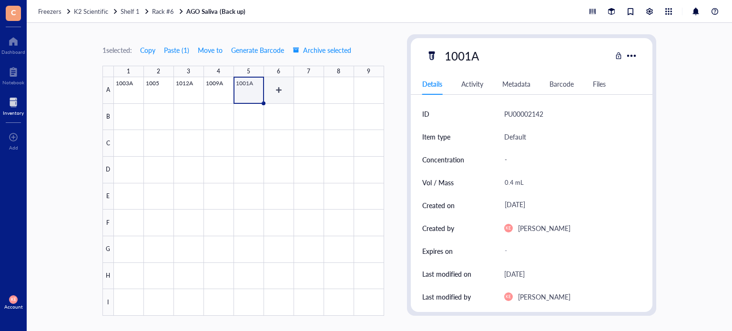
click at [280, 92] on div at bounding box center [249, 196] width 270 height 239
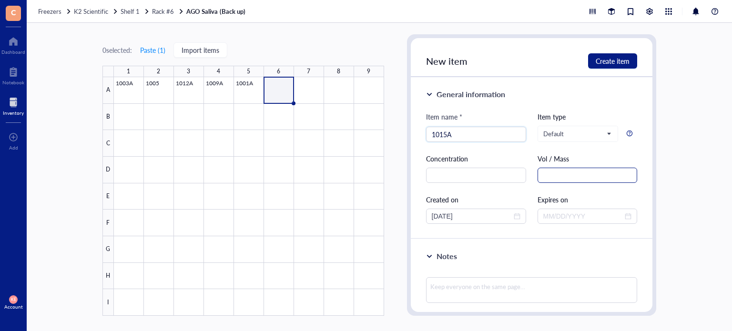
type input "1015A"
click at [574, 173] on input "text" at bounding box center [588, 175] width 100 height 15
paste input "mL"
type input "0.6 mL"
drag, startPoint x: 448, startPoint y: 216, endPoint x: 401, endPoint y: 215, distance: 46.7
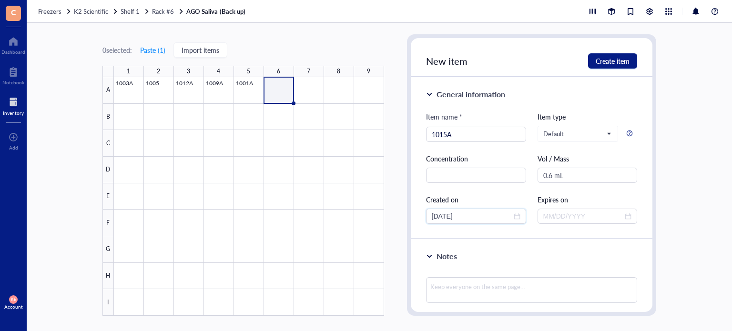
click at [401, 215] on div "0 selected: Paste ( 1 ) Import items 1 2 3 4 5 6 7 8 9 A B C D E F G H I 1003A …" at bounding box center [380, 177] width 706 height 308
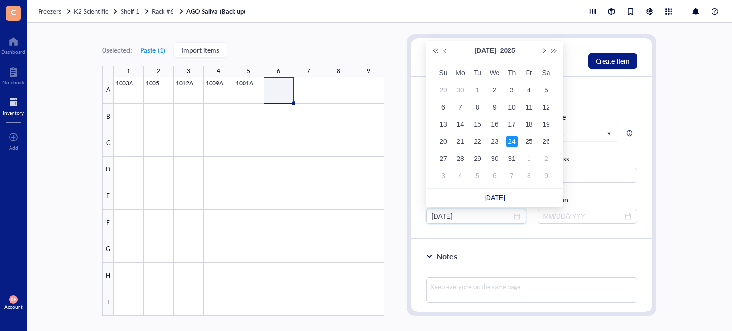
type input "[DATE]"
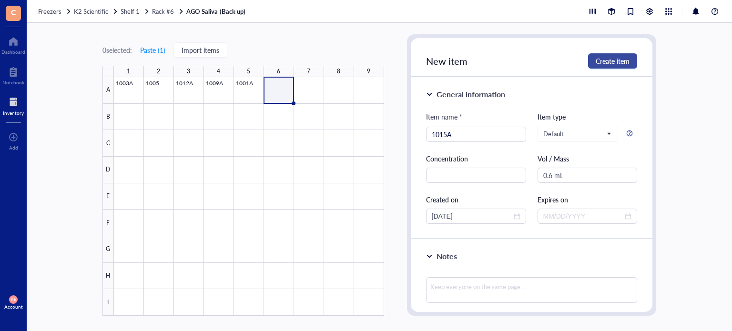
click at [616, 58] on span "Create item" at bounding box center [613, 61] width 34 height 8
type input "[DATE]"
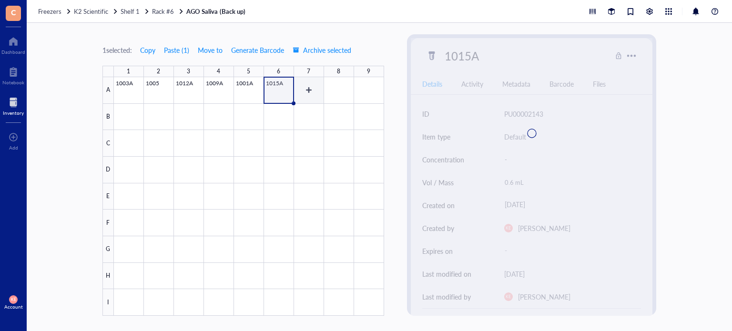
click at [314, 93] on div at bounding box center [249, 196] width 270 height 239
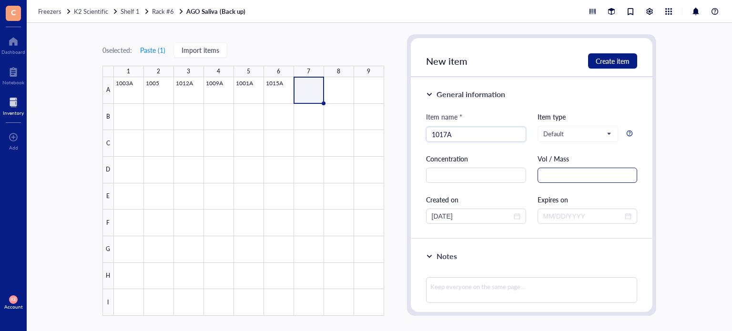
type input "1017A"
click at [593, 174] on input "text" at bounding box center [588, 175] width 100 height 15
paste input "mL"
type input "0.9 mL"
drag, startPoint x: 449, startPoint y: 215, endPoint x: 400, endPoint y: 209, distance: 49.4
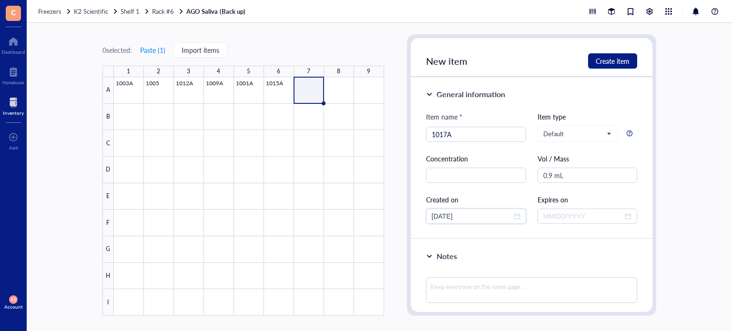
click at [400, 209] on div "0 selected: Paste ( 1 ) Import items 1 2 3 4 5 6 7 8 9 A B C D E F G H I 1003A …" at bounding box center [380, 177] width 706 height 308
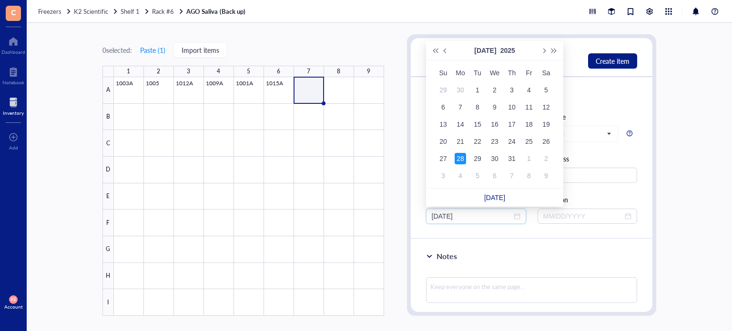
type input "[DATE]"
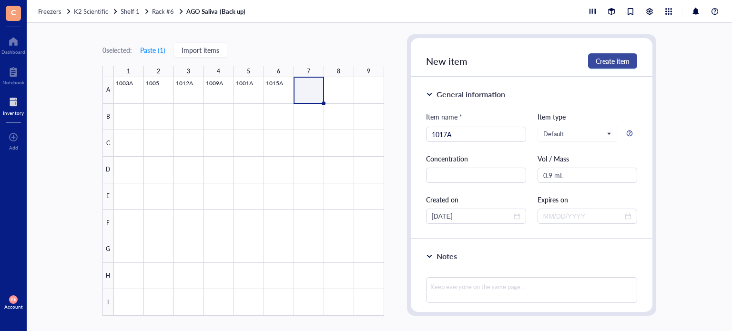
click at [616, 57] on span "Create item" at bounding box center [613, 61] width 34 height 8
type input "[DATE]"
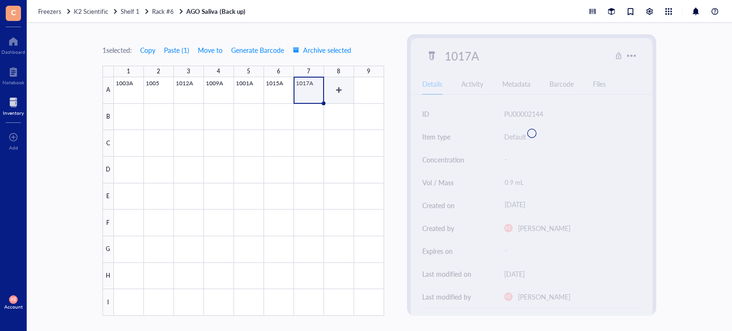
click at [342, 89] on div at bounding box center [249, 196] width 270 height 239
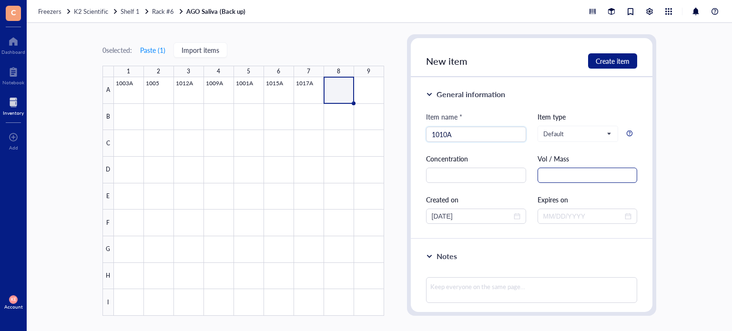
type input "1010A"
click at [546, 178] on input "text" at bounding box center [588, 175] width 100 height 15
paste input "mL"
type input "0.9 mL"
drag, startPoint x: 447, startPoint y: 217, endPoint x: 405, endPoint y: 215, distance: 42.0
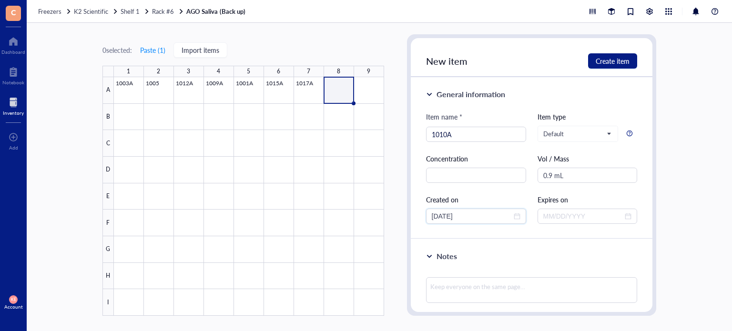
click at [405, 215] on div "0 selected: Paste ( 1 ) Import items 1 2 3 4 5 6 7 8 9 A B C D E F G H I 1003A …" at bounding box center [380, 177] width 706 height 308
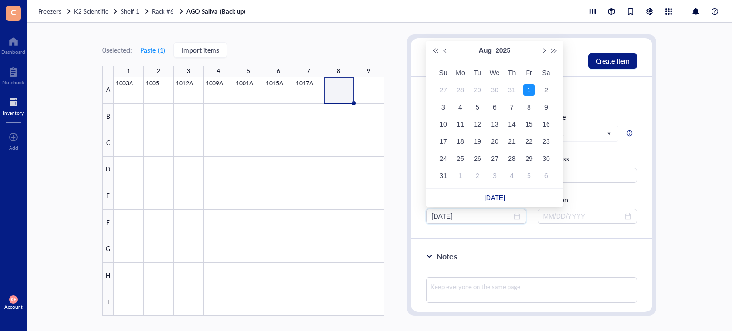
type input "[DATE]"
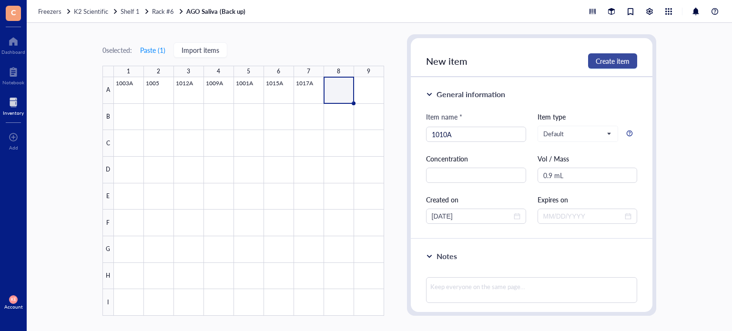
click at [612, 61] on span "Create item" at bounding box center [613, 61] width 34 height 8
type input "[DATE]"
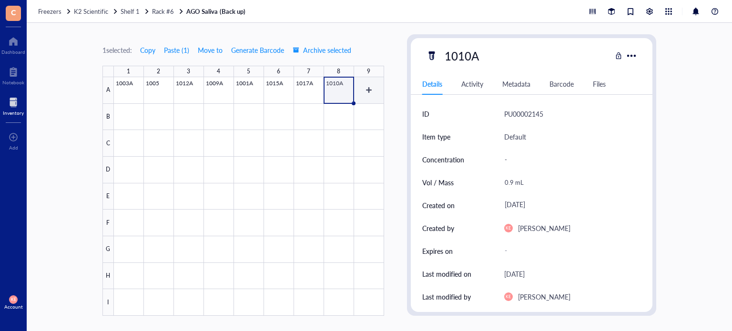
click at [373, 93] on div at bounding box center [249, 196] width 270 height 239
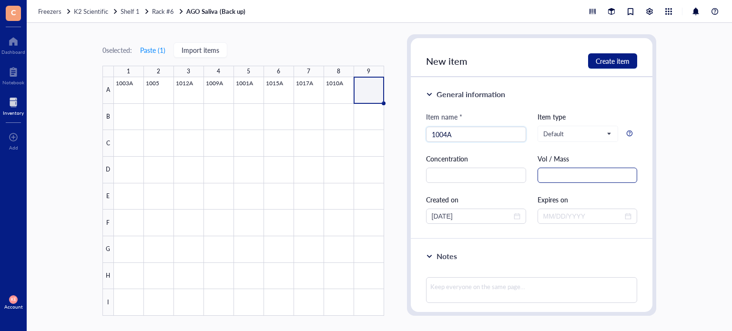
type input "1004A"
click at [569, 179] on input "text" at bounding box center [588, 175] width 100 height 15
paste input "mL"
type input "0.5 mL"
drag, startPoint x: 447, startPoint y: 218, endPoint x: 390, endPoint y: 215, distance: 57.3
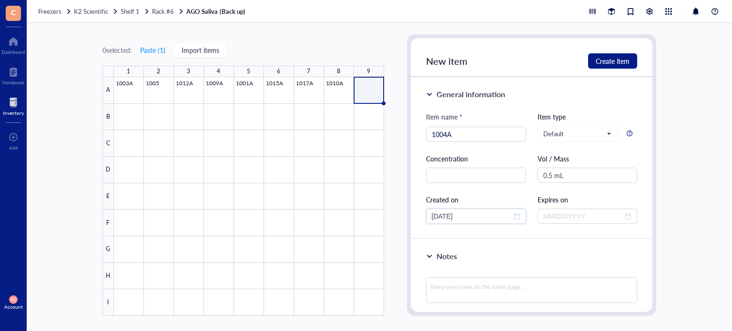
click at [390, 215] on div "0 selected: Paste ( 1 ) Import items 1 2 3 4 5 6 7 8 9 A B C D E F G H I 1003A …" at bounding box center [380, 177] width 706 height 308
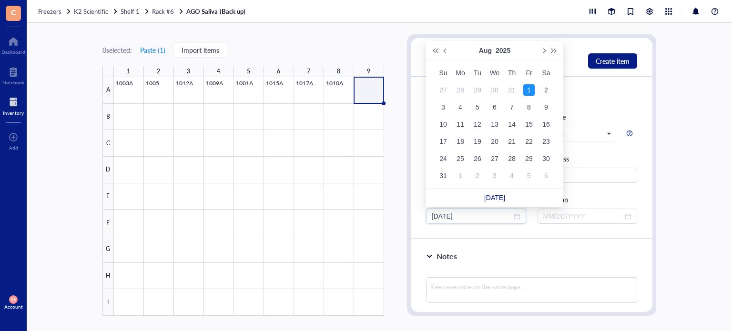
type input "[DATE]"
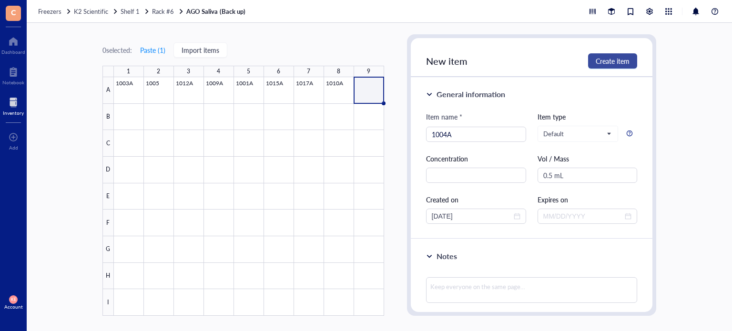
click at [611, 54] on button "Create item" at bounding box center [612, 60] width 49 height 15
type input "[DATE]"
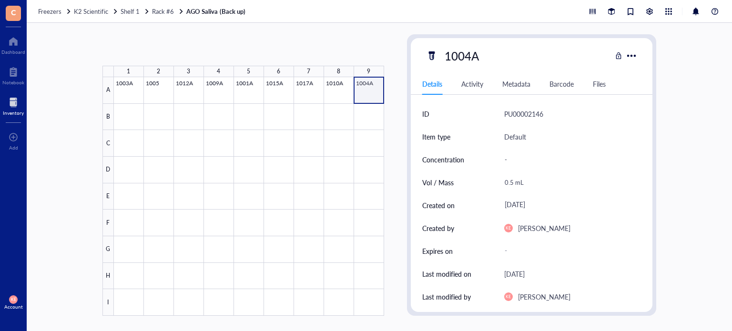
drag, startPoint x: 364, startPoint y: 86, endPoint x: 370, endPoint y: 87, distance: 6.8
click at [370, 87] on div at bounding box center [249, 196] width 270 height 239
click at [211, 47] on span "Move to" at bounding box center [210, 50] width 25 height 8
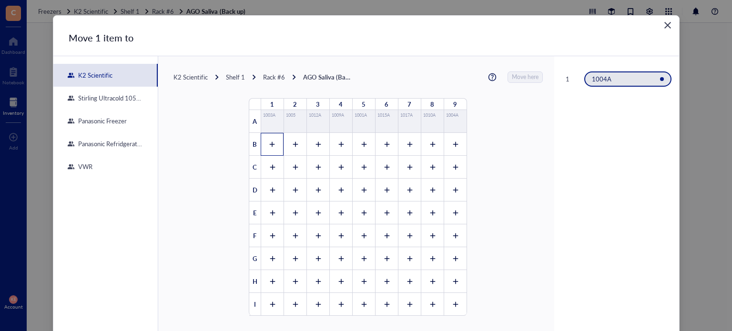
click at [264, 150] on div at bounding box center [272, 144] width 23 height 23
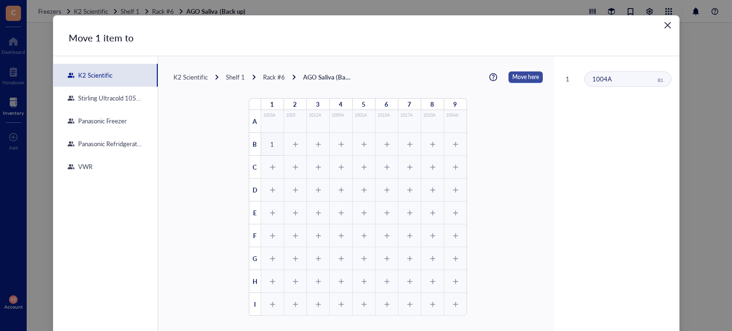
click at [513, 81] on span "Move here" at bounding box center [526, 77] width 27 height 11
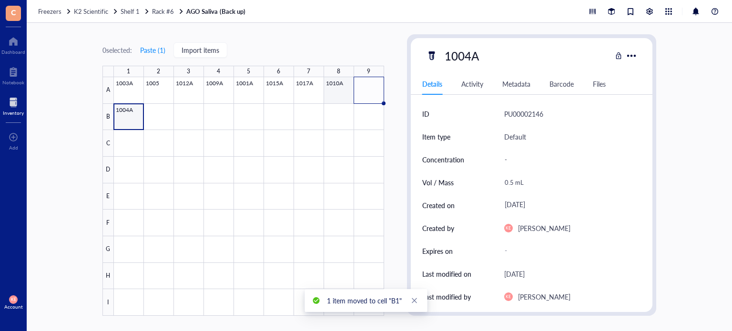
click at [339, 93] on div at bounding box center [249, 196] width 270 height 239
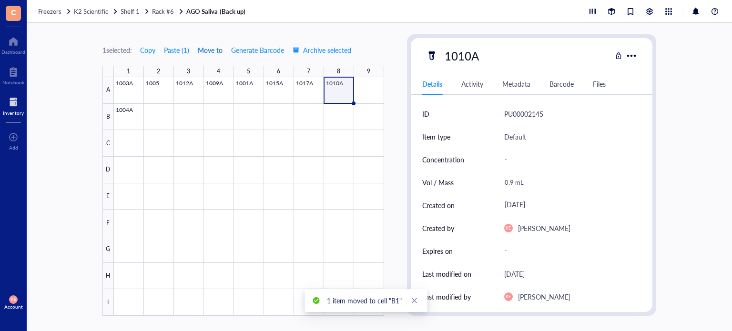
click at [210, 51] on span "Move to" at bounding box center [210, 50] width 25 height 8
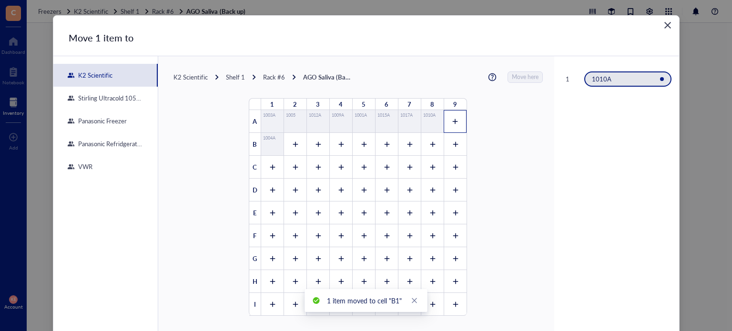
click at [452, 122] on icon at bounding box center [455, 121] width 7 height 7
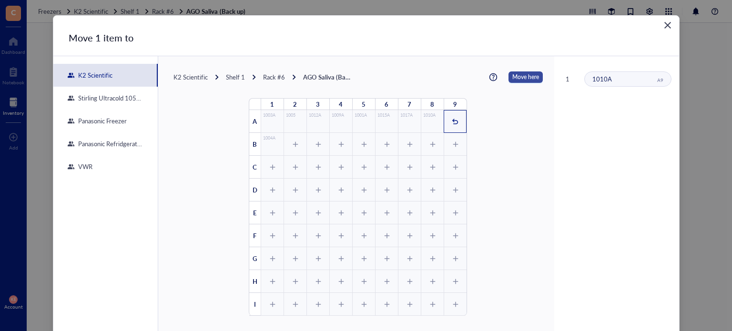
click at [522, 77] on span "Move here" at bounding box center [526, 77] width 27 height 11
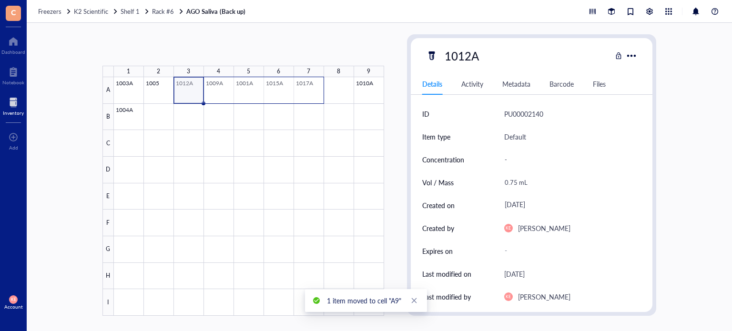
drag, startPoint x: 179, startPoint y: 92, endPoint x: 318, endPoint y: 95, distance: 139.3
click at [318, 95] on div at bounding box center [249, 196] width 270 height 239
click at [210, 51] on span "Move to" at bounding box center [210, 50] width 25 height 8
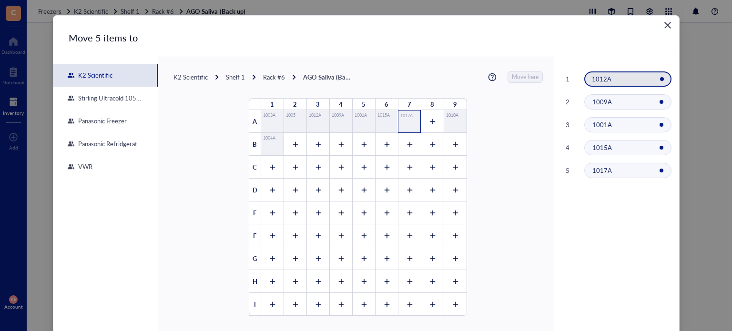
click at [407, 120] on div "1017A" at bounding box center [407, 122] width 12 height 18
click at [663, 26] on icon "Close" at bounding box center [667, 25] width 9 height 9
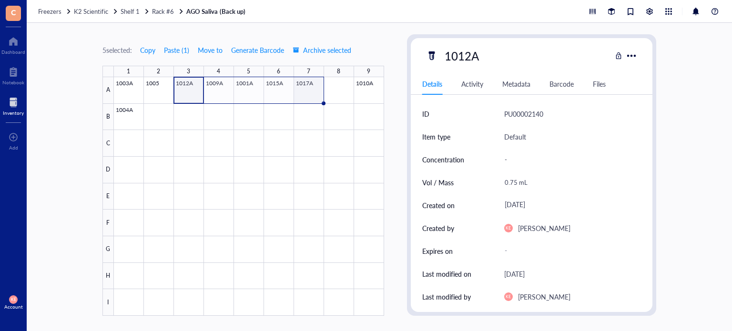
click at [311, 98] on div at bounding box center [249, 196] width 270 height 239
click at [211, 52] on span "Move to" at bounding box center [210, 50] width 25 height 8
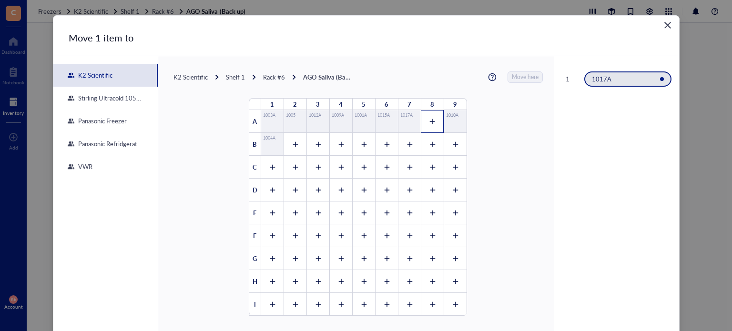
click at [429, 123] on icon at bounding box center [432, 121] width 7 height 7
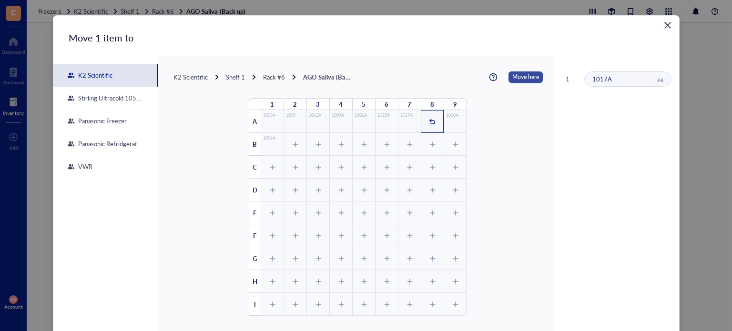
click at [515, 79] on span "Move here" at bounding box center [526, 77] width 27 height 11
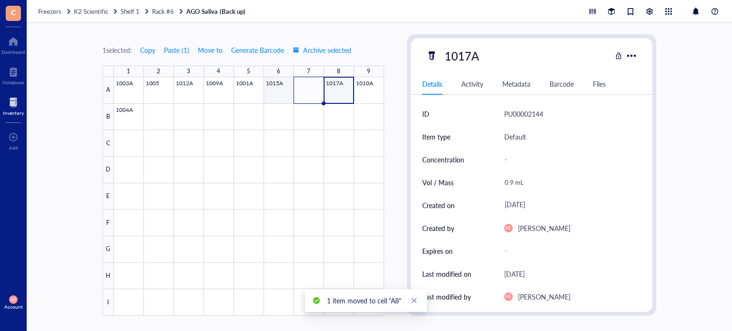
click at [277, 89] on div at bounding box center [249, 196] width 270 height 239
click at [216, 52] on span "Move to" at bounding box center [210, 50] width 25 height 8
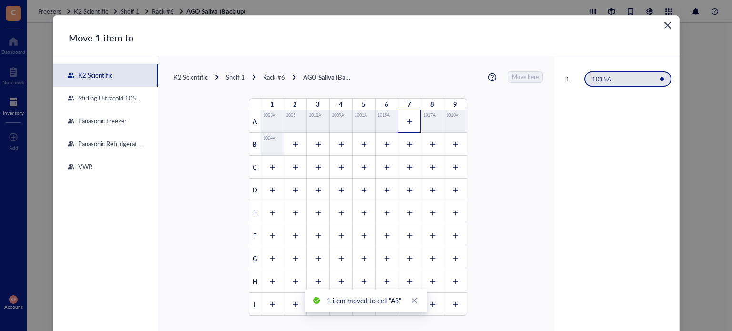
click at [400, 126] on div at bounding box center [409, 121] width 23 height 23
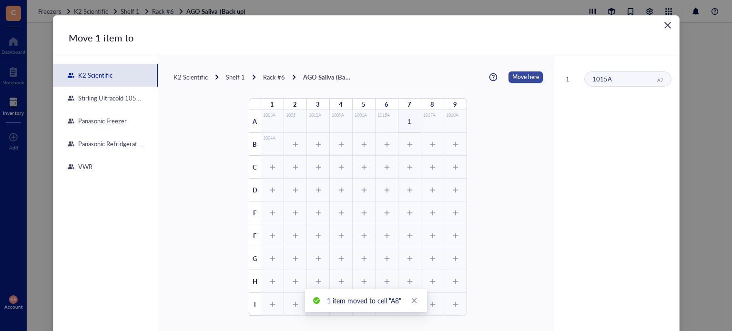
click at [513, 75] on span "Move here" at bounding box center [526, 77] width 27 height 11
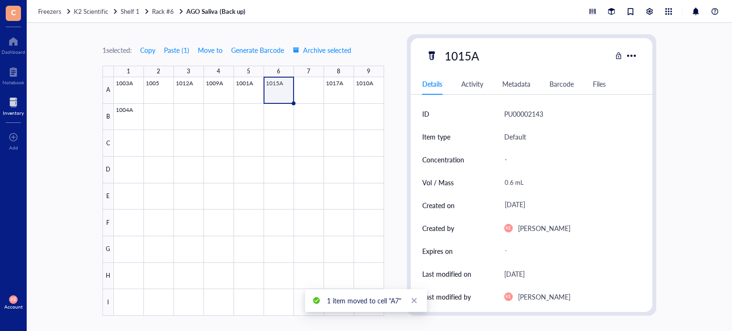
click at [245, 86] on div at bounding box center [249, 196] width 270 height 239
click at [212, 56] on button "Move to" at bounding box center [210, 49] width 26 height 15
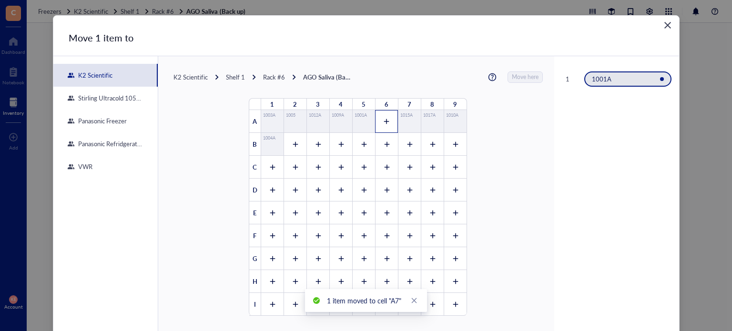
click at [387, 125] on div at bounding box center [386, 121] width 23 height 23
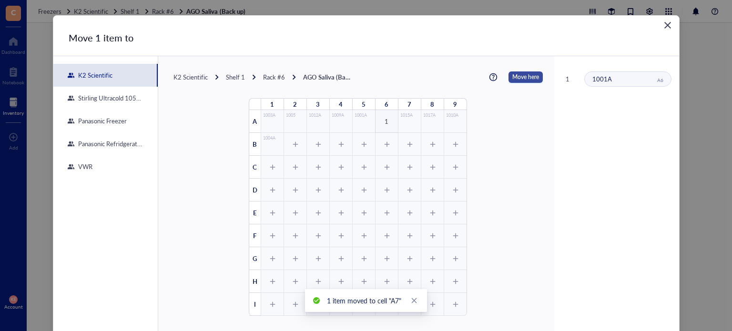
click at [520, 78] on span "Move here" at bounding box center [526, 77] width 27 height 11
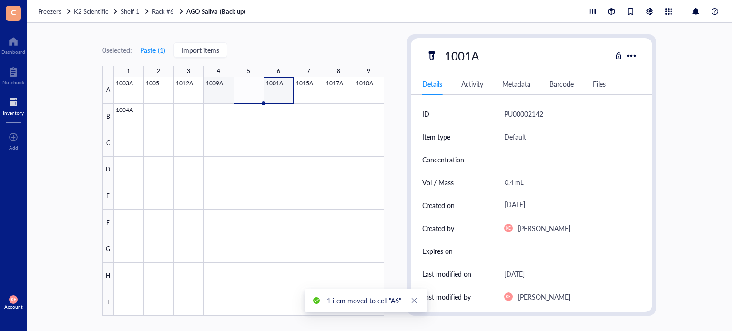
click at [214, 90] on div at bounding box center [249, 196] width 270 height 239
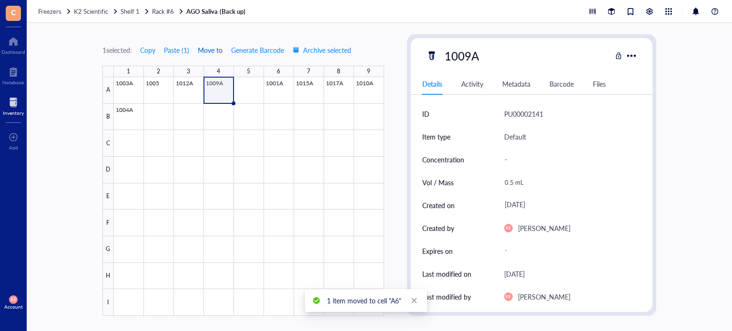
click at [205, 48] on span "Move to" at bounding box center [210, 50] width 25 height 8
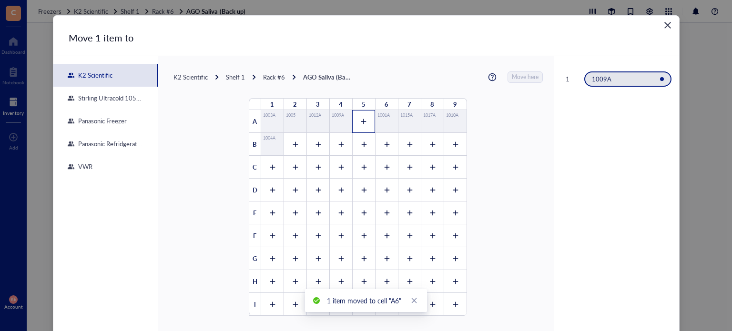
click at [360, 118] on icon at bounding box center [363, 121] width 7 height 7
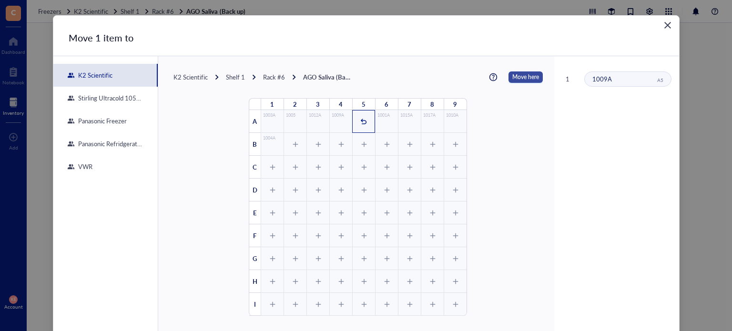
click at [513, 79] on span "Move here" at bounding box center [526, 77] width 27 height 11
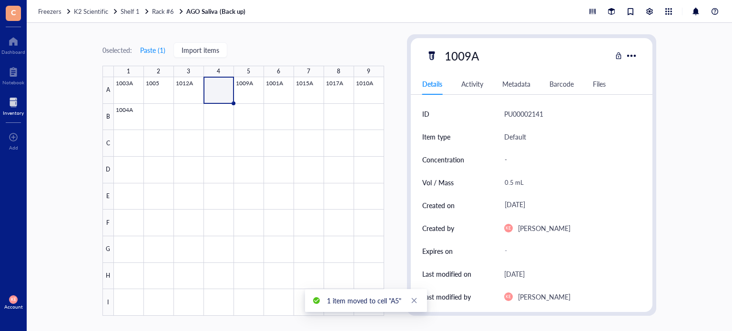
click at [190, 86] on div at bounding box center [249, 196] width 270 height 239
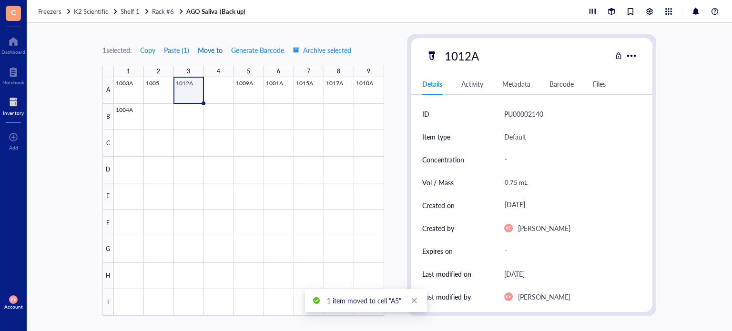
click at [213, 50] on span "Move to" at bounding box center [210, 50] width 25 height 8
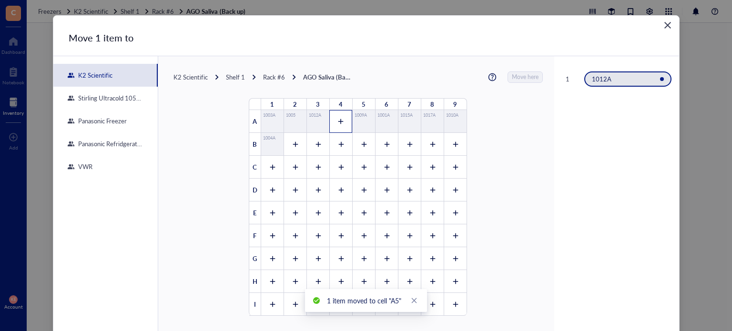
click at [329, 120] on div at bounding box center [340, 121] width 23 height 23
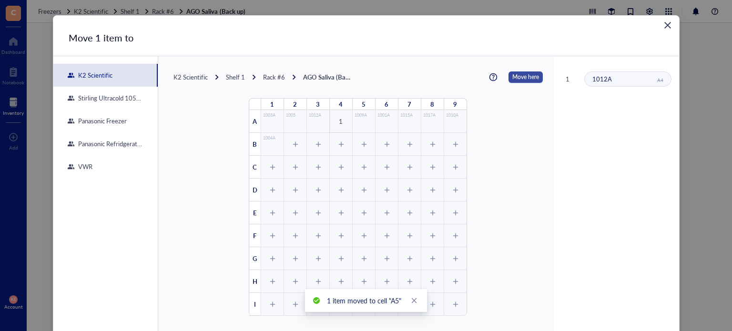
click at [513, 78] on span "Move here" at bounding box center [526, 77] width 27 height 11
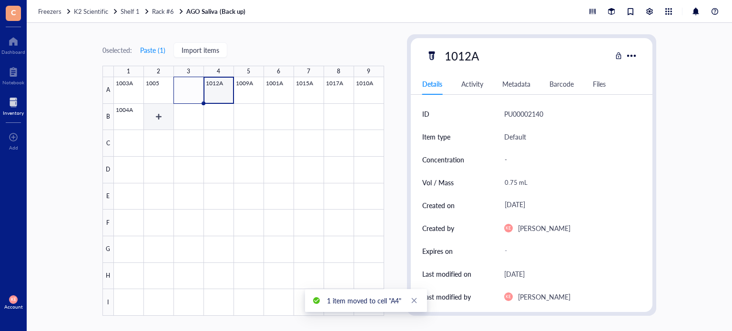
click at [164, 120] on div at bounding box center [249, 196] width 270 height 239
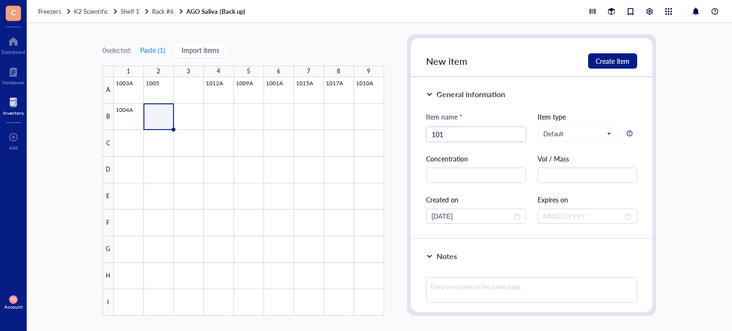
type input "1019"
click at [164, 120] on div at bounding box center [249, 196] width 270 height 239
type input "1019"
click at [580, 175] on input "text" at bounding box center [588, 175] width 100 height 15
paste input "mL"
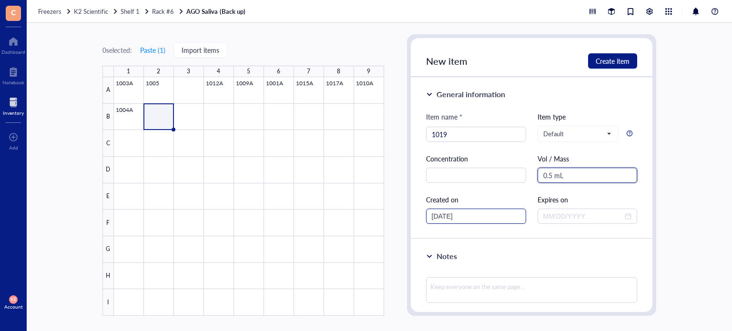
type input "0.5 mL"
drag, startPoint x: 448, startPoint y: 218, endPoint x: 420, endPoint y: 219, distance: 28.1
click at [420, 219] on div "General information Item name * 1019 Item type Default Concentration Vol / Mass…" at bounding box center [532, 158] width 242 height 162
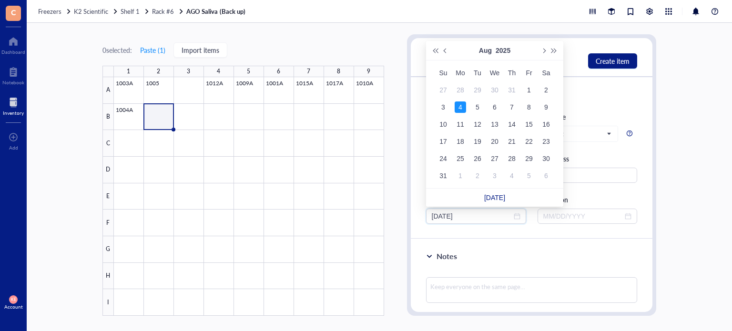
type input "[DATE]"
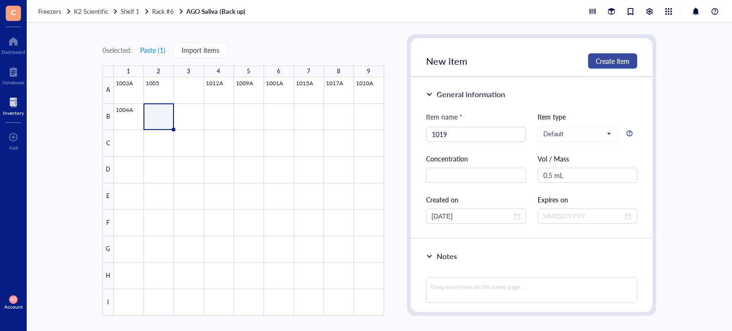
click at [608, 68] on button "Create item" at bounding box center [612, 60] width 49 height 15
type input "[DATE]"
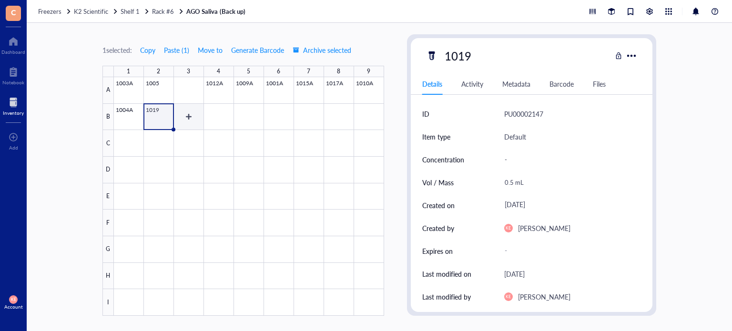
click at [189, 125] on div at bounding box center [249, 196] width 270 height 239
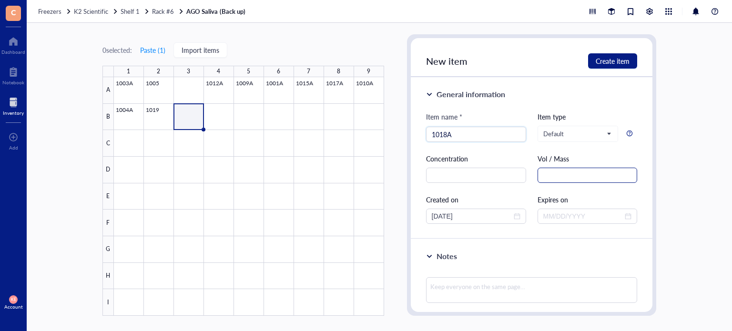
type input "1018A"
click at [549, 176] on input "text" at bounding box center [588, 175] width 100 height 15
paste input "mL"
type input "0.5 mL"
drag, startPoint x: 447, startPoint y: 213, endPoint x: 388, endPoint y: 221, distance: 59.1
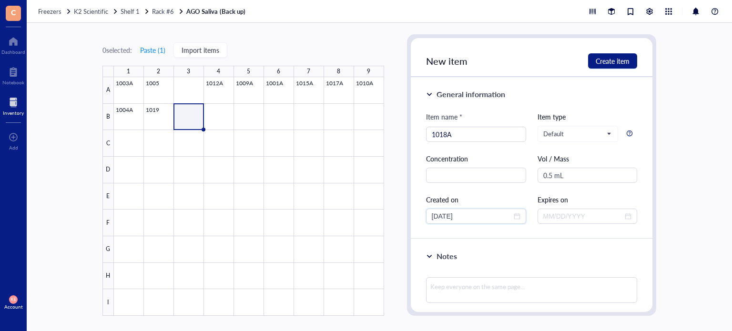
click at [388, 221] on div "0 selected: Paste ( 1 ) Import items 1 2 3 4 5 6 7 8 9 A B C D E F G H I 1003A …" at bounding box center [380, 177] width 706 height 308
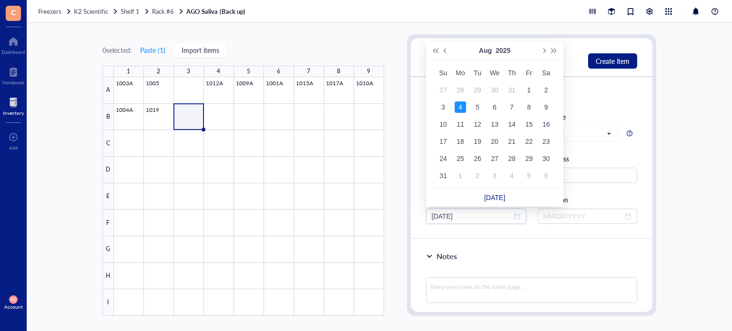
type input "[DATE]"
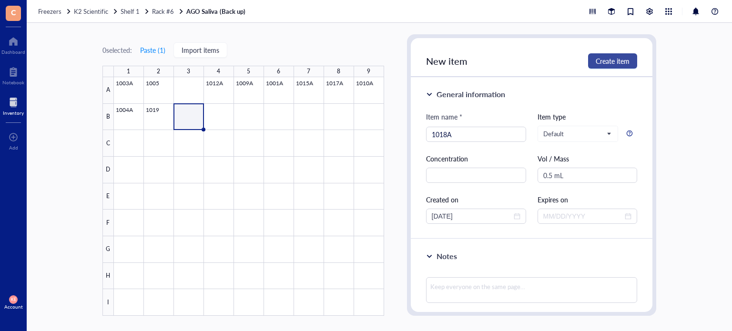
click at [599, 61] on span "Create item" at bounding box center [613, 61] width 34 height 8
type input "[DATE]"
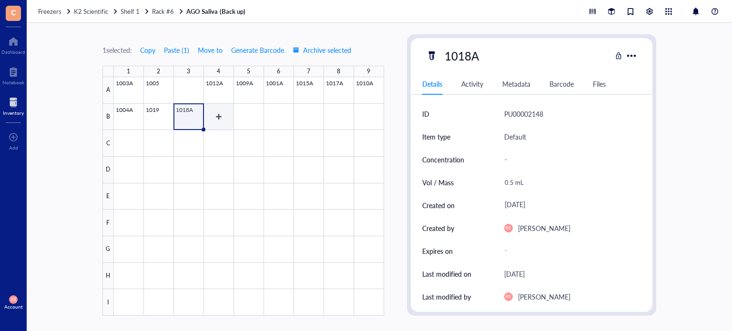
click at [226, 126] on div at bounding box center [249, 196] width 270 height 239
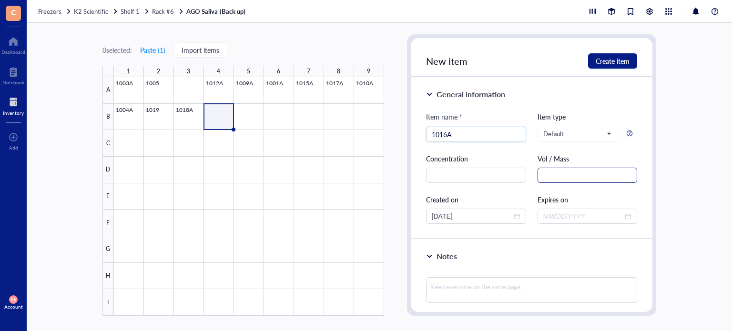
type input "1016A"
click at [571, 177] on input "text" at bounding box center [588, 175] width 100 height 15
paste input "mL"
type input "0.9 mL"
drag, startPoint x: 448, startPoint y: 217, endPoint x: 417, endPoint y: 216, distance: 31.0
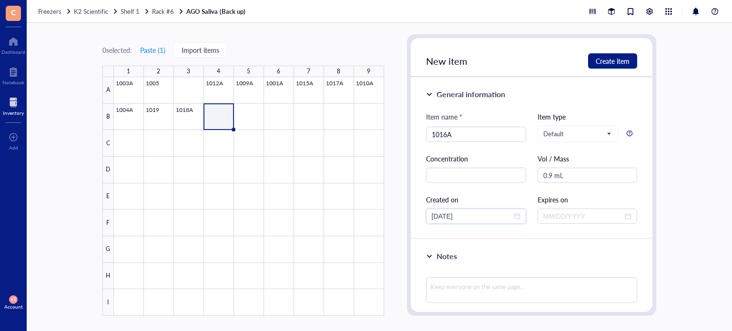
click at [417, 216] on div "General information Item name * 1016A Item type Default Concentration Vol / Mas…" at bounding box center [532, 158] width 242 height 162
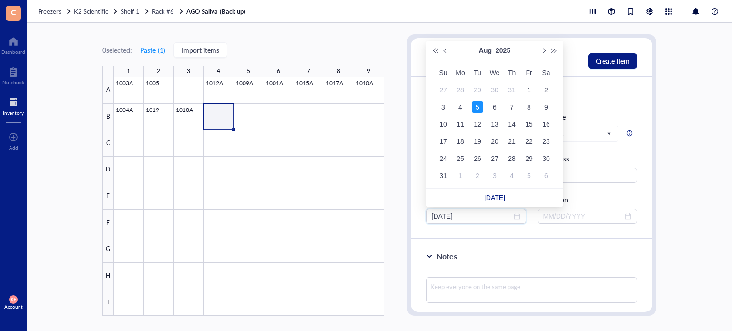
type input "[DATE]"
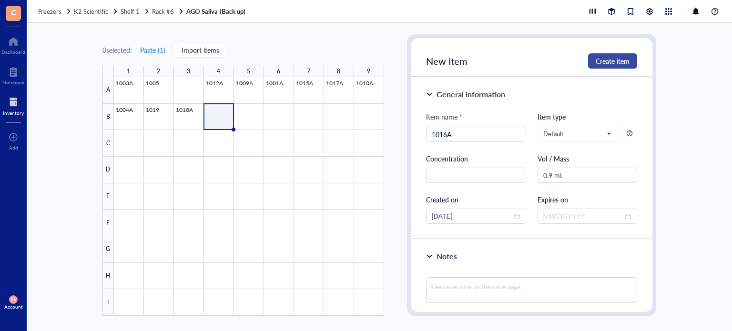
click at [621, 59] on span "Create item" at bounding box center [613, 61] width 34 height 8
type input "[DATE]"
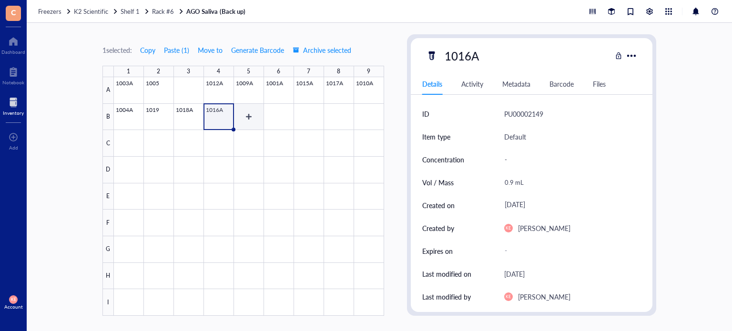
click at [257, 118] on div at bounding box center [249, 196] width 270 height 239
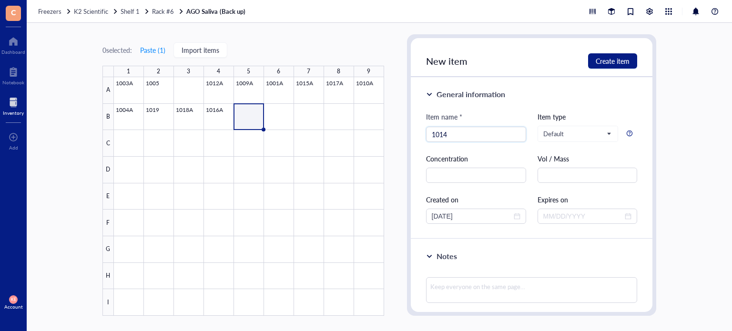
type input "1014"
click at [585, 166] on div "Vol / Mass" at bounding box center [588, 169] width 100 height 30
click at [560, 175] on input "text" at bounding box center [588, 175] width 100 height 15
paste input "mL"
type input "1.0 mL"
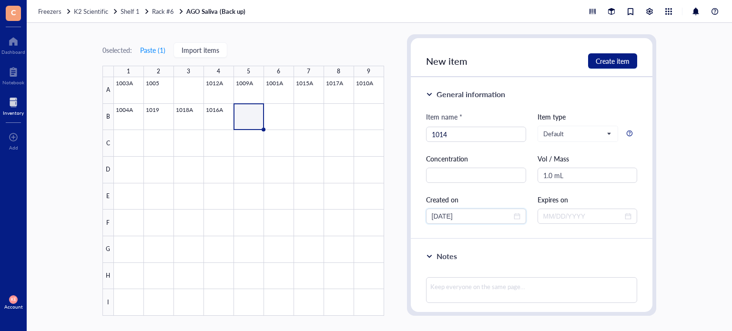
drag, startPoint x: 448, startPoint y: 213, endPoint x: 402, endPoint y: 214, distance: 45.3
click at [402, 214] on div "0 selected: Paste ( 1 ) Import items 1 2 3 4 5 6 7 8 9 A B C D E F G H I 1003A …" at bounding box center [380, 177] width 706 height 308
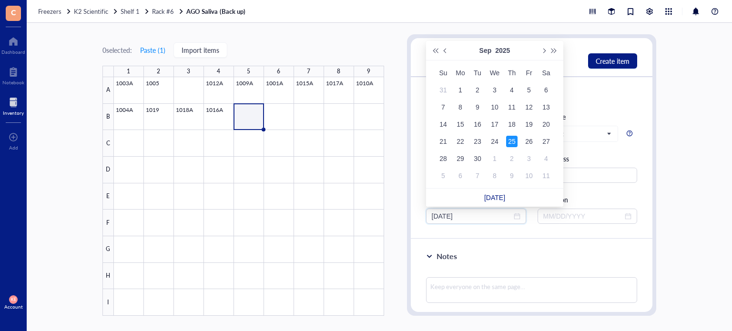
type input "[DATE]"
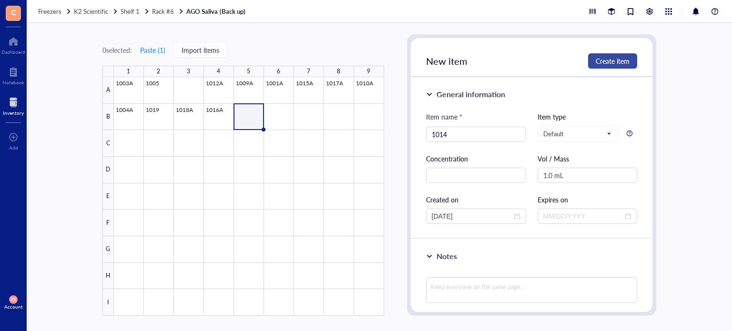
click at [608, 55] on button "Create item" at bounding box center [612, 60] width 49 height 15
type input "[DATE]"
click at [286, 121] on div at bounding box center [249, 196] width 270 height 239
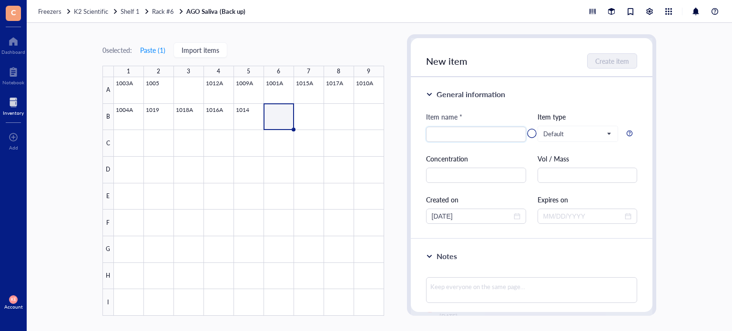
click at [286, 121] on div at bounding box center [249, 196] width 270 height 239
click at [257, 118] on div at bounding box center [249, 196] width 270 height 239
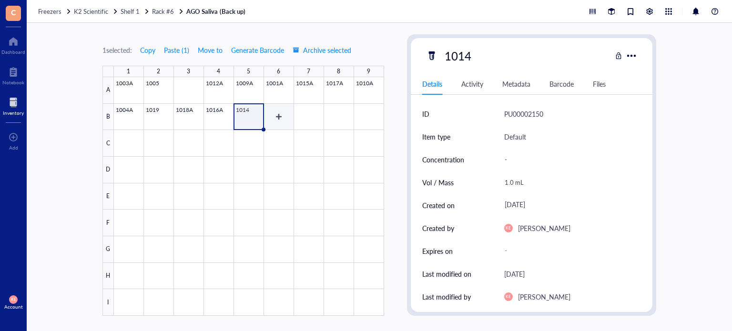
click at [286, 119] on div at bounding box center [249, 196] width 270 height 239
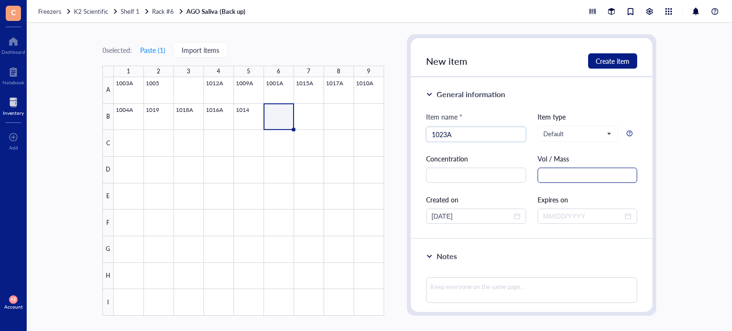
type input "1023A"
click at [555, 169] on input "text" at bounding box center [588, 175] width 100 height 15
paste input "mL"
type input "0.6 mL"
drag, startPoint x: 447, startPoint y: 216, endPoint x: 399, endPoint y: 218, distance: 47.7
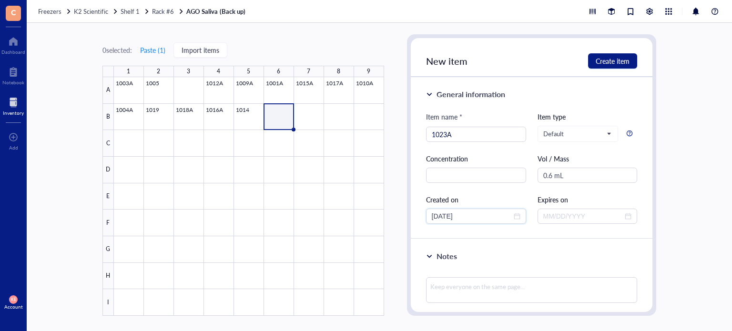
click at [399, 218] on div "0 selected: Paste ( 1 ) Import items 1 2 3 4 5 6 7 8 9 A B C D E F G H I 1003A …" at bounding box center [380, 177] width 706 height 308
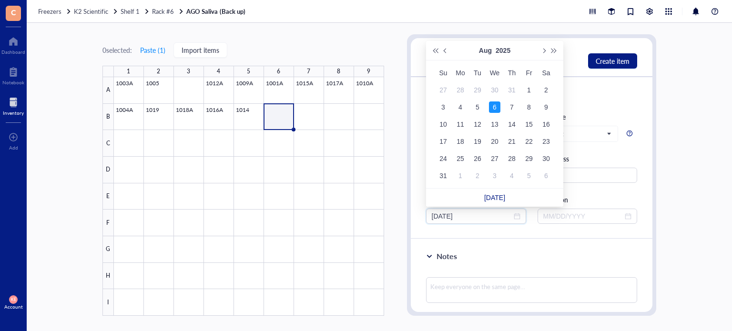
type input "[DATE]"
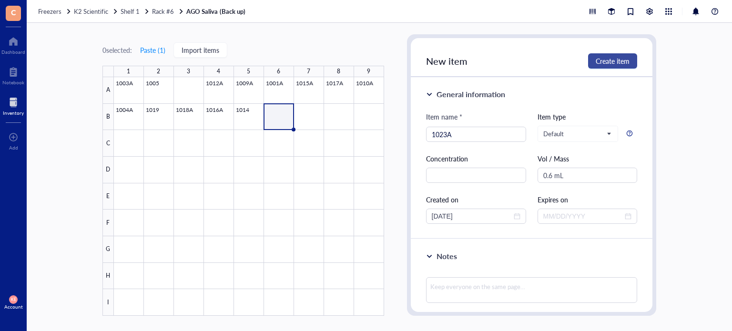
click at [620, 54] on button "Create item" at bounding box center [612, 60] width 49 height 15
type input "[DATE]"
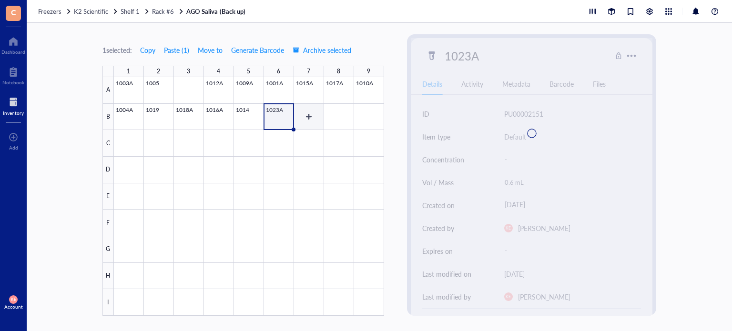
click at [298, 120] on div at bounding box center [249, 196] width 270 height 239
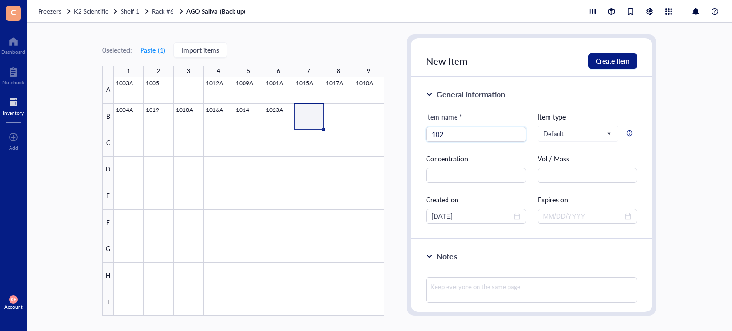
type input "1020"
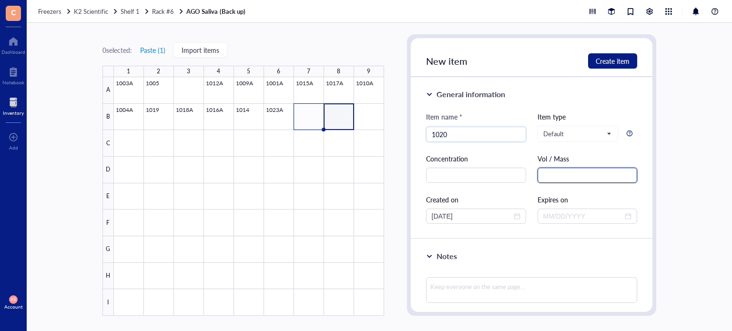
click at [582, 177] on input "text" at bounding box center [588, 175] width 100 height 15
click at [337, 116] on div at bounding box center [249, 196] width 270 height 239
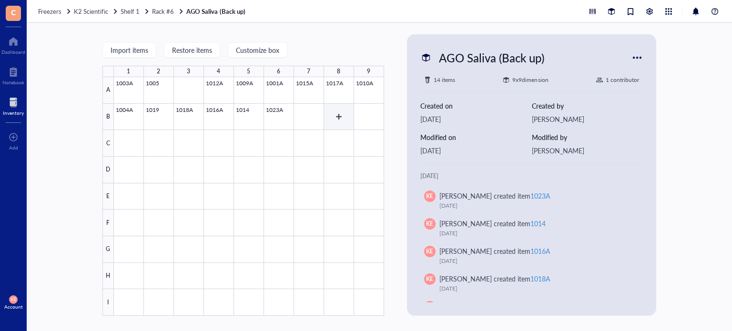
click at [339, 116] on div at bounding box center [249, 196] width 270 height 239
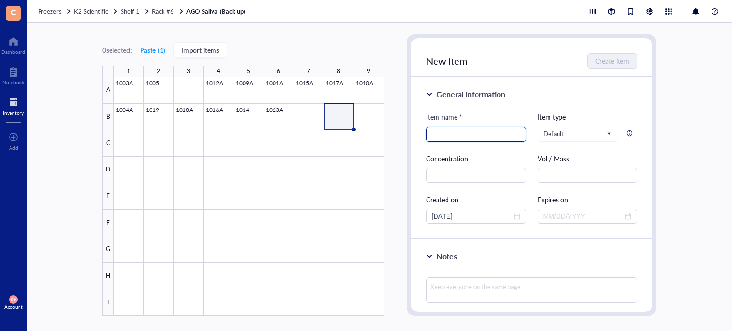
type input "0"
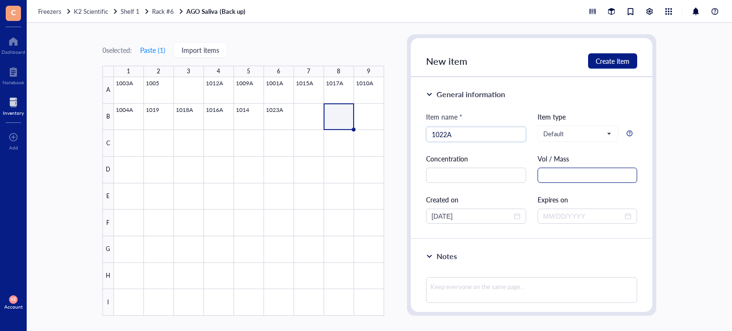
type input "1022A"
click at [556, 182] on input "text" at bounding box center [588, 175] width 100 height 15
paste input "mL"
type input "0.5 mL"
drag, startPoint x: 447, startPoint y: 217, endPoint x: 414, endPoint y: 217, distance: 33.4
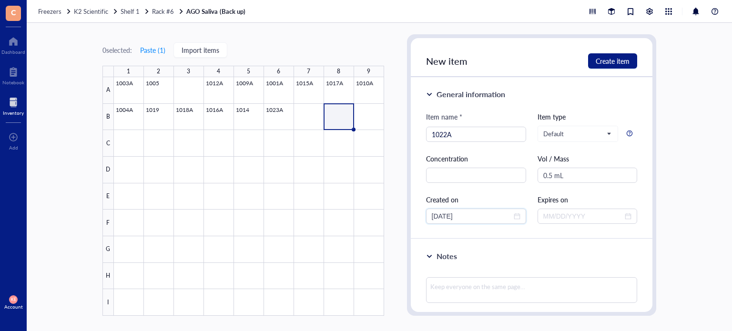
click at [414, 217] on div "General information Item name * 1022A Item type Default Concentration Vol / Mas…" at bounding box center [532, 158] width 242 height 162
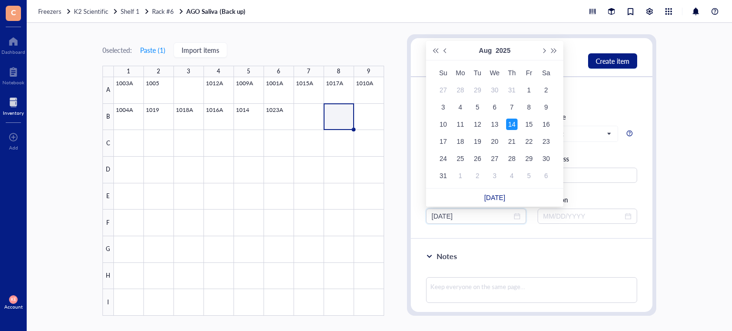
type input "[DATE]"
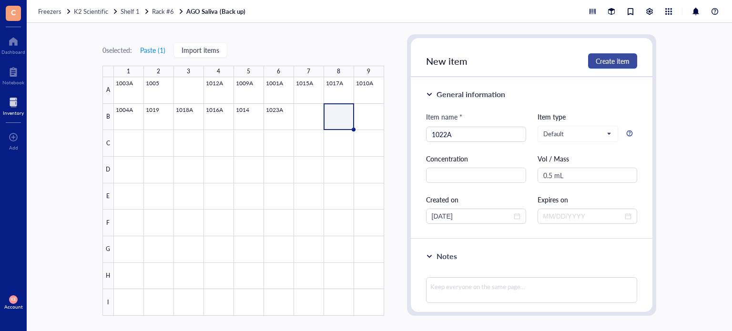
click at [615, 57] on span "Create item" at bounding box center [613, 61] width 34 height 8
type input "[DATE]"
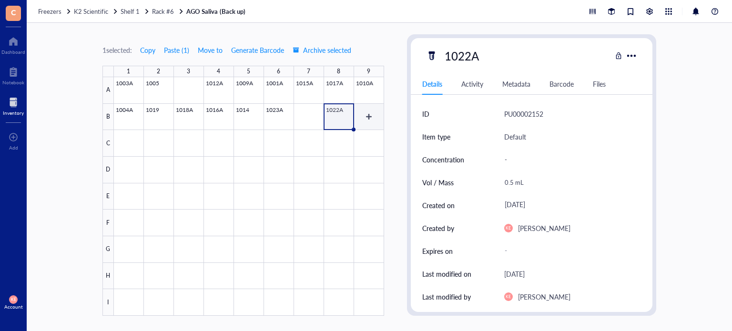
click at [370, 117] on div at bounding box center [249, 196] width 270 height 239
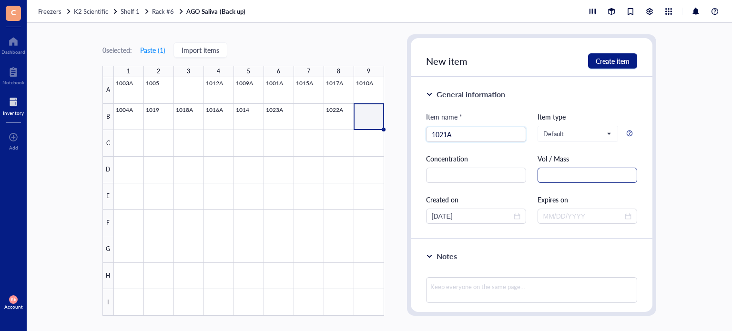
type input "1021A"
click at [586, 174] on input "text" at bounding box center [588, 175] width 100 height 15
paste input "mL"
type input "0.5 mL"
drag, startPoint x: 447, startPoint y: 217, endPoint x: 412, endPoint y: 215, distance: 35.3
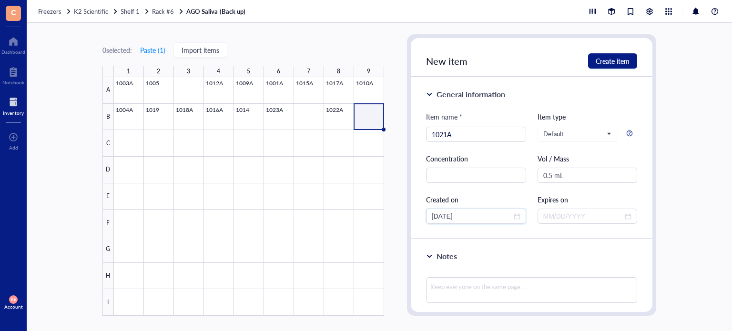
click at [412, 215] on div "General information Item name * 1021A Item type Default Concentration Vol / Mas…" at bounding box center [532, 158] width 242 height 162
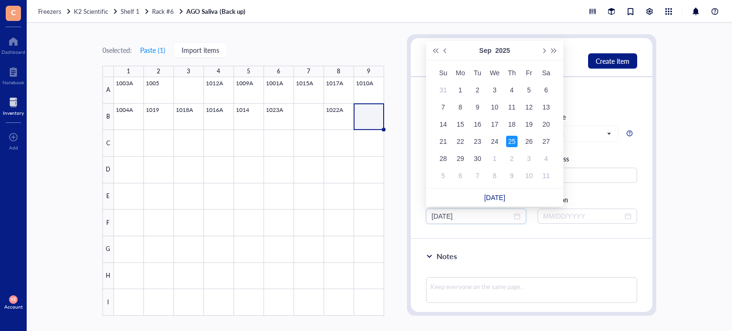
type input "[DATE]"
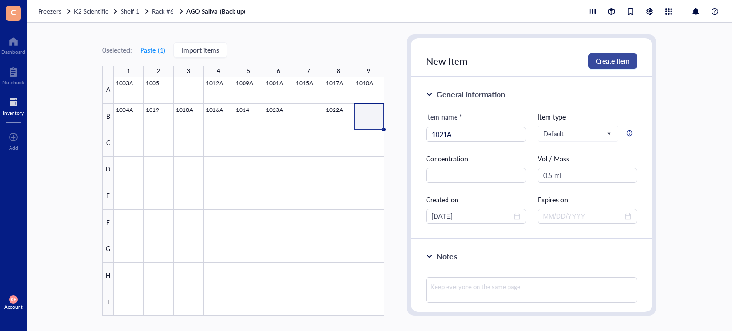
click at [613, 58] on span "Create item" at bounding box center [613, 61] width 34 height 8
type input "[DATE]"
click at [137, 144] on div at bounding box center [249, 196] width 270 height 239
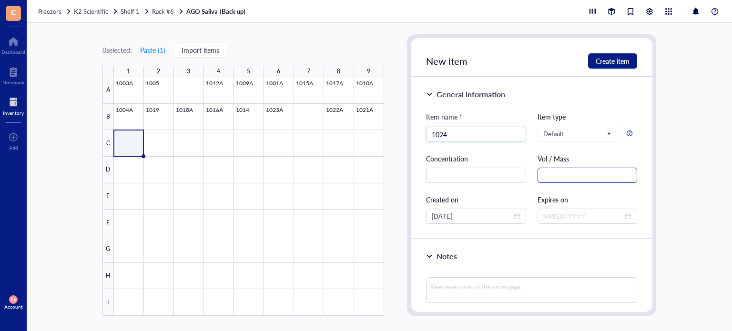
type input "1024"
click at [593, 175] on input "text" at bounding box center [588, 175] width 100 height 15
paste input "mL"
type input "0.5 mL"
drag, startPoint x: 448, startPoint y: 216, endPoint x: 383, endPoint y: 213, distance: 64.9
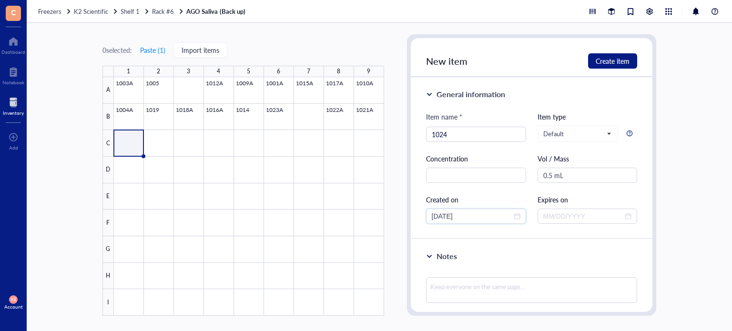
click at [383, 213] on div "0 selected: Paste ( 1 ) Import items 1 2 3 4 5 6 7 8 9 A B C D E F G H I 1003A …" at bounding box center [380, 177] width 706 height 308
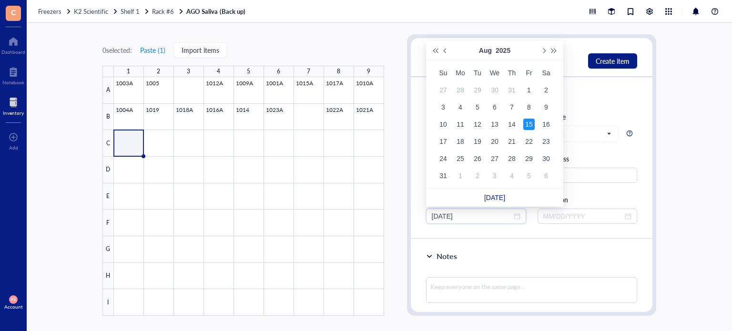
type input "[DATE]"
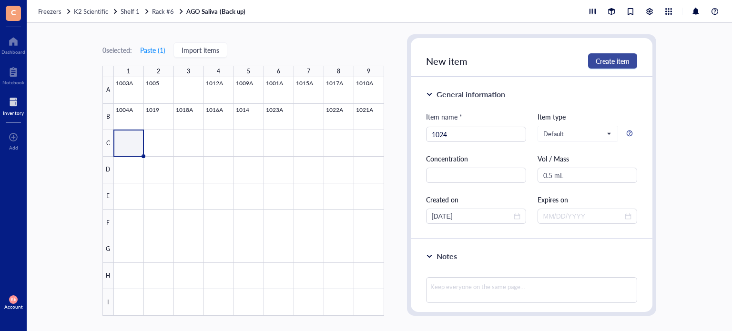
click at [624, 62] on span "Create item" at bounding box center [613, 61] width 34 height 8
type input "[DATE]"
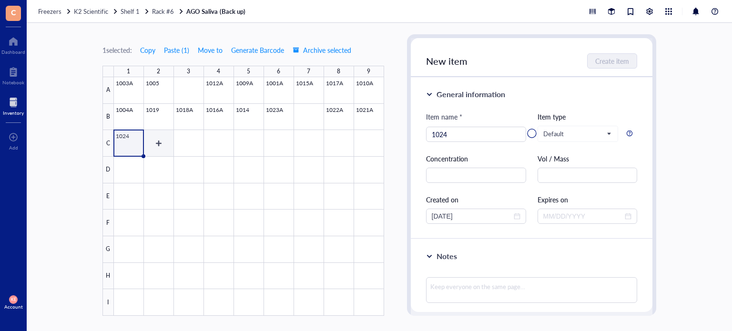
click at [158, 146] on div at bounding box center [249, 196] width 270 height 239
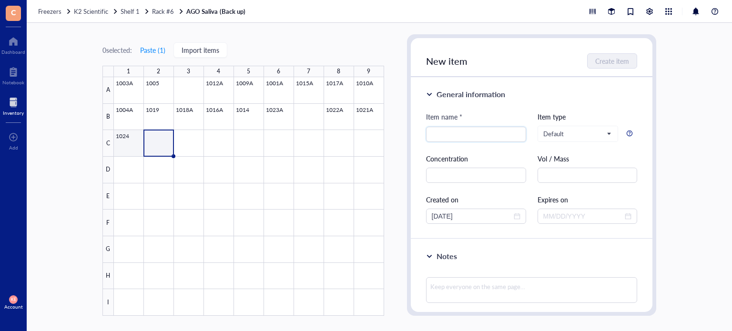
click at [132, 148] on div at bounding box center [249, 196] width 270 height 239
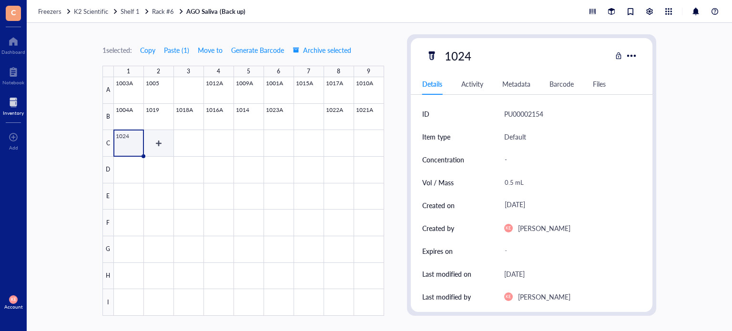
click at [172, 144] on div at bounding box center [249, 196] width 270 height 239
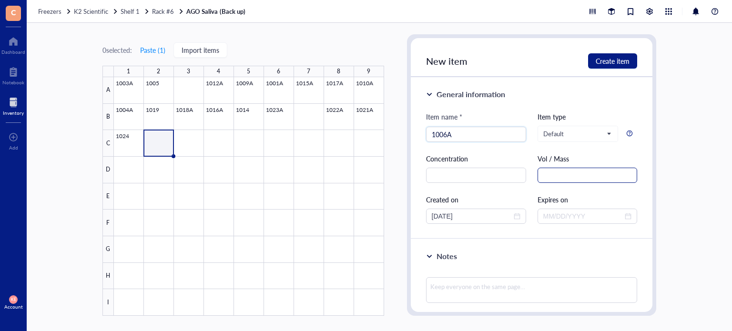
type input "1006A"
click at [569, 171] on input "text" at bounding box center [588, 175] width 100 height 15
paste input "mL"
type input "0.5 mL"
drag, startPoint x: 449, startPoint y: 214, endPoint x: 401, endPoint y: 214, distance: 48.2
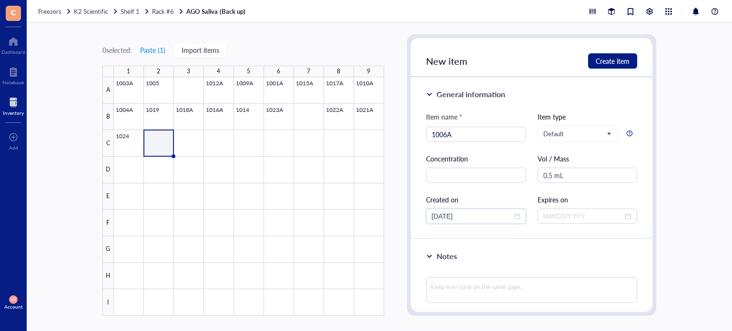
click at [401, 214] on div "0 selected: Paste ( 1 ) Import items 1 2 3 4 5 6 7 8 9 A B C D E F G H I 1003A …" at bounding box center [380, 177] width 706 height 308
drag, startPoint x: 448, startPoint y: 215, endPoint x: 390, endPoint y: 211, distance: 58.3
click at [390, 211] on div "0 selected: Paste ( 1 ) Import items 1 2 3 4 5 6 7 8 9 A B C D E F G H I 1003A …" at bounding box center [380, 177] width 706 height 308
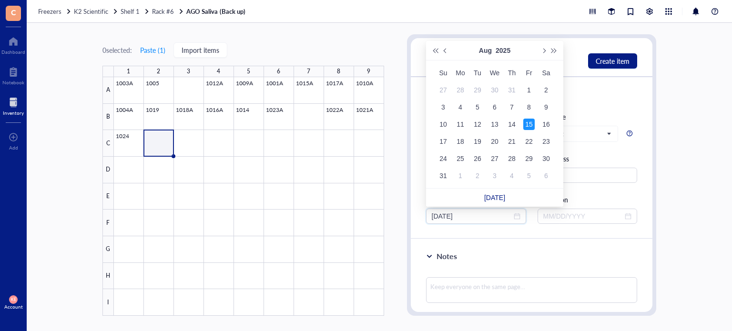
type input "[DATE]"
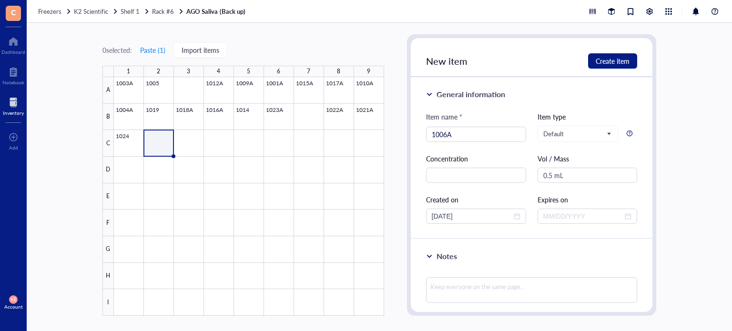
click at [610, 71] on div "New item Create item" at bounding box center [532, 57] width 242 height 39
click at [614, 66] on button "Create item" at bounding box center [612, 60] width 49 height 15
type input "[DATE]"
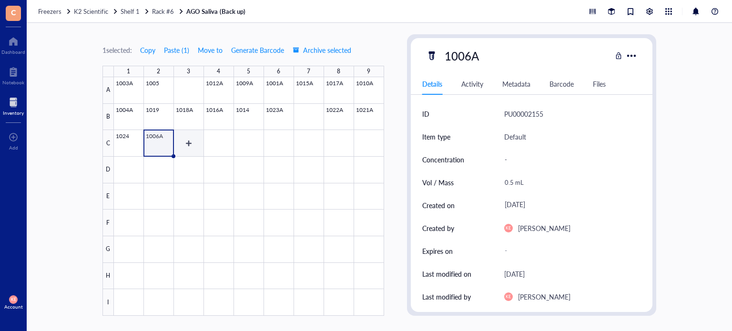
click at [182, 148] on div at bounding box center [249, 196] width 270 height 239
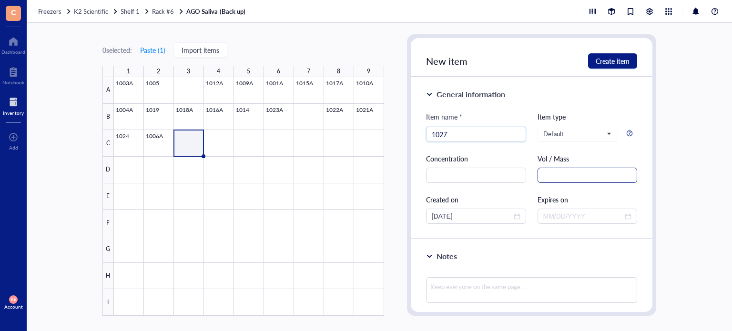
type input "1027"
click at [557, 180] on input "text" at bounding box center [588, 175] width 100 height 15
paste input "mL"
type input "0.25 mL"
drag, startPoint x: 449, startPoint y: 214, endPoint x: 400, endPoint y: 215, distance: 48.6
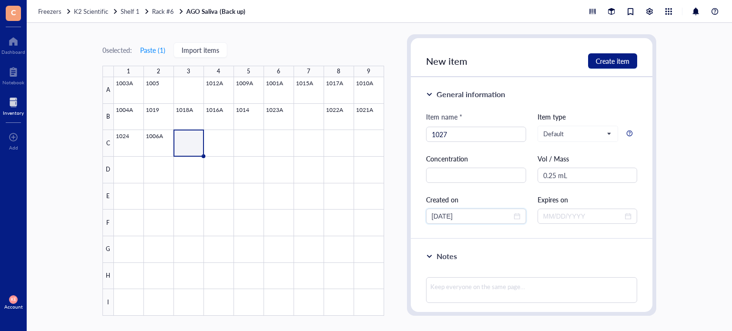
click at [400, 215] on div "0 selected: Paste ( 1 ) Import items 1 2 3 4 5 6 7 8 9 A B C D E F G H I 1003A …" at bounding box center [380, 177] width 706 height 308
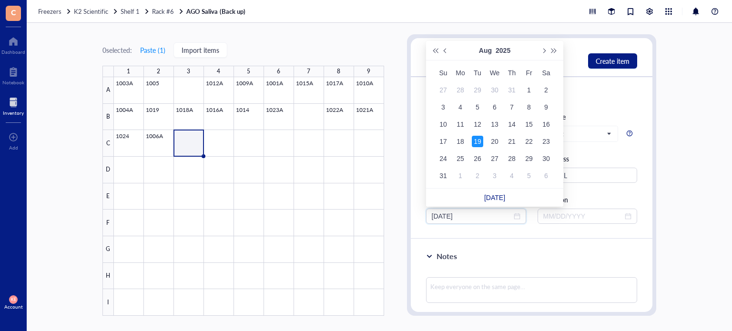
type input "[DATE]"
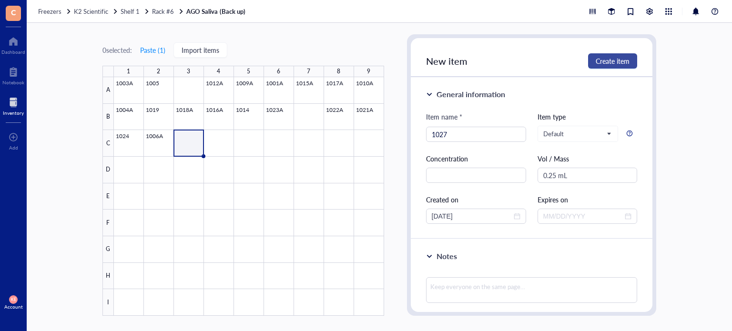
click at [612, 58] on span "Create item" at bounding box center [613, 61] width 34 height 8
type input "[DATE]"
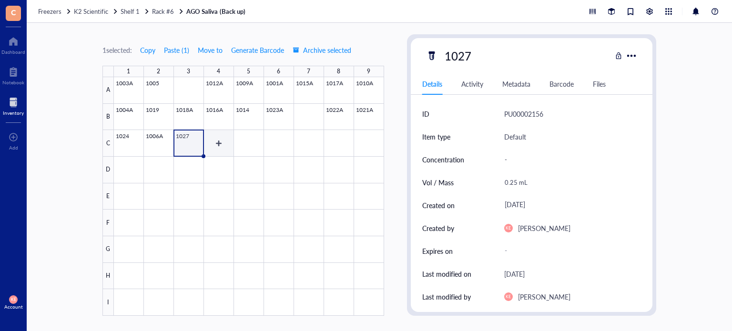
click at [221, 142] on div at bounding box center [249, 196] width 270 height 239
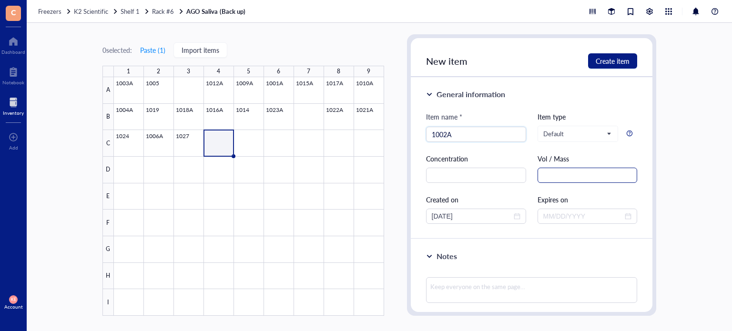
type input "1002A"
click at [563, 177] on input "text" at bounding box center [588, 175] width 100 height 15
paste input "mL"
type input "0.6 mL"
drag, startPoint x: 449, startPoint y: 216, endPoint x: 407, endPoint y: 213, distance: 41.6
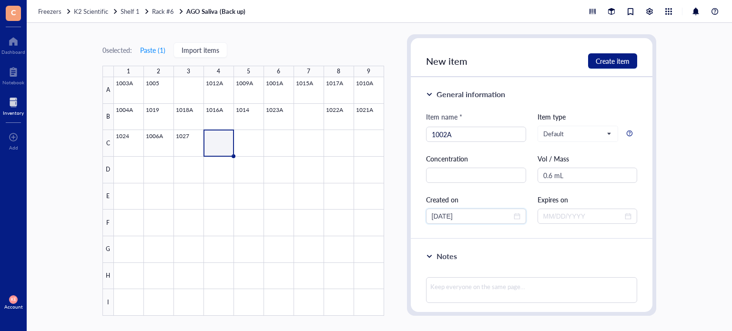
click at [407, 213] on div "New item Create item General information Item name * 1002A Item type Default Co…" at bounding box center [532, 175] width 250 height 282
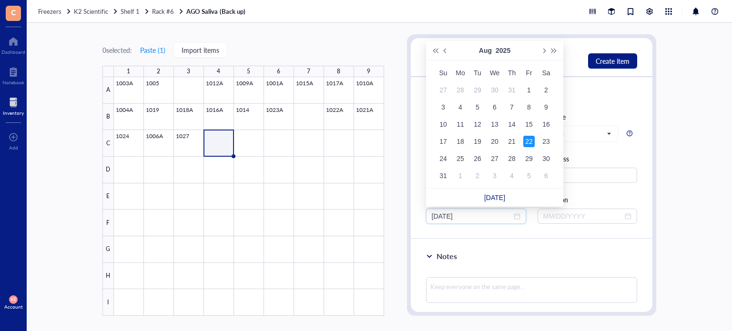
type input "[DATE]"
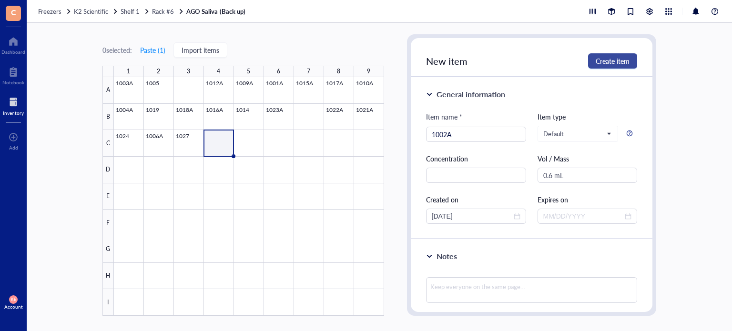
click at [624, 60] on span "Create item" at bounding box center [613, 61] width 34 height 8
type input "[DATE]"
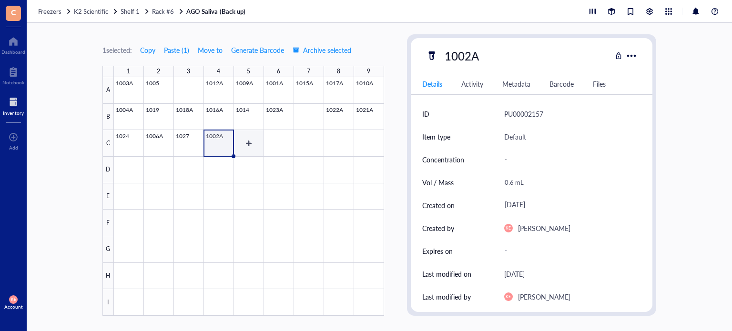
click at [248, 150] on div at bounding box center [249, 196] width 270 height 239
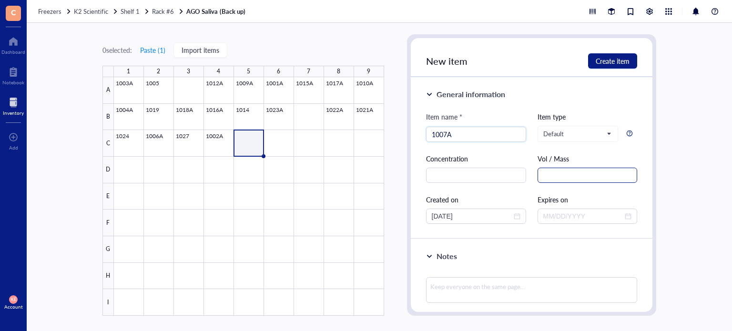
type input "1007A"
click at [566, 173] on input "text" at bounding box center [588, 175] width 100 height 15
paste input "mL"
type input "0.5 mL"
drag, startPoint x: 449, startPoint y: 217, endPoint x: 414, endPoint y: 217, distance: 34.3
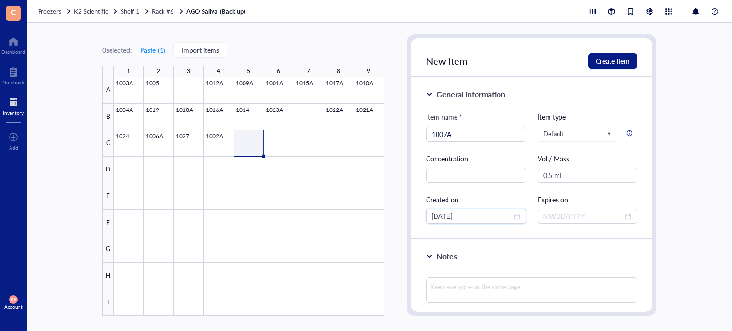
click at [414, 217] on div "General information Item name * 1007A Item type Default Concentration Vol / Mas…" at bounding box center [532, 158] width 242 height 162
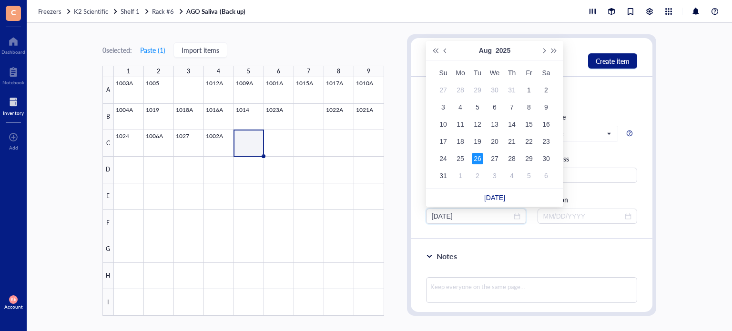
type input "[DATE]"
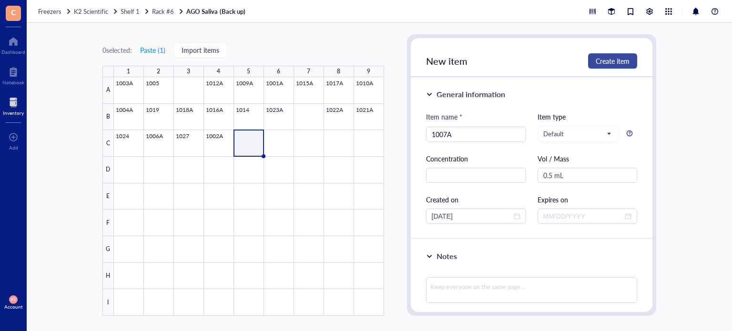
click at [601, 60] on span "Create item" at bounding box center [613, 61] width 34 height 8
type input "[DATE]"
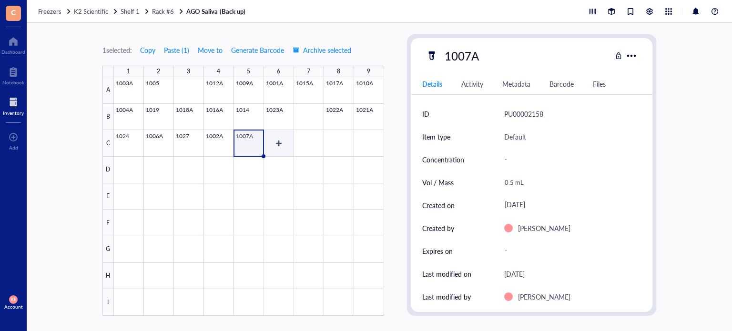
click at [281, 141] on div at bounding box center [249, 196] width 270 height 239
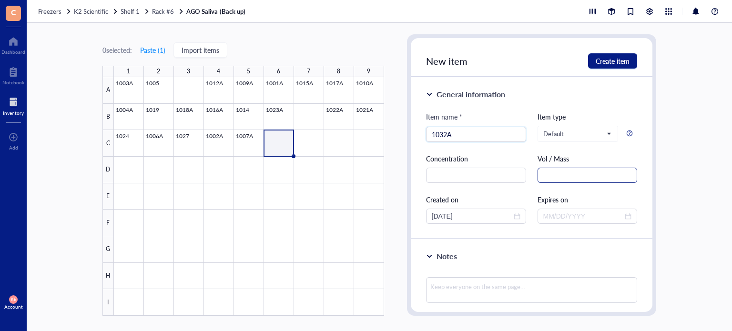
type input "1032A"
click at [568, 173] on input "text" at bounding box center [588, 175] width 100 height 15
paste input "mL"
type input "0.75 mL"
drag, startPoint x: 448, startPoint y: 215, endPoint x: 413, endPoint y: 214, distance: 34.8
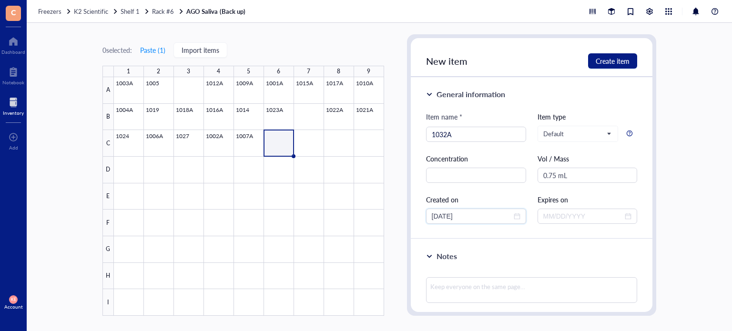
click at [413, 214] on div "General information Item name * 1032A Item type Default Concentration Vol / Mas…" at bounding box center [532, 158] width 242 height 162
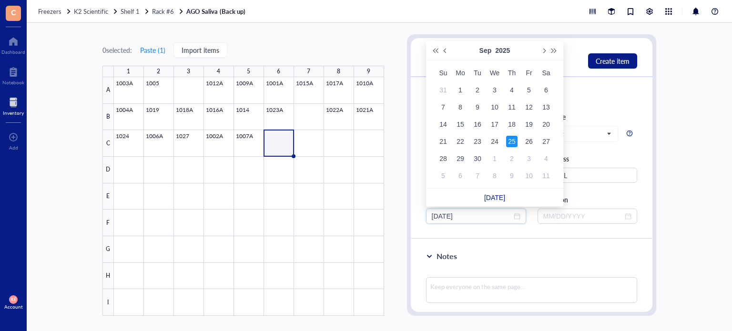
type input "[DATE]"
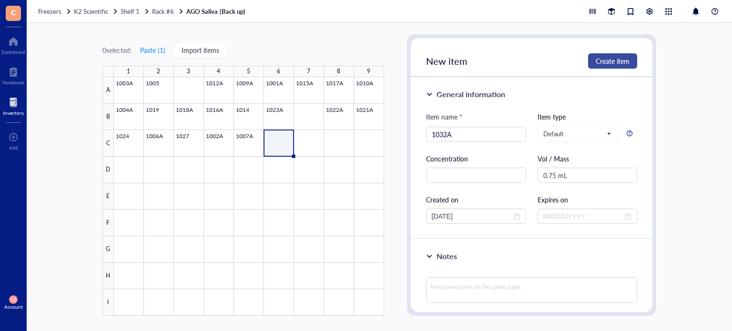
click at [613, 62] on span "Create item" at bounding box center [613, 61] width 34 height 8
type input "[DATE]"
click at [311, 146] on div at bounding box center [249, 196] width 270 height 239
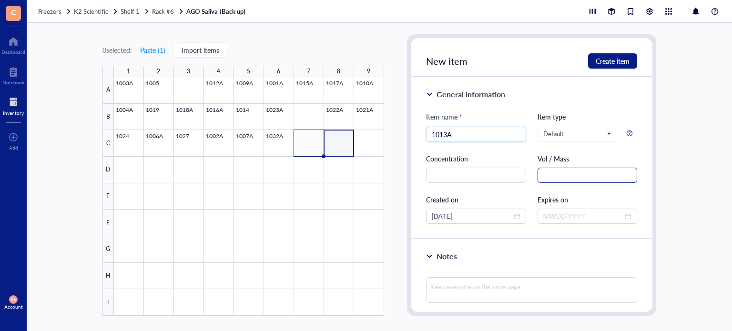
type input "1013A"
click at [555, 171] on input "text" at bounding box center [588, 175] width 100 height 15
paste input "mL"
type input "0.5 mL"
drag, startPoint x: 447, startPoint y: 219, endPoint x: 415, endPoint y: 215, distance: 32.7
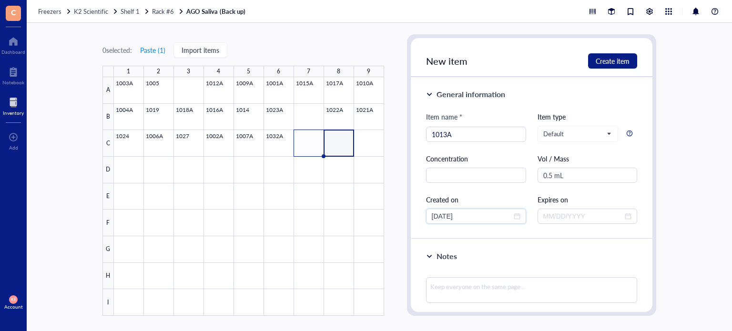
click at [415, 215] on div "General information Item name * 1013A Item type Default Concentration Vol / Mas…" at bounding box center [532, 158] width 242 height 162
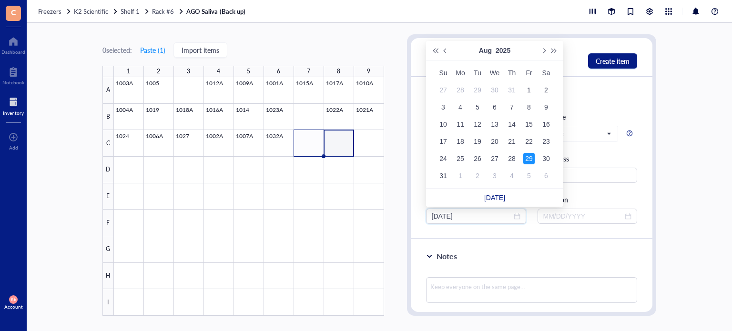
type input "[DATE]"
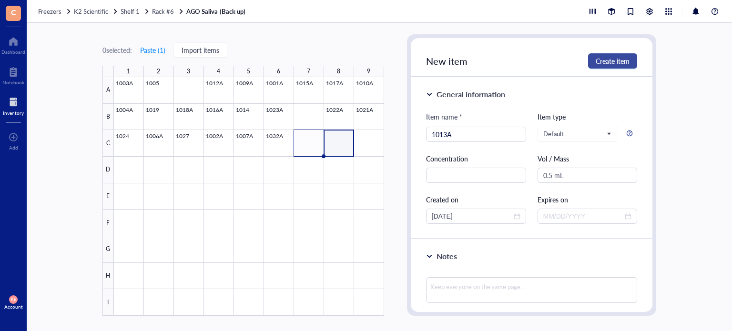
click at [614, 67] on button "Create item" at bounding box center [612, 60] width 49 height 15
type input "[DATE]"
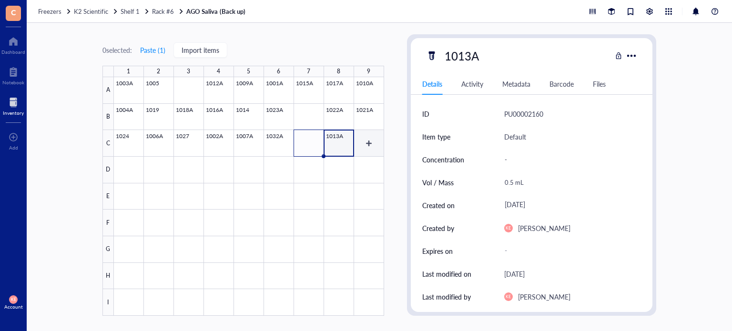
click at [368, 146] on div at bounding box center [249, 196] width 270 height 239
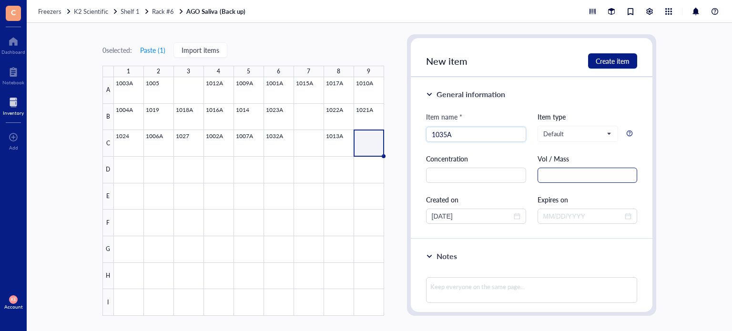
type input "1035A"
click at [620, 174] on input "text" at bounding box center [588, 175] width 100 height 15
paste input "mL"
type input "0.8 mL"
drag, startPoint x: 448, startPoint y: 215, endPoint x: 409, endPoint y: 211, distance: 39.7
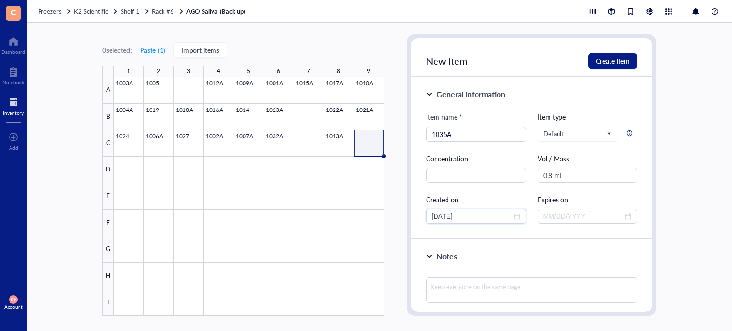
click at [409, 211] on div "New item Create item General information Item name * 1035A Item type Default Co…" at bounding box center [532, 175] width 250 height 282
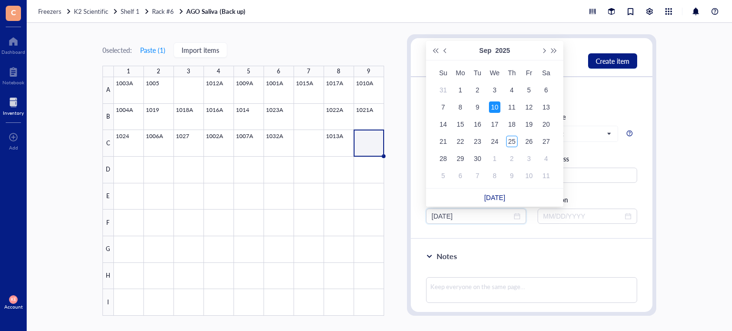
type input "[DATE]"
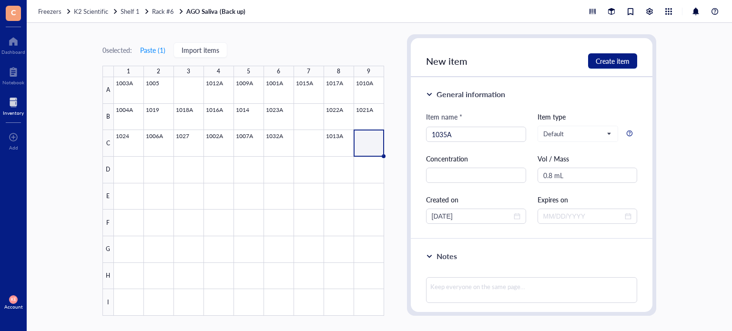
click at [615, 52] on div "New item Create item" at bounding box center [532, 57] width 242 height 39
click at [607, 61] on span "Create item" at bounding box center [613, 61] width 34 height 8
type input "[DATE]"
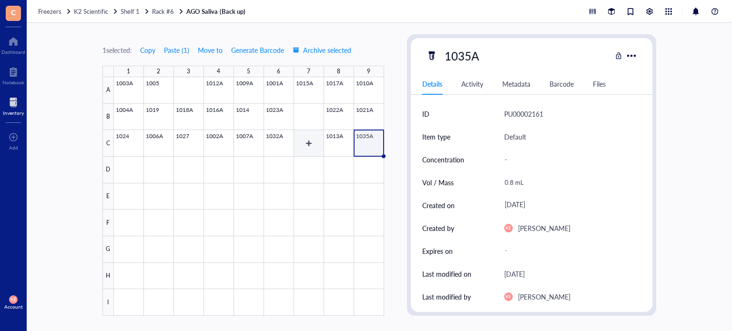
click at [309, 143] on div at bounding box center [249, 196] width 270 height 239
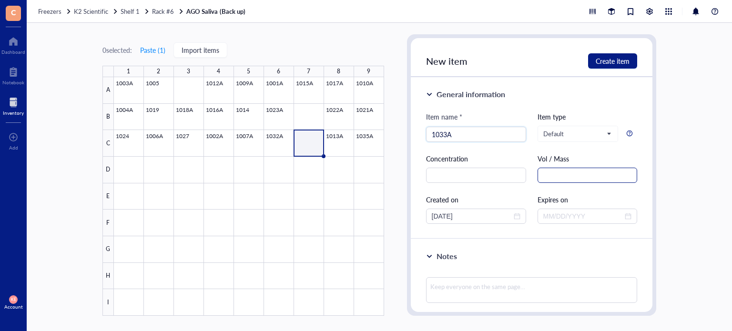
type input "1033A"
click at [544, 177] on input "text" at bounding box center [588, 175] width 100 height 15
paste input "mL"
type input "0.8 mL"
drag, startPoint x: 447, startPoint y: 215, endPoint x: 399, endPoint y: 214, distance: 48.6
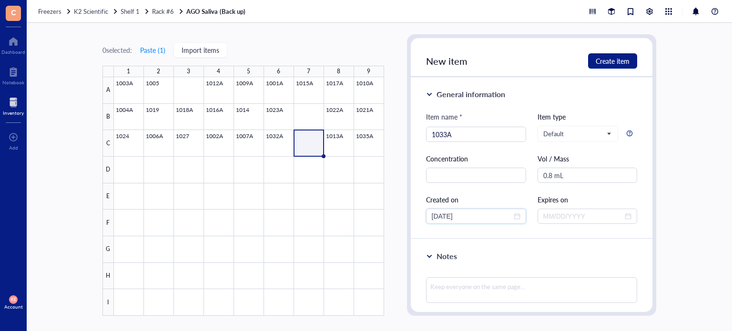
click at [399, 214] on div "0 selected: Paste ( 1 ) Import items 1 2 3 4 5 6 7 8 9 A B C D E F G H I 1003A …" at bounding box center [380, 177] width 706 height 308
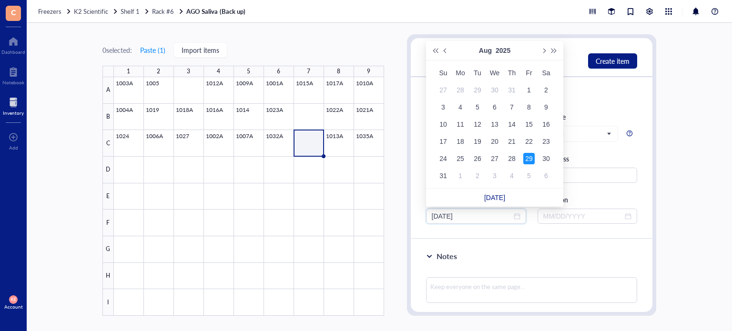
type input "[DATE]"
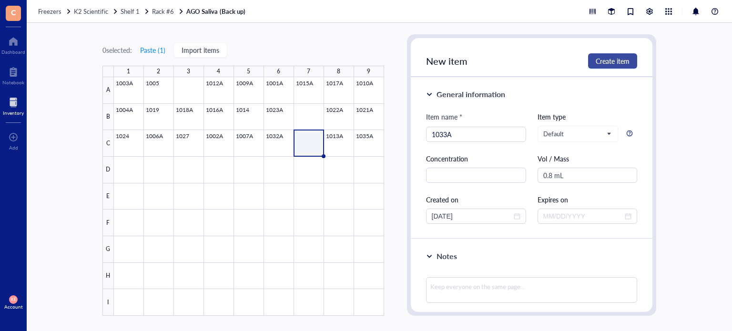
click at [626, 59] on span "Create item" at bounding box center [613, 61] width 34 height 8
type input "[DATE]"
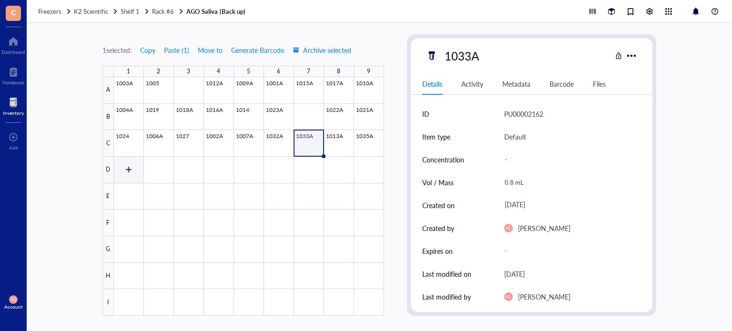
click at [128, 175] on div at bounding box center [249, 196] width 270 height 239
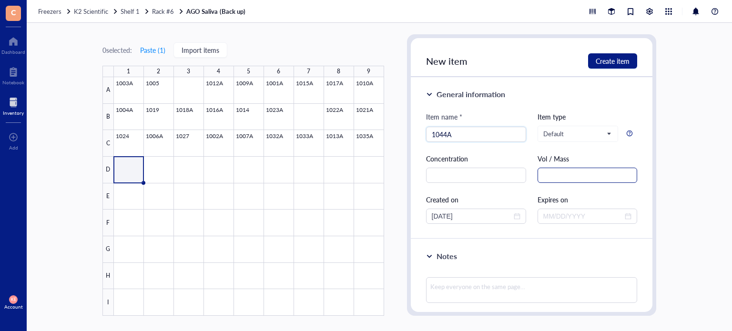
type input "1044A"
click at [579, 175] on input "text" at bounding box center [588, 175] width 100 height 15
paste input "mL"
type input "0.5 mL"
drag, startPoint x: 449, startPoint y: 218, endPoint x: 402, endPoint y: 215, distance: 46.4
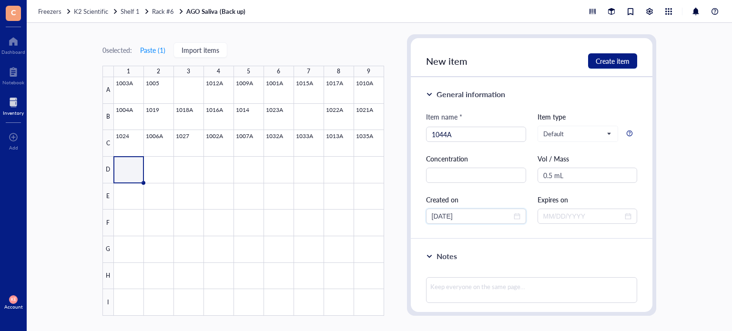
click at [402, 215] on div "0 selected: Paste ( 1 ) Import items 1 2 3 4 5 6 7 8 9 A B C D E F G H I 1003A …" at bounding box center [380, 177] width 706 height 308
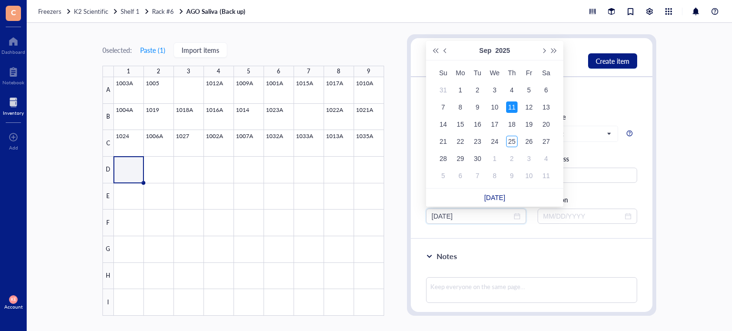
type input "[DATE]"
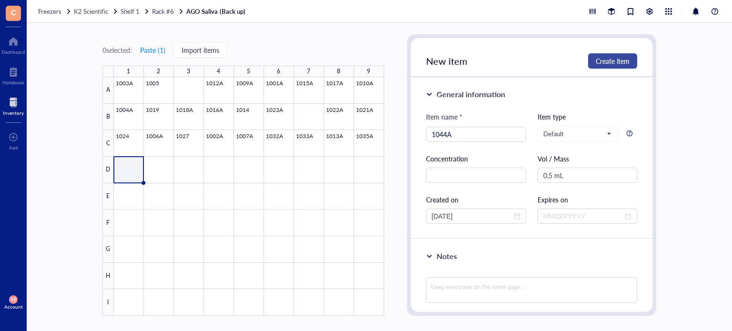
click at [607, 64] on span "Create item" at bounding box center [613, 61] width 34 height 8
type input "[DATE]"
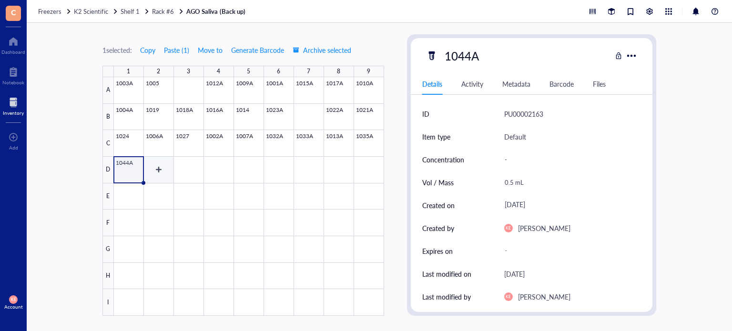
click at [154, 170] on div at bounding box center [249, 196] width 270 height 239
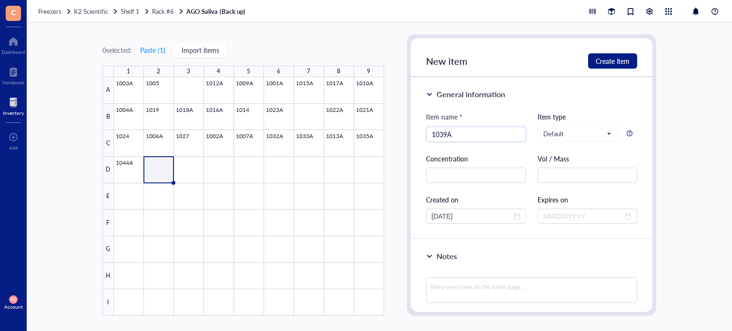
type input "1039A"
click at [578, 188] on div "Item name * 1039A 1039A Item type Default Concentration Vol / Mass Created on […" at bounding box center [532, 168] width 212 height 113
click at [582, 183] on input "text" at bounding box center [588, 175] width 100 height 15
paste input "mL"
type input "0.8 mL"
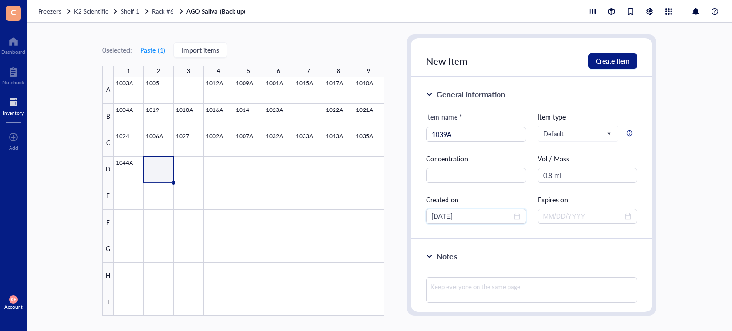
drag, startPoint x: 448, startPoint y: 216, endPoint x: 403, endPoint y: 211, distance: 45.0
click at [403, 211] on div "0 selected: Paste ( 1 ) Import items 1 2 3 4 5 6 7 8 9 A B C D E F G H I 1003A …" at bounding box center [380, 177] width 706 height 308
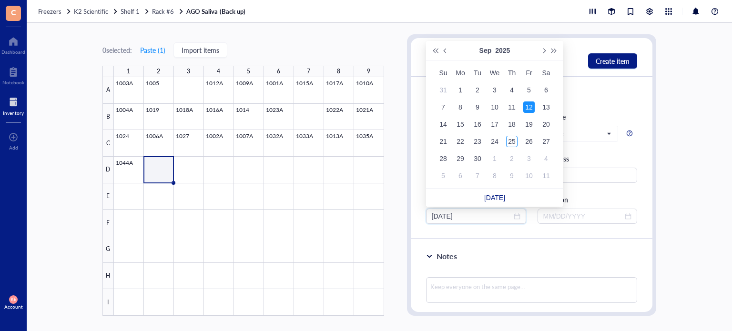
type input "[DATE]"
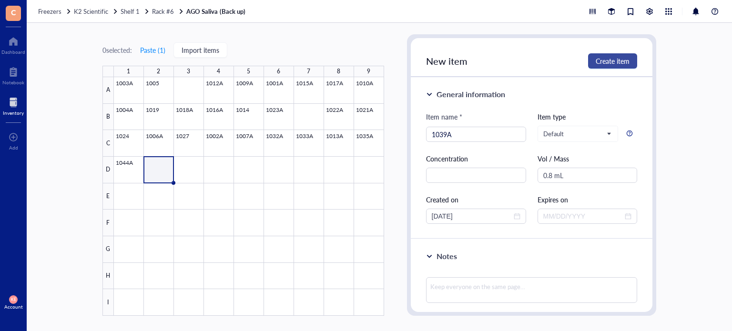
click at [605, 68] on button "Create item" at bounding box center [612, 60] width 49 height 15
type input "[DATE]"
click at [191, 181] on div at bounding box center [249, 196] width 270 height 239
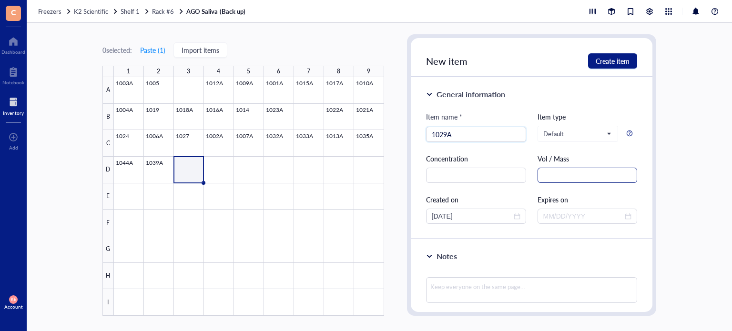
type input "1029A"
click at [586, 171] on input "text" at bounding box center [588, 175] width 100 height 15
paste input "mL"
type input "0.9 mL"
drag, startPoint x: 449, startPoint y: 215, endPoint x: 442, endPoint y: 220, distance: 8.5
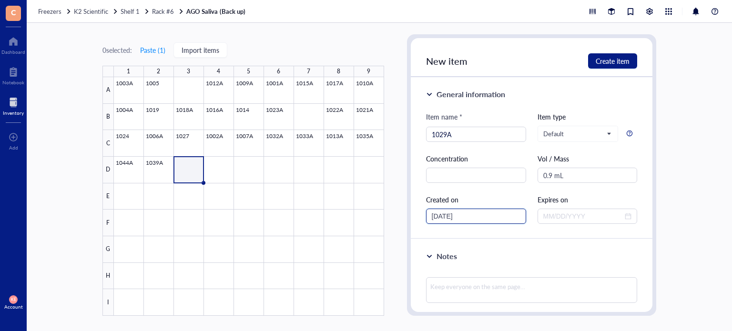
click at [442, 220] on input "[DATE]" at bounding box center [472, 216] width 80 height 10
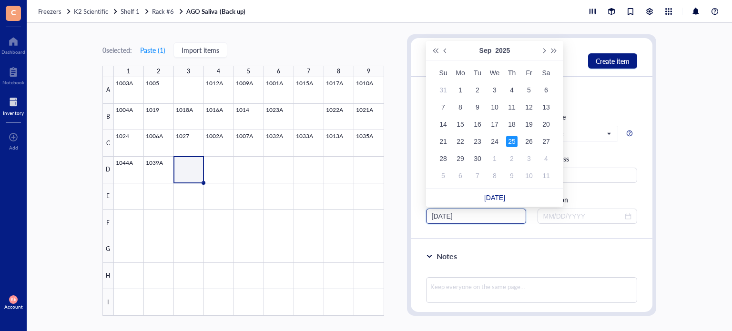
type input "[DATE]"
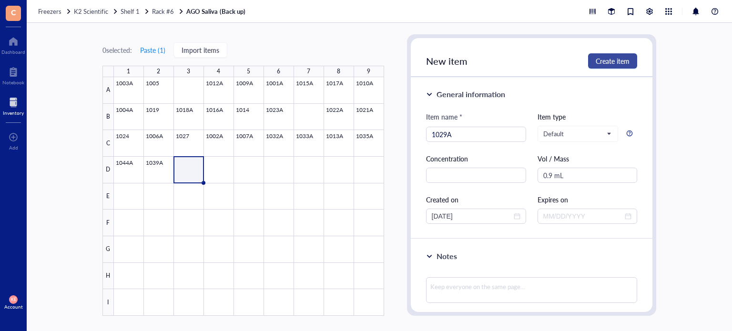
click at [625, 62] on span "Create item" at bounding box center [613, 61] width 34 height 8
click at [217, 170] on div at bounding box center [249, 196] width 270 height 239
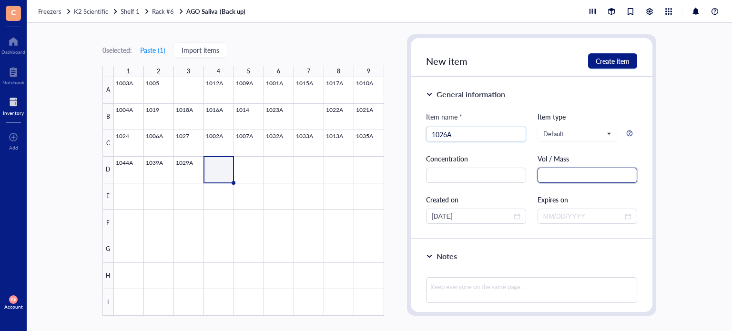
click at [549, 175] on input "text" at bounding box center [588, 175] width 100 height 15
paste input "mL"
click at [448, 216] on input "[DATE]" at bounding box center [472, 216] width 80 height 10
click at [614, 58] on span "Create item" at bounding box center [613, 61] width 34 height 8
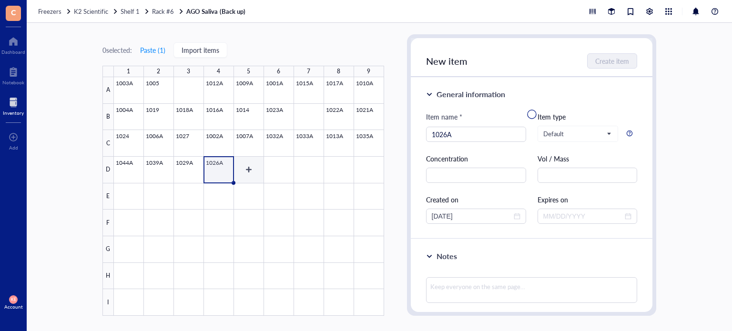
click at [246, 168] on div at bounding box center [249, 196] width 270 height 239
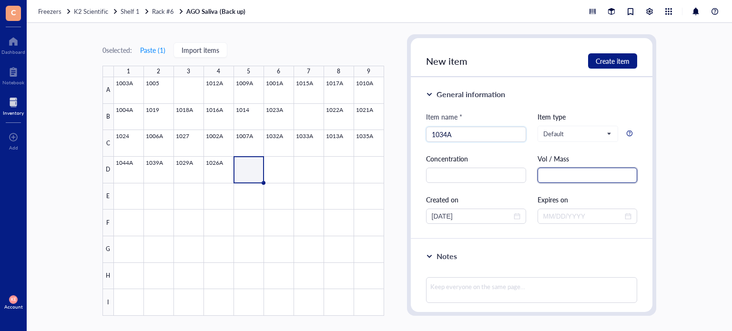
click at [578, 177] on input "text" at bounding box center [588, 175] width 100 height 15
click at [223, 174] on div at bounding box center [249, 196] width 270 height 239
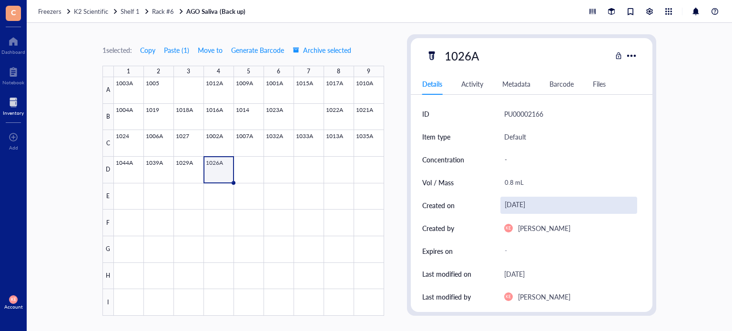
click at [538, 205] on div "[DATE]" at bounding box center [569, 205] width 137 height 17
click at [247, 175] on div at bounding box center [249, 196] width 270 height 239
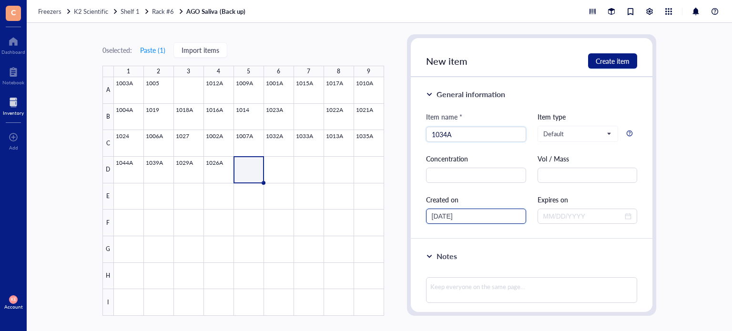
click at [447, 218] on input "[DATE]" at bounding box center [472, 216] width 80 height 10
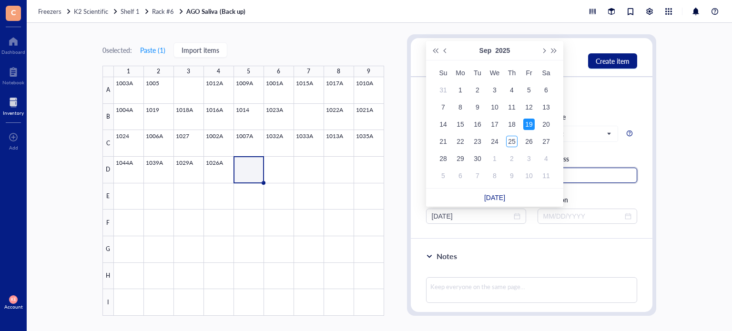
click at [595, 176] on input "text" at bounding box center [588, 175] width 100 height 15
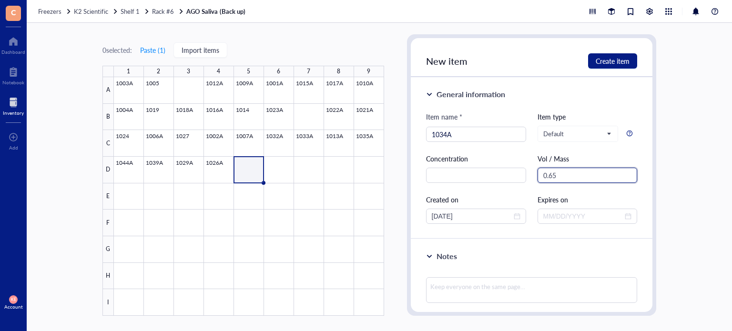
paste input "mL"
click at [602, 62] on span "Create item" at bounding box center [613, 61] width 34 height 8
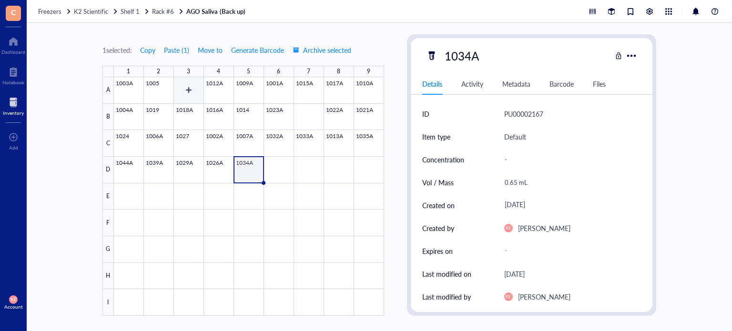
click at [195, 87] on div at bounding box center [249, 196] width 270 height 239
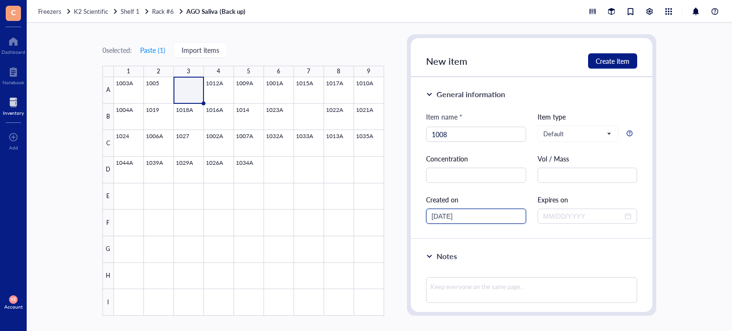
drag, startPoint x: 448, startPoint y: 216, endPoint x: 433, endPoint y: 216, distance: 14.8
click at [433, 216] on input "[DATE]" at bounding box center [472, 216] width 80 height 10
click at [625, 58] on span "Create item" at bounding box center [613, 61] width 34 height 8
click at [304, 116] on div at bounding box center [249, 196] width 270 height 239
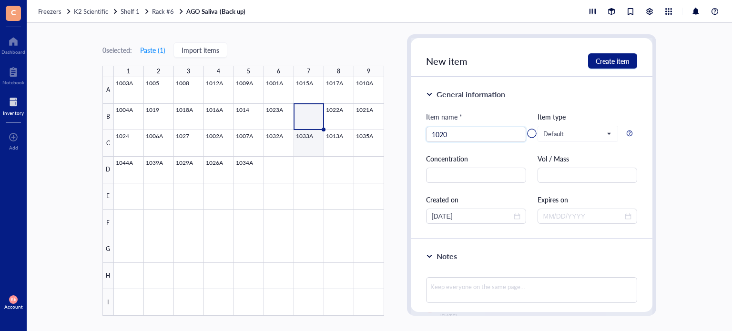
click at [307, 146] on div at bounding box center [249, 196] width 270 height 239
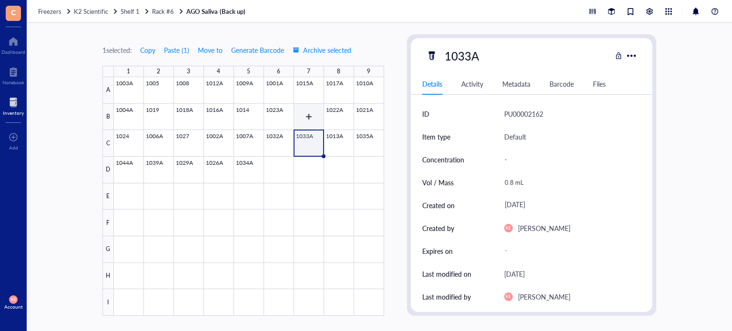
click at [304, 119] on div at bounding box center [249, 196] width 270 height 239
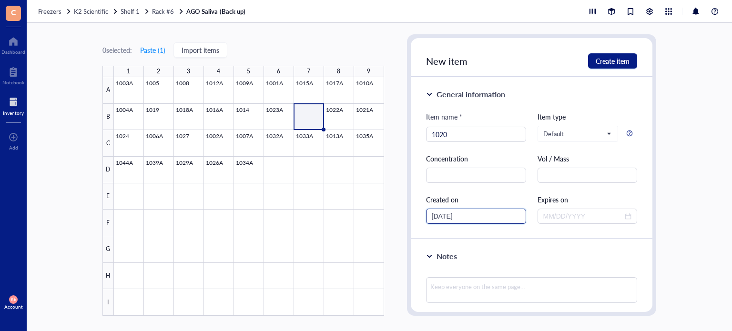
drag, startPoint x: 447, startPoint y: 215, endPoint x: 436, endPoint y: 215, distance: 11.5
click at [436, 215] on input "[DATE]" at bounding box center [472, 216] width 80 height 10
click at [606, 64] on span "Create item" at bounding box center [613, 61] width 34 height 8
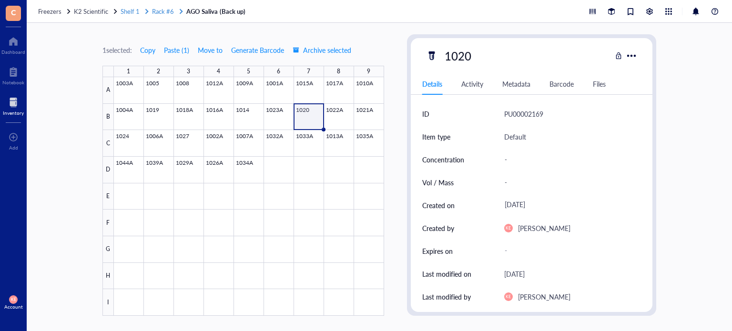
click at [165, 12] on span "Rack #6" at bounding box center [163, 11] width 22 height 9
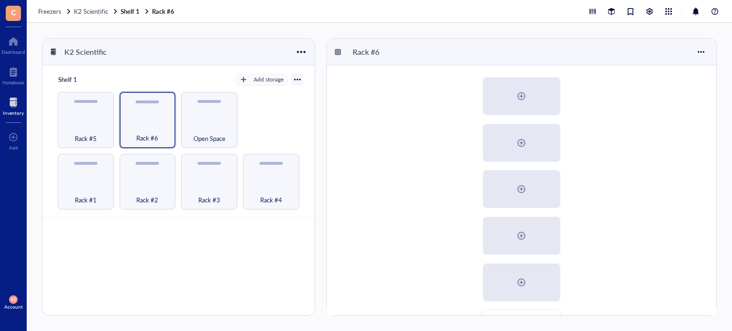
click at [616, 205] on div "AGO Saliva (Primary) AGO Saliva (Back up)" at bounding box center [522, 235] width 390 height 341
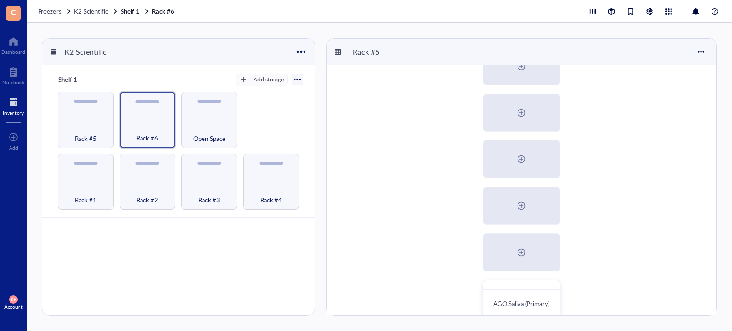
scroll to position [57, 0]
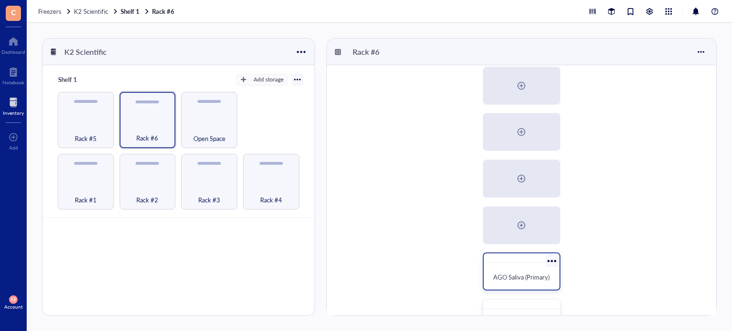
click at [503, 280] on span "AGO Saliva (Primary)" at bounding box center [521, 277] width 56 height 9
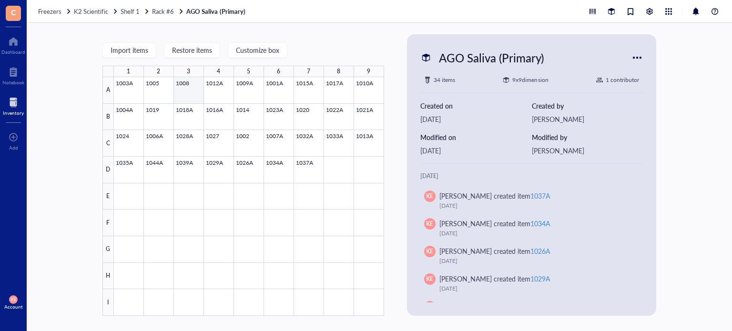
click at [185, 93] on div at bounding box center [249, 196] width 270 height 239
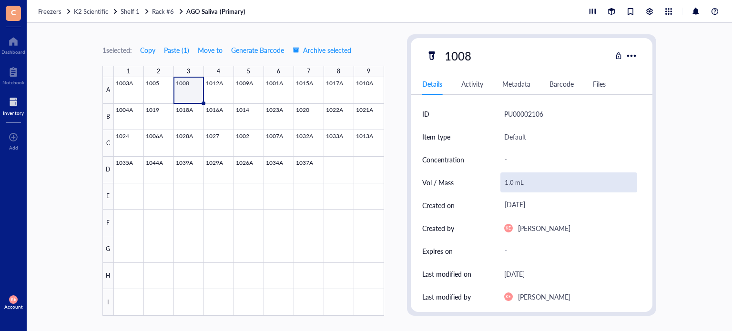
click at [510, 183] on div "1.0 mL" at bounding box center [569, 183] width 137 height 20
drag, startPoint x: 535, startPoint y: 185, endPoint x: 484, endPoint y: 180, distance: 51.2
click at [484, 180] on div "Vol / Mass 1.0 mL" at bounding box center [531, 182] width 219 height 23
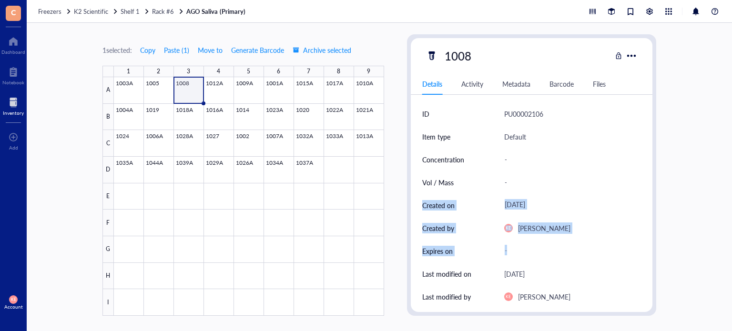
drag, startPoint x: 653, startPoint y: 174, endPoint x: 643, endPoint y: 242, distance: 68.4
click at [643, 242] on div "1008 Details Activity Metadata Barcode Files ID PU00002106 Item type Default Co…" at bounding box center [532, 175] width 250 height 282
click at [643, 242] on div "ID PU00002106 Item type Default Concentration - Vol / Mass - Created on [DATE] …" at bounding box center [532, 309] width 242 height 413
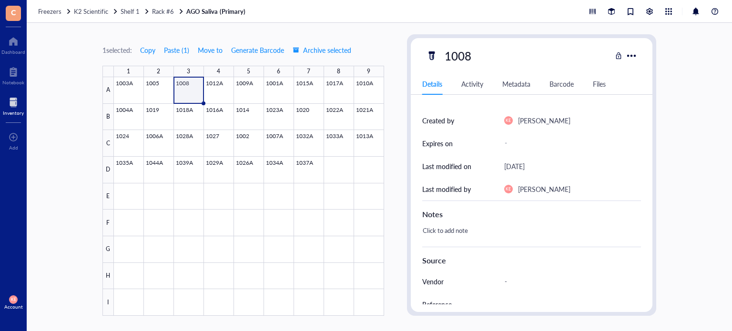
scroll to position [103, 0]
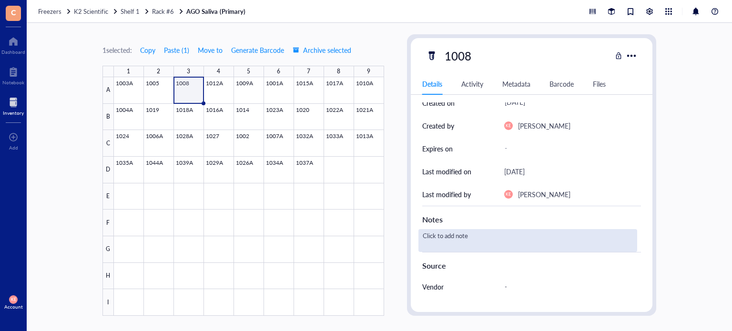
click at [442, 241] on div "Click to add note" at bounding box center [528, 240] width 219 height 23
click at [458, 236] on div "Quantity not entered in tracking log." at bounding box center [528, 240] width 219 height 23
drag, startPoint x: 446, startPoint y: 238, endPoint x: 392, endPoint y: 232, distance: 54.2
click at [392, 232] on div "1 selected: Copy Paste ( 1 ) Move to Generate Barcode Archive selected 1 2 3 4 …" at bounding box center [380, 177] width 706 height 308
drag, startPoint x: 543, startPoint y: 235, endPoint x: 398, endPoint y: 241, distance: 145.1
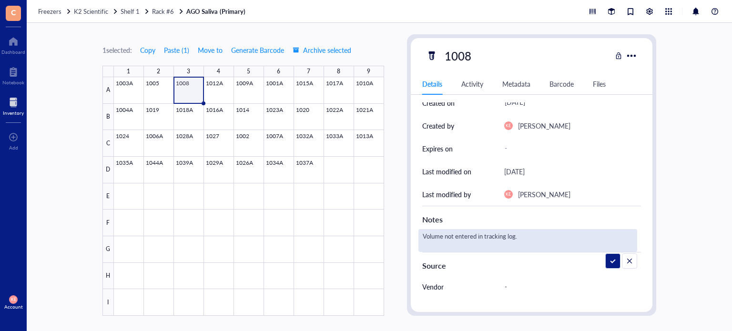
click at [398, 241] on div "1 selected: Copy Paste ( 1 ) Move to Generate Barcode Archive selected 1 2 3 4 …" at bounding box center [380, 177] width 706 height 308
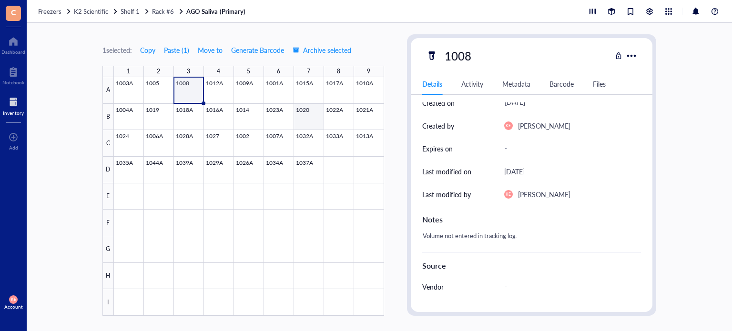
click at [306, 118] on div at bounding box center [249, 196] width 270 height 239
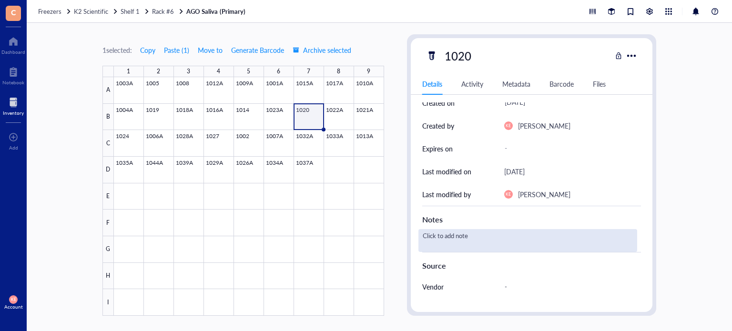
click at [434, 236] on div "Click to add note" at bounding box center [528, 240] width 219 height 23
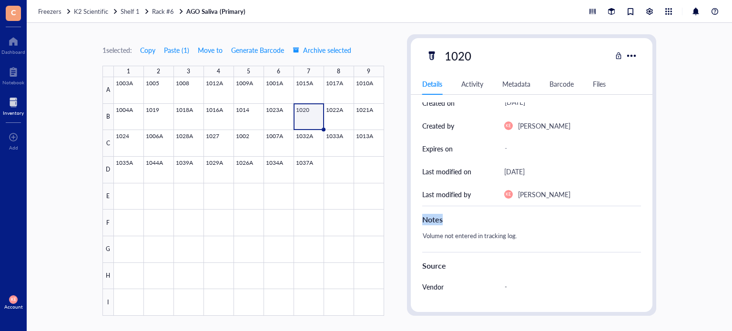
drag, startPoint x: 647, startPoint y: 221, endPoint x: 654, endPoint y: 185, distance: 36.3
click at [654, 185] on div "1020 Details Activity Metadata Barcode Files ID PU00002119 Item type Default Co…" at bounding box center [532, 175] width 250 height 282
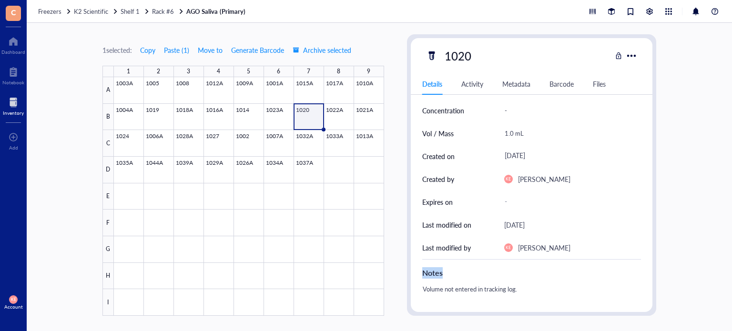
scroll to position [24, 0]
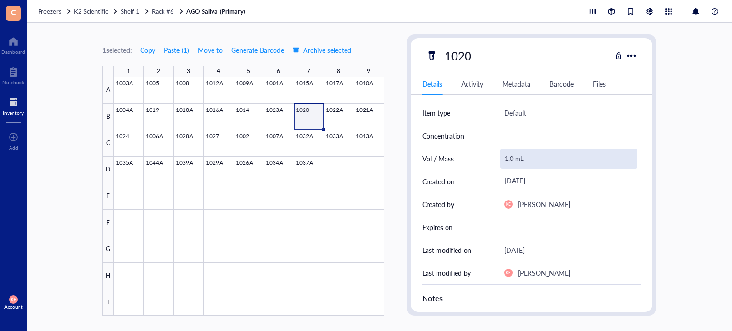
click at [534, 156] on div "1.0 mL" at bounding box center [569, 159] width 137 height 20
drag, startPoint x: 534, startPoint y: 156, endPoint x: 492, endPoint y: 156, distance: 42.0
click at [492, 156] on div "Vol / Mass 1.0 mL" at bounding box center [531, 158] width 219 height 23
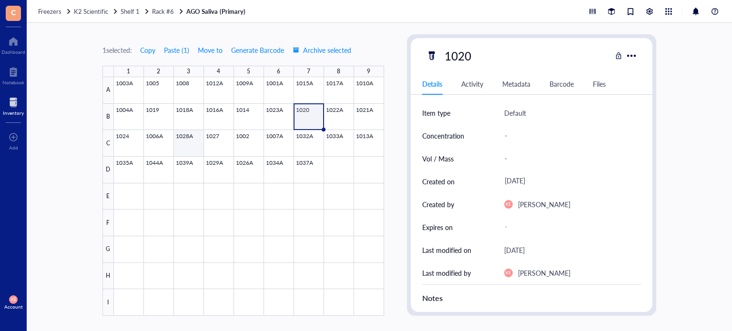
click at [196, 145] on div at bounding box center [249, 196] width 270 height 239
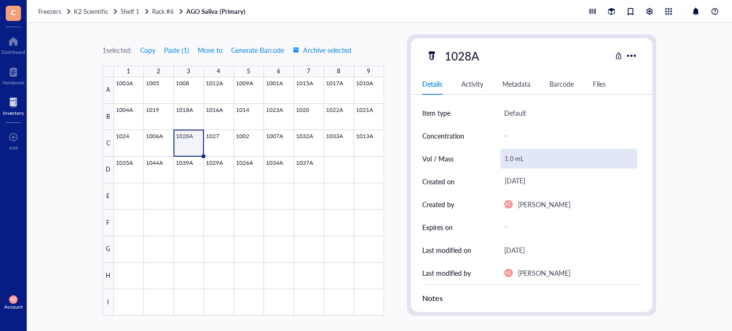
click at [513, 155] on div "1.0 mL" at bounding box center [569, 159] width 137 height 20
drag, startPoint x: 526, startPoint y: 158, endPoint x: 503, endPoint y: 156, distance: 23.4
click at [503, 156] on input "1.0 mL" at bounding box center [569, 158] width 136 height 19
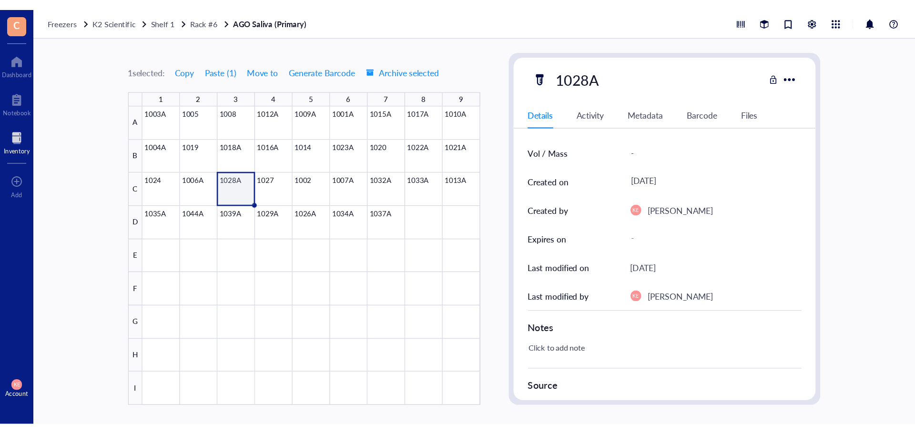
scroll to position [78, 0]
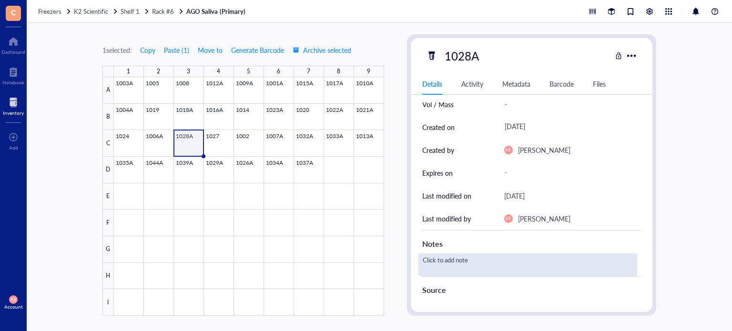
click at [441, 263] on div "Click to add note" at bounding box center [528, 265] width 219 height 23
